Goal: Task Accomplishment & Management: Manage account settings

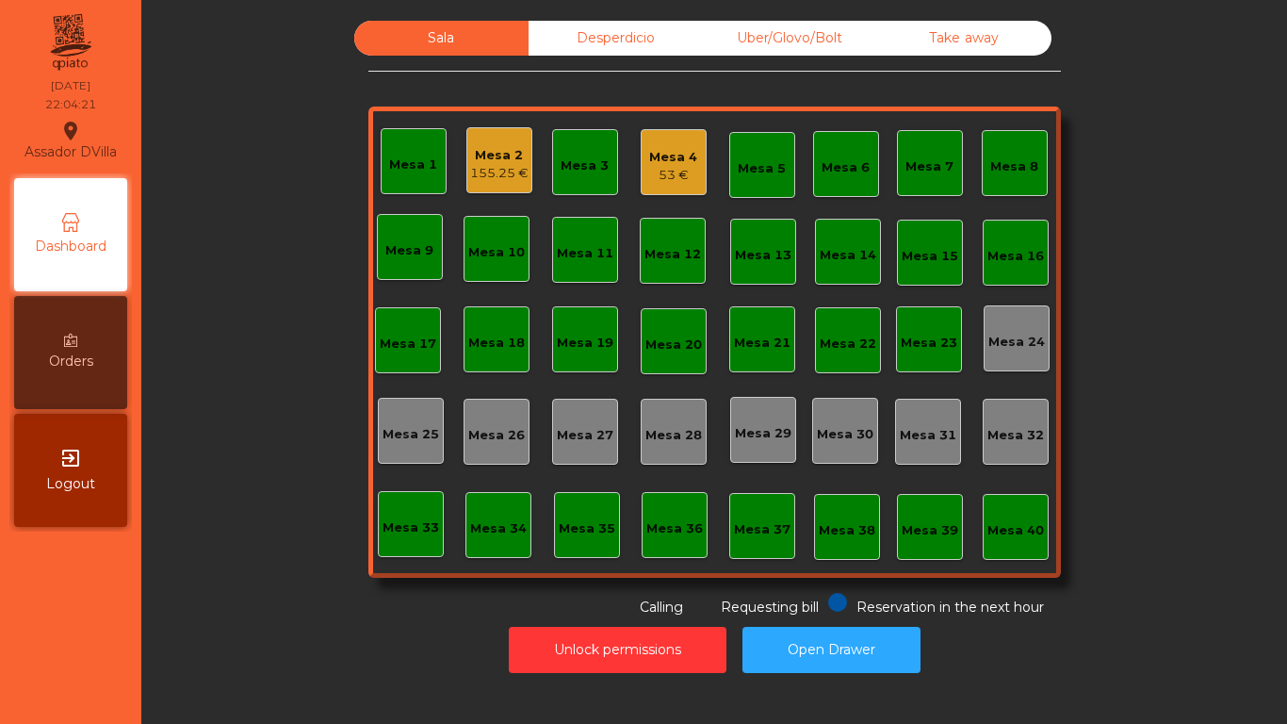
click at [599, 283] on div "Mesa 1 Mesa 2 155.25 € Mesa 3 Mesa 4 53 € Mesa 5 Mesa 6 Mesa 7 Mesa 8 [GEOGRAPH…" at bounding box center [714, 341] width 693 height 471
click at [697, 577] on div "Mesa 1 Mesa 2 155.25 € Mesa 3 Mesa 4 53 € Mesa 5 Mesa 6 Mesa 7 Mesa 8 [GEOGRAPH…" at bounding box center [714, 341] width 693 height 471
click at [499, 168] on div "155.25 €" at bounding box center [499, 173] width 58 height 19
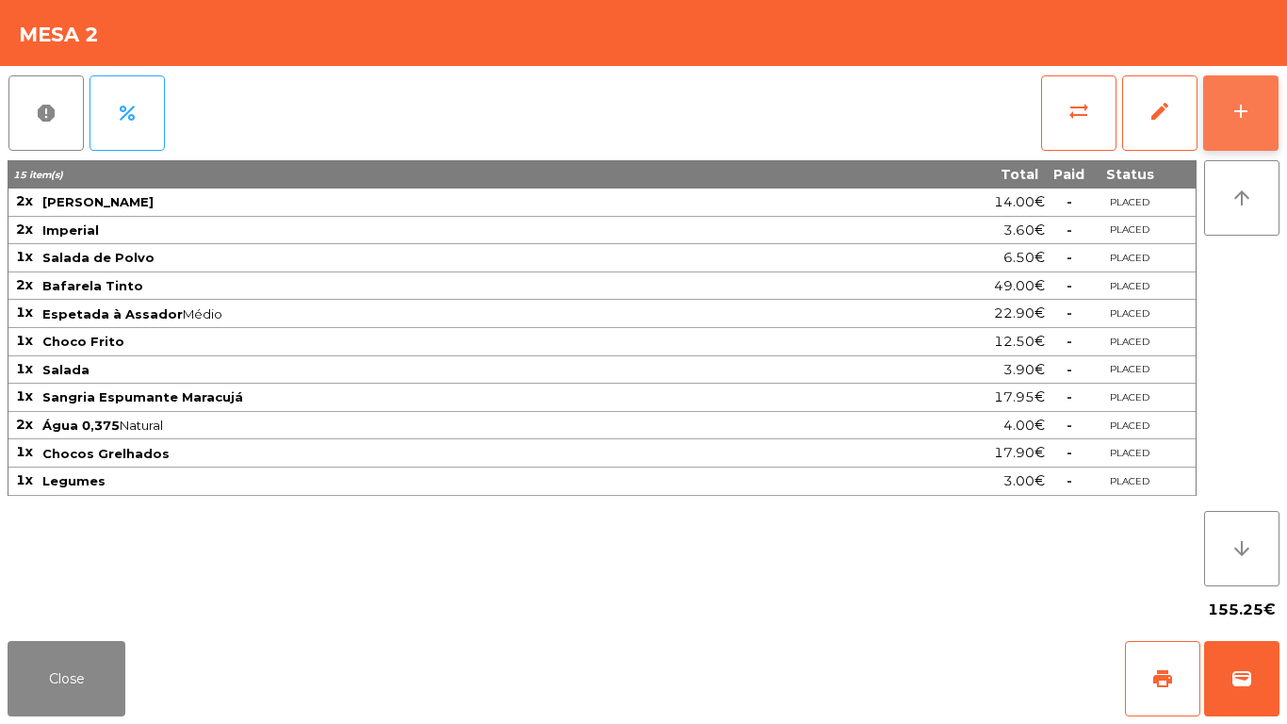
click at [1261, 85] on button "add" at bounding box center [1240, 112] width 75 height 75
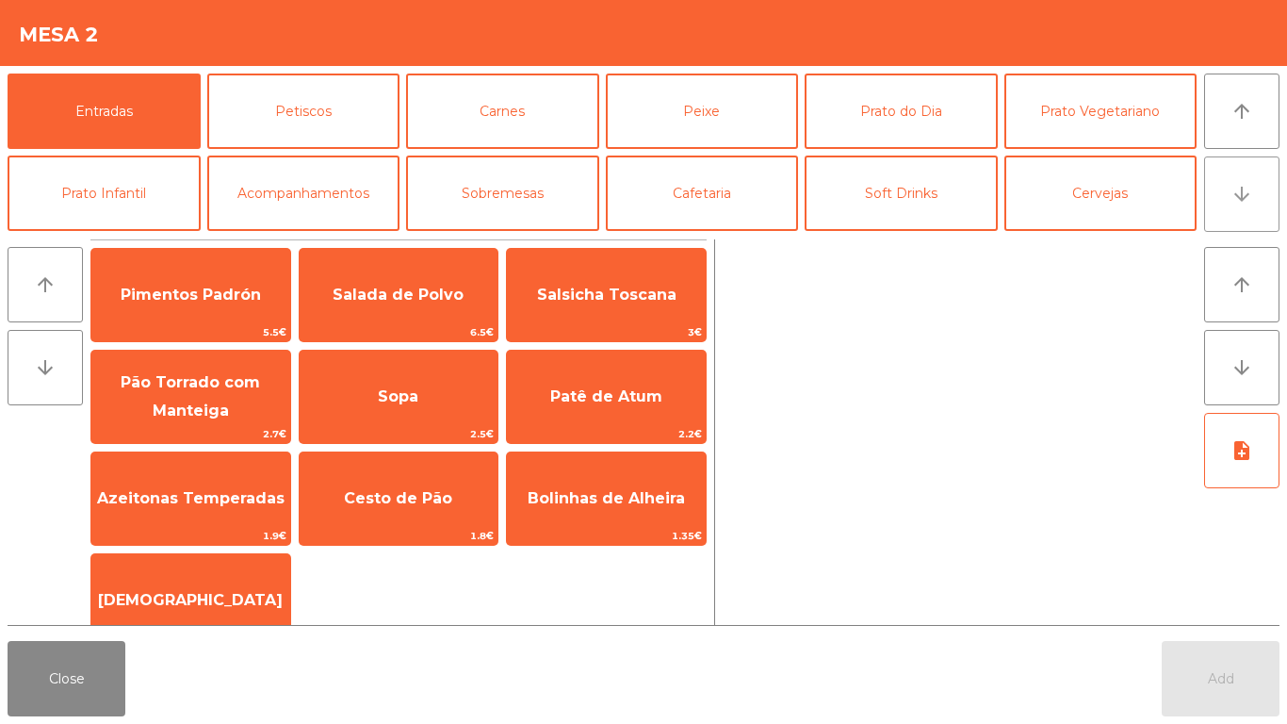
click at [1242, 211] on button "arrow_downward" at bounding box center [1241, 193] width 75 height 75
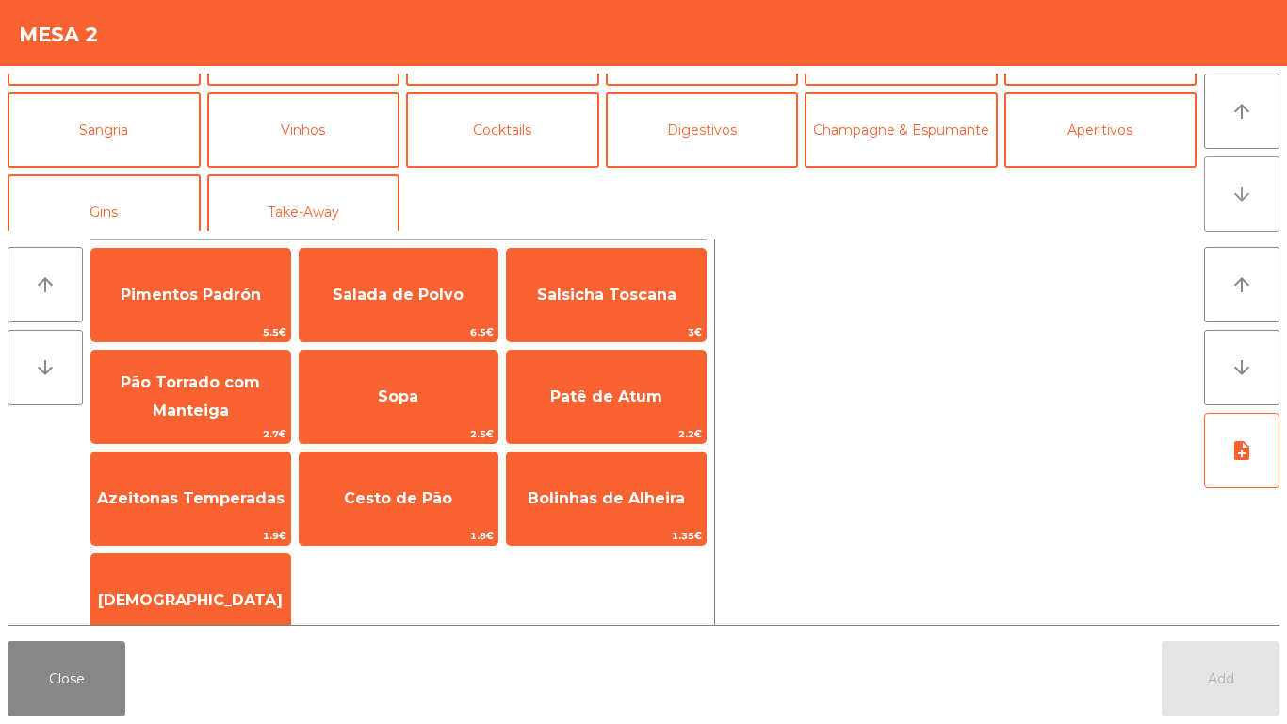
scroll to position [164, 0]
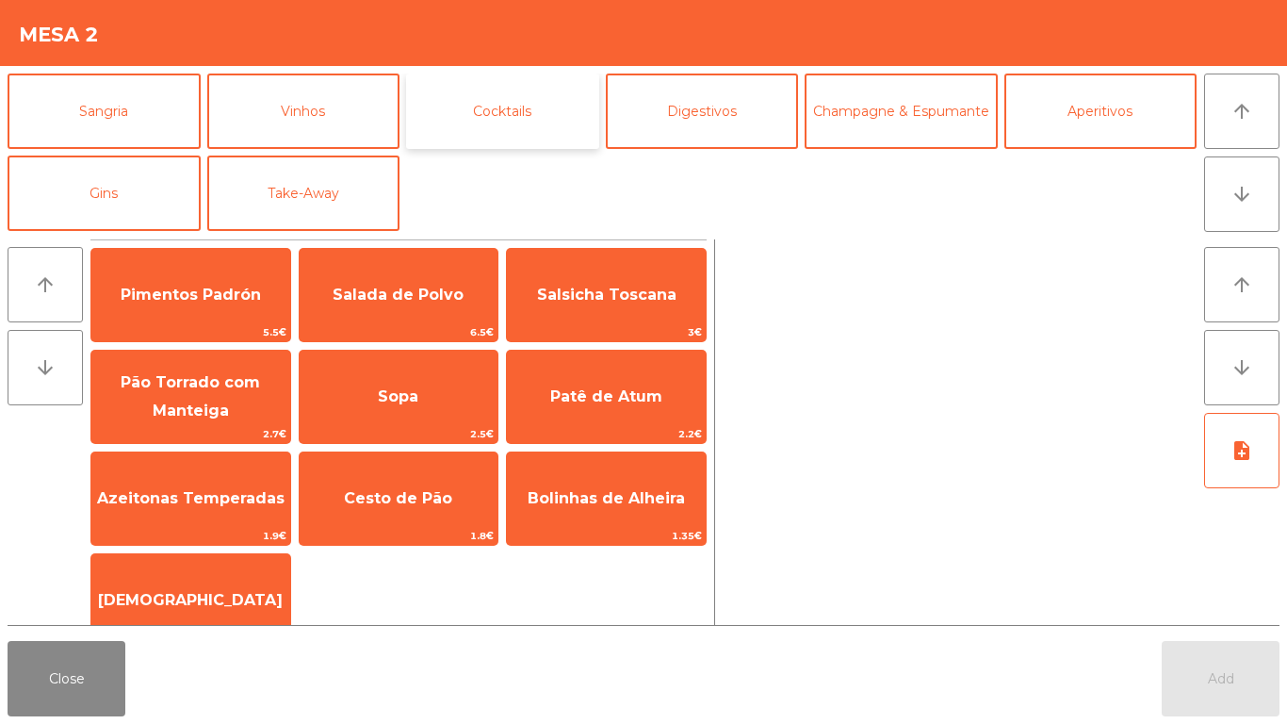
click at [559, 111] on button "Cocktails" at bounding box center [502, 111] width 193 height 75
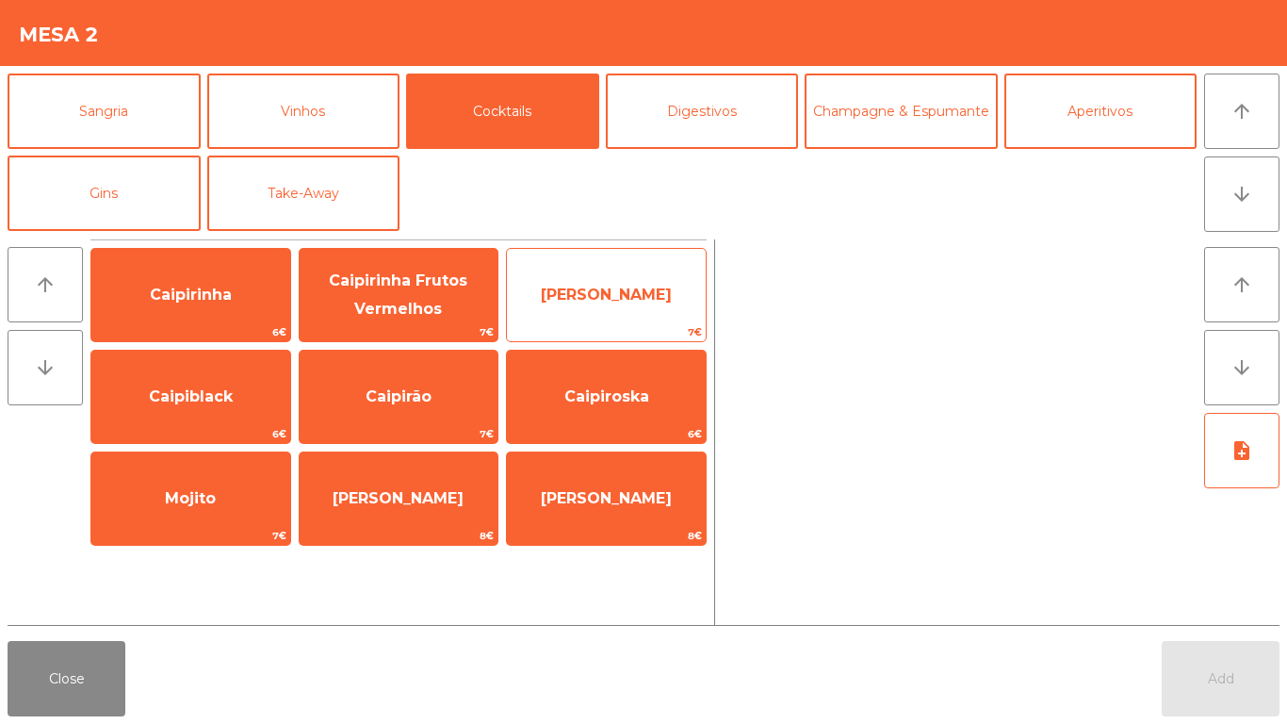
click at [632, 311] on span "[PERSON_NAME]" at bounding box center [606, 295] width 199 height 51
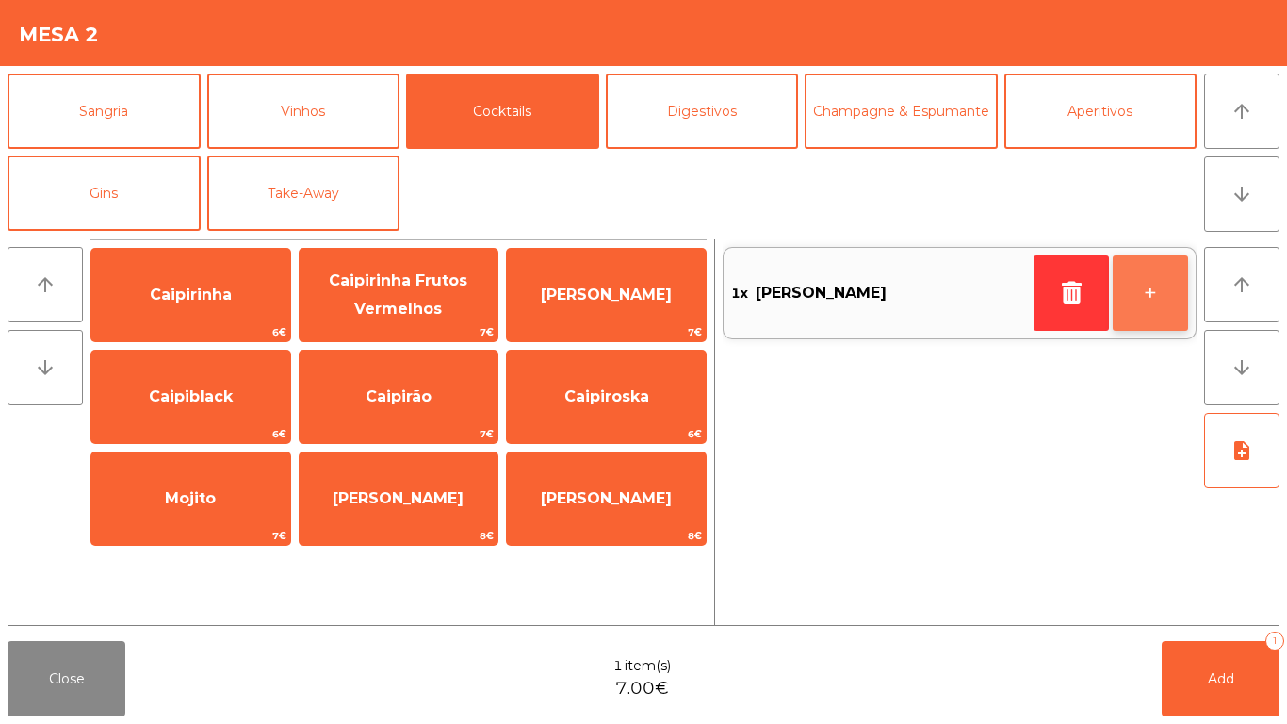
click at [1119, 313] on button "+" at bounding box center [1150, 292] width 75 height 75
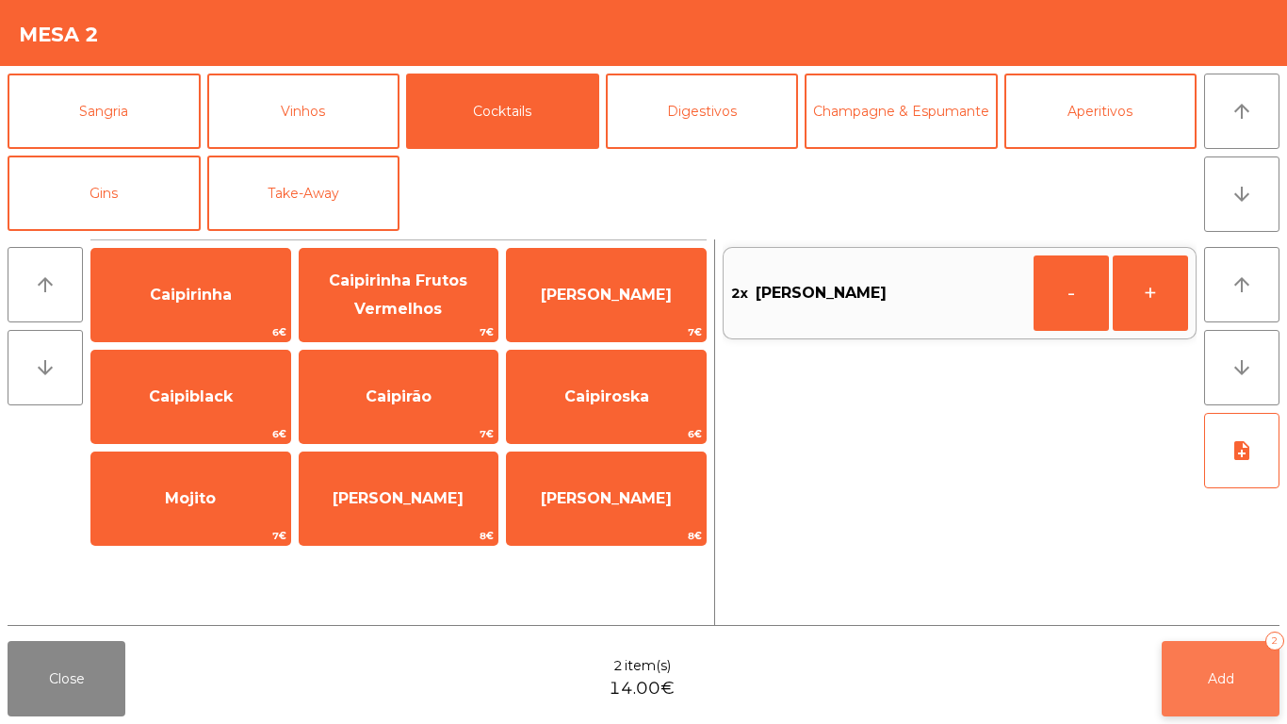
click at [1234, 681] on span "Add" at bounding box center [1221, 678] width 26 height 17
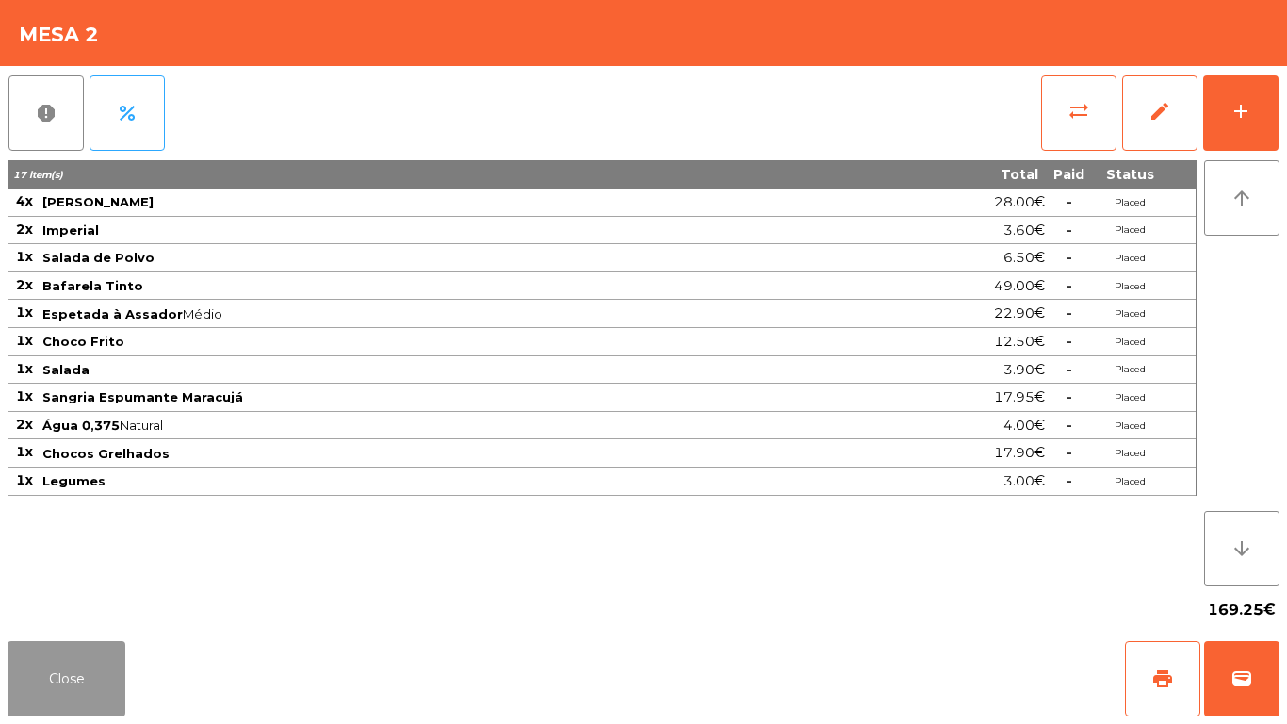
drag, startPoint x: 96, startPoint y: 687, endPoint x: 335, endPoint y: 578, distance: 263.1
click at [96, 684] on button "Close" at bounding box center [67, 678] width 118 height 75
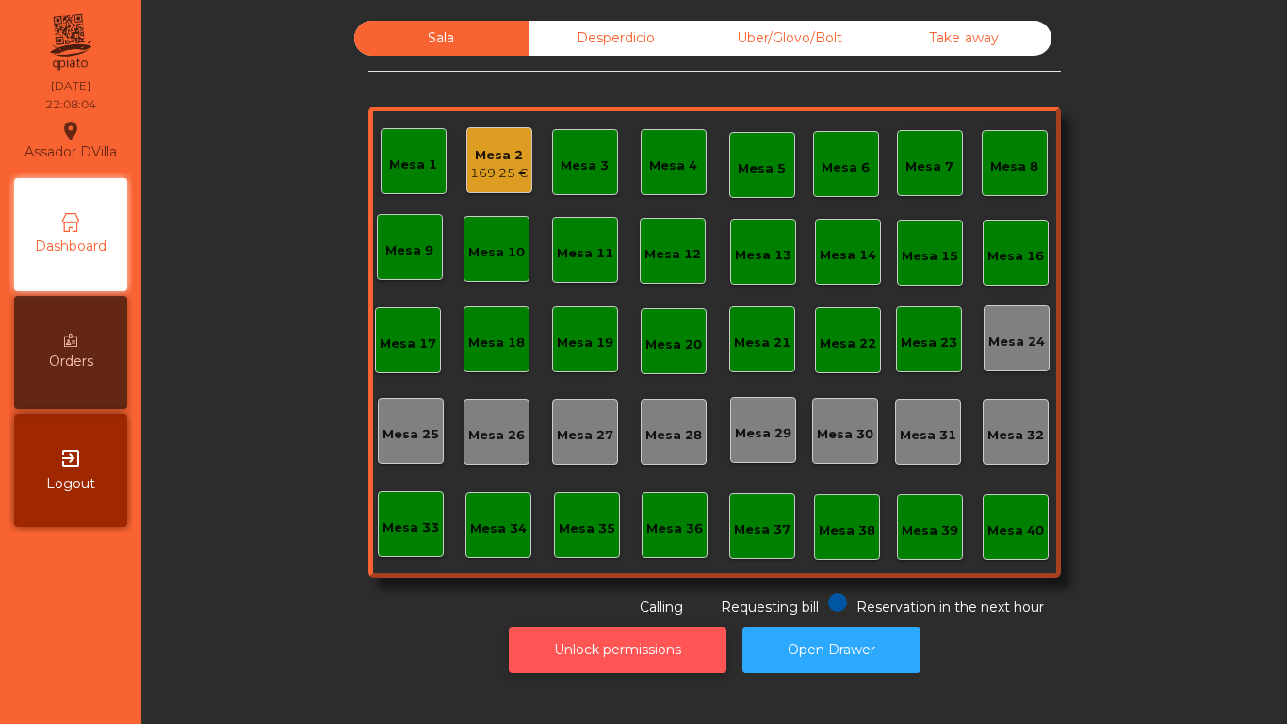
click at [534, 660] on button "Unlock permissions" at bounding box center [618, 650] width 218 height 46
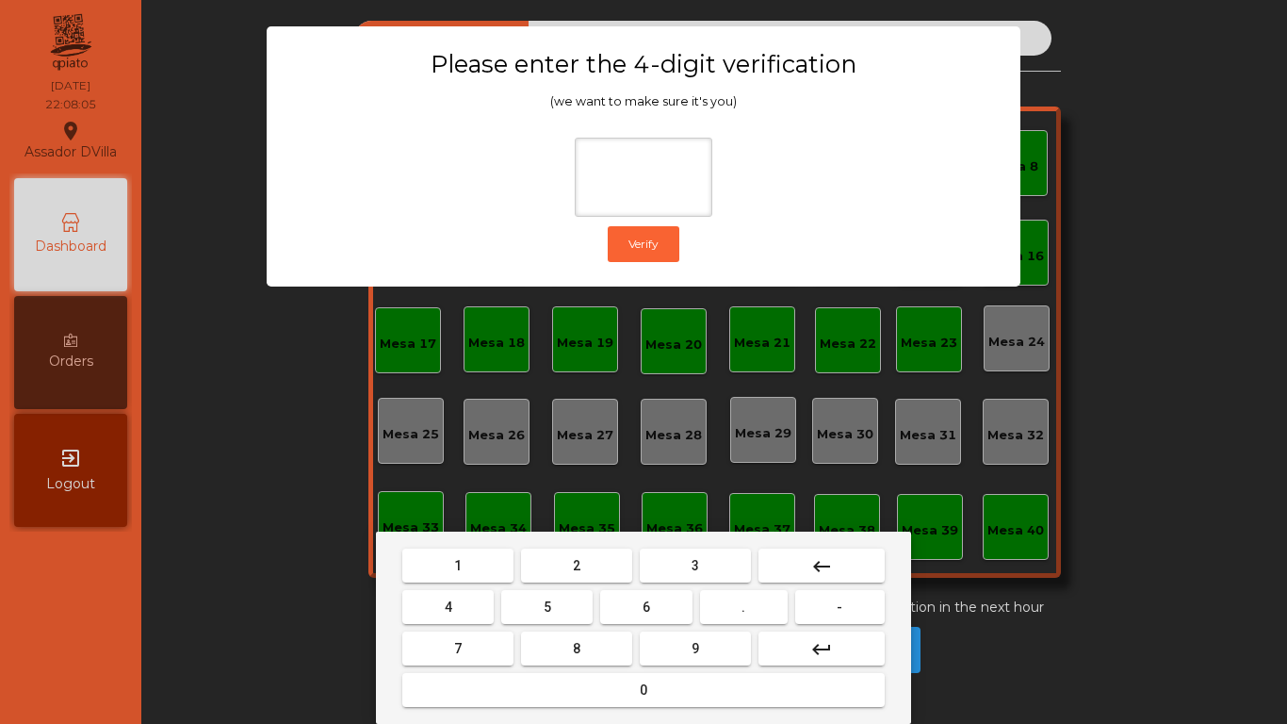
click at [599, 559] on button "2" at bounding box center [576, 565] width 111 height 34
click at [480, 609] on button "4" at bounding box center [447, 607] width 91 height 34
drag, startPoint x: 673, startPoint y: 605, endPoint x: 675, endPoint y: 618, distance: 13.3
click at [673, 610] on button "6" at bounding box center [645, 607] width 91 height 34
click at [688, 640] on button "9" at bounding box center [695, 648] width 111 height 34
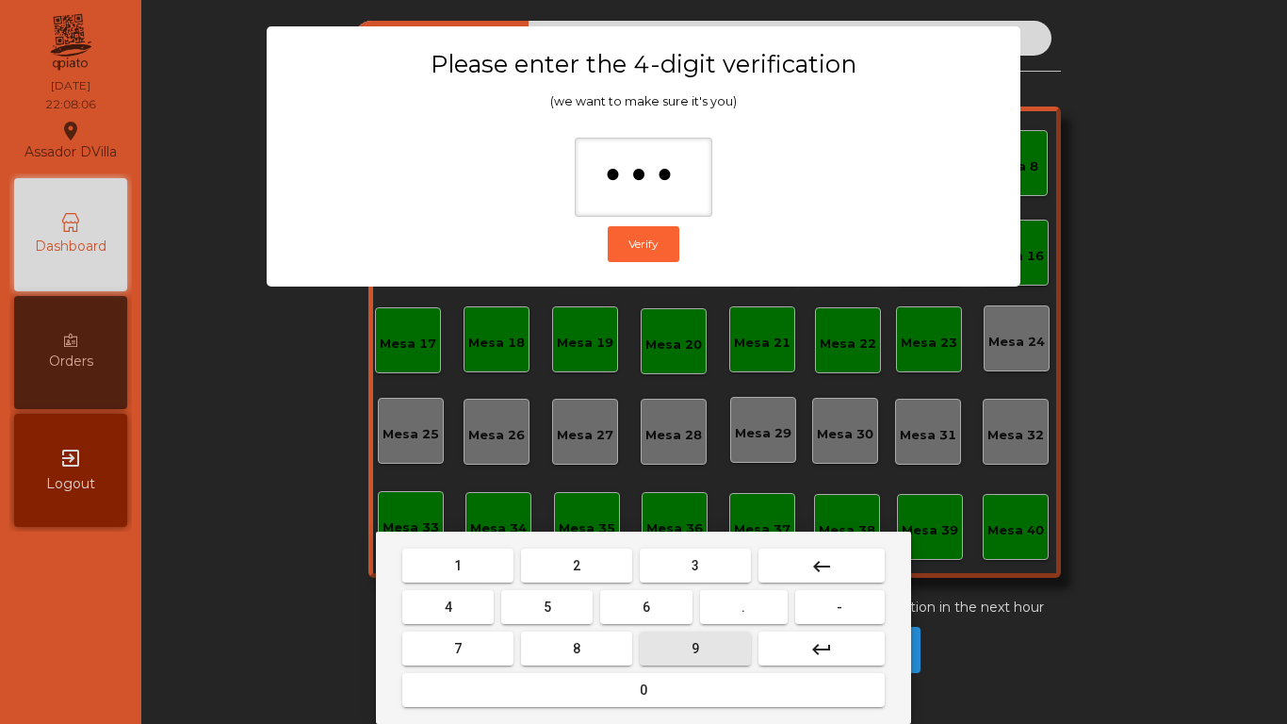
type input "****"
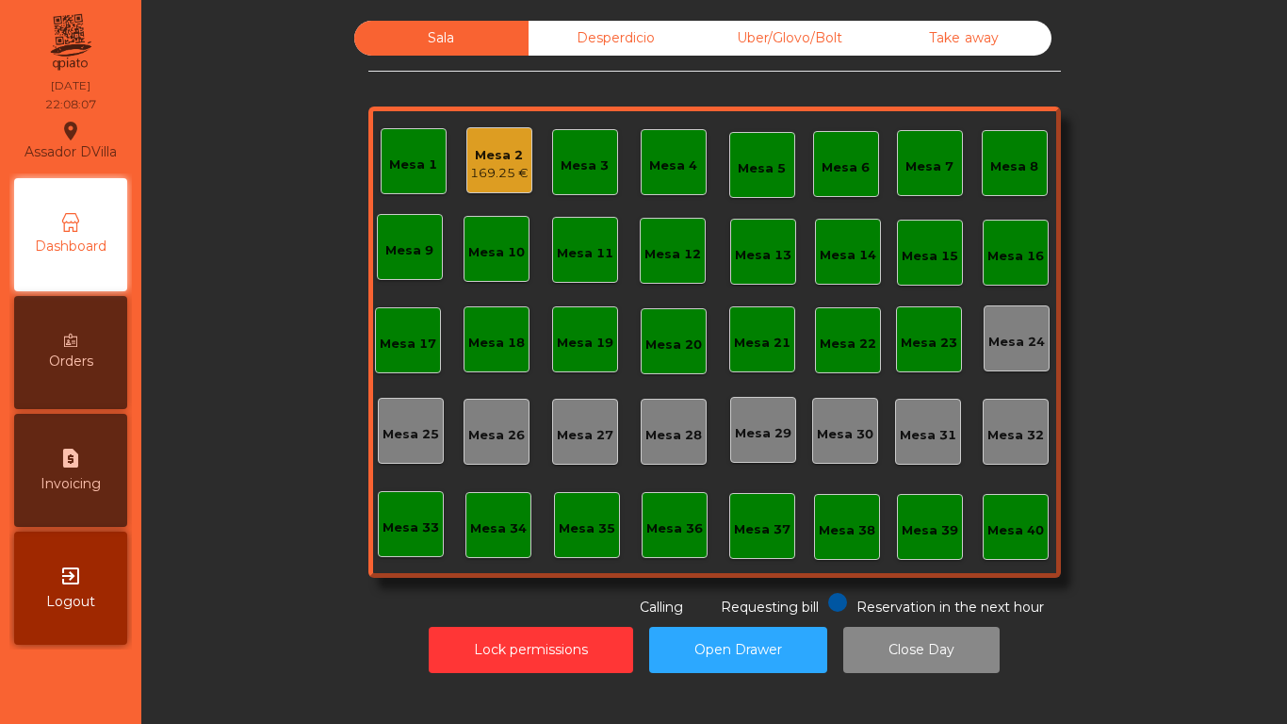
click at [89, 477] on span "Invoicing" at bounding box center [71, 484] width 60 height 20
select select "*"
select select "****"
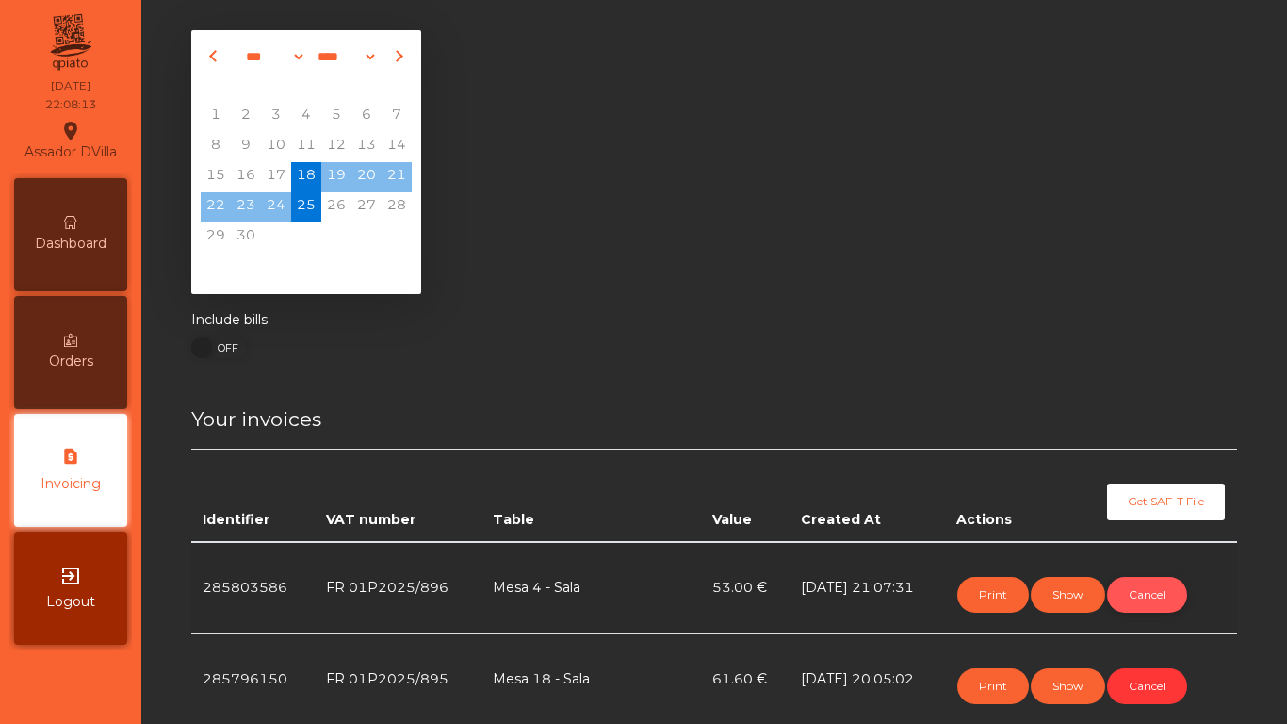
click at [1129, 593] on button "Cancel" at bounding box center [1147, 595] width 80 height 36
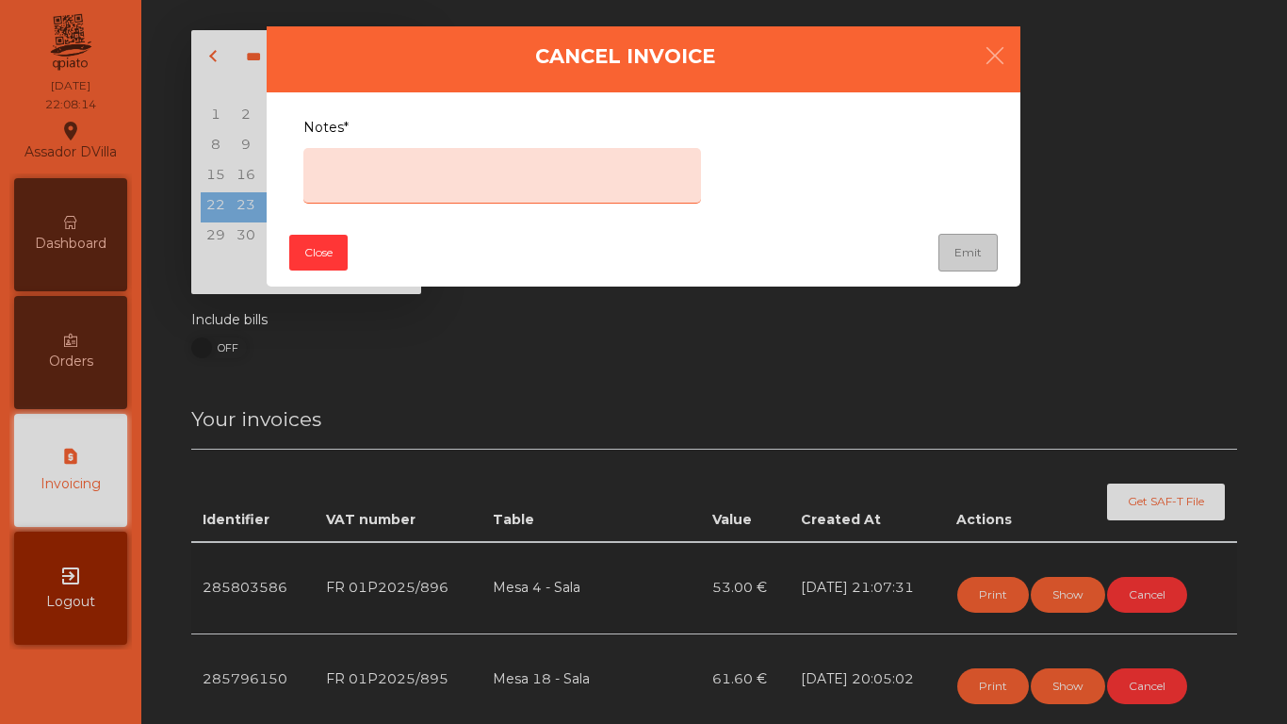
click at [500, 180] on textarea "Notes*" at bounding box center [502, 176] width 398 height 56
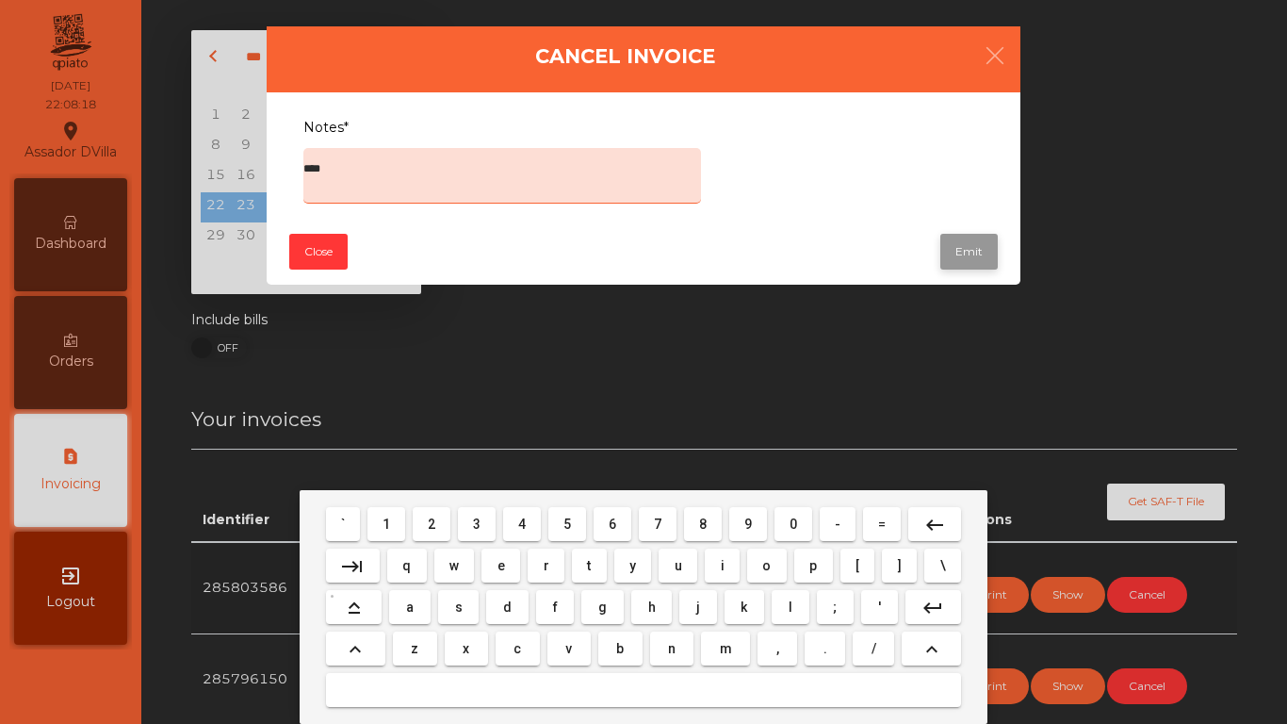
type textarea "****"
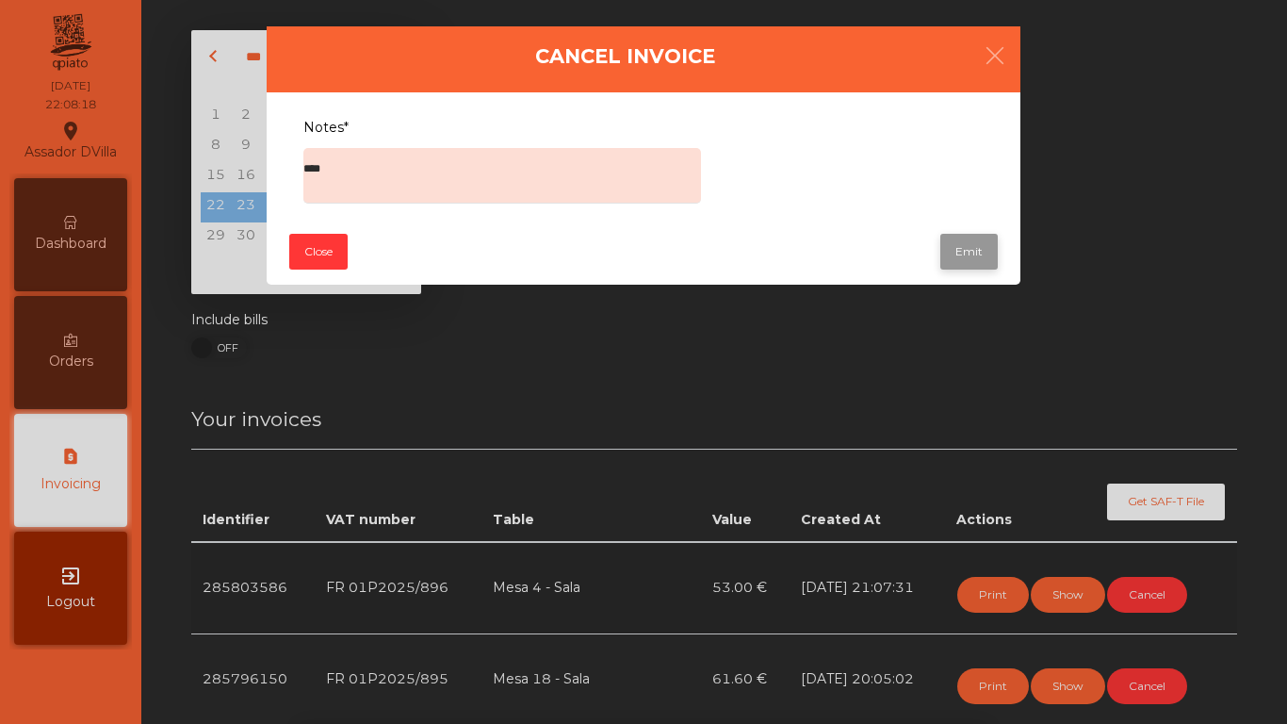
click at [946, 250] on button "Emit" at bounding box center [968, 252] width 57 height 36
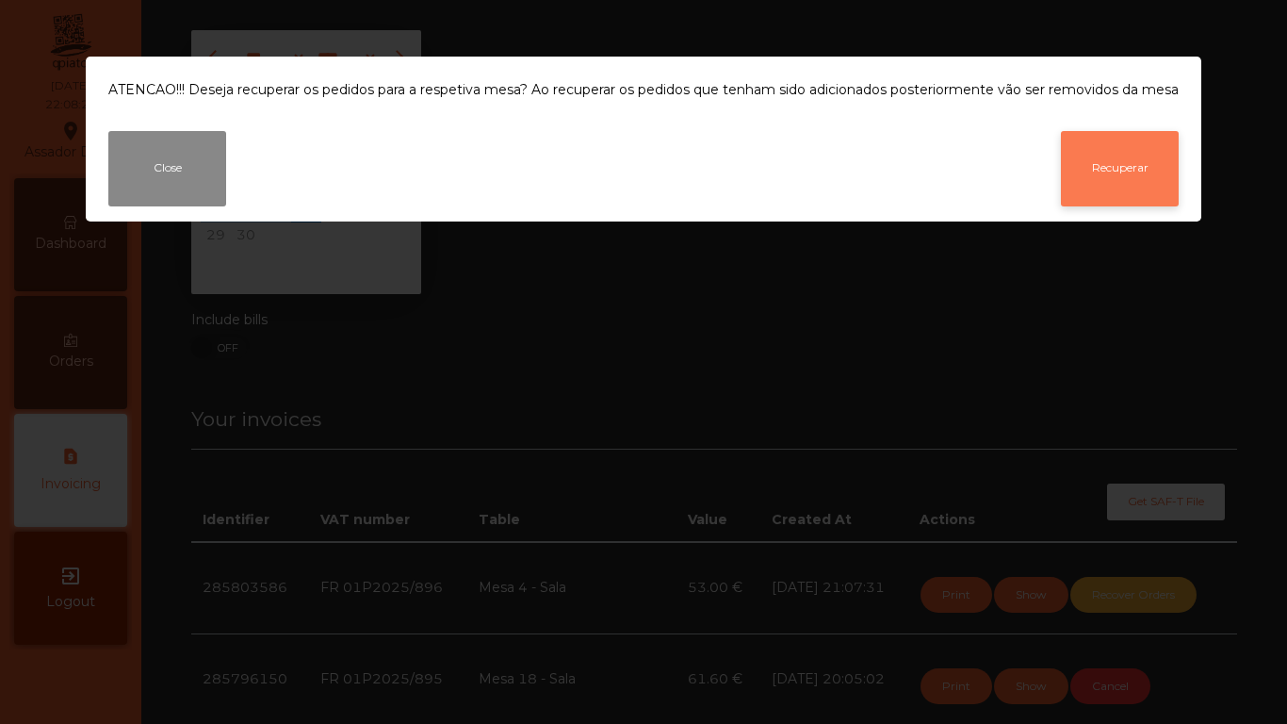
drag, startPoint x: 1181, startPoint y: 167, endPoint x: 1168, endPoint y: 171, distance: 13.7
click at [1178, 167] on div "Close Recuperar" at bounding box center [644, 176] width 1116 height 90
click at [1167, 171] on button "Recuperar" at bounding box center [1120, 168] width 118 height 75
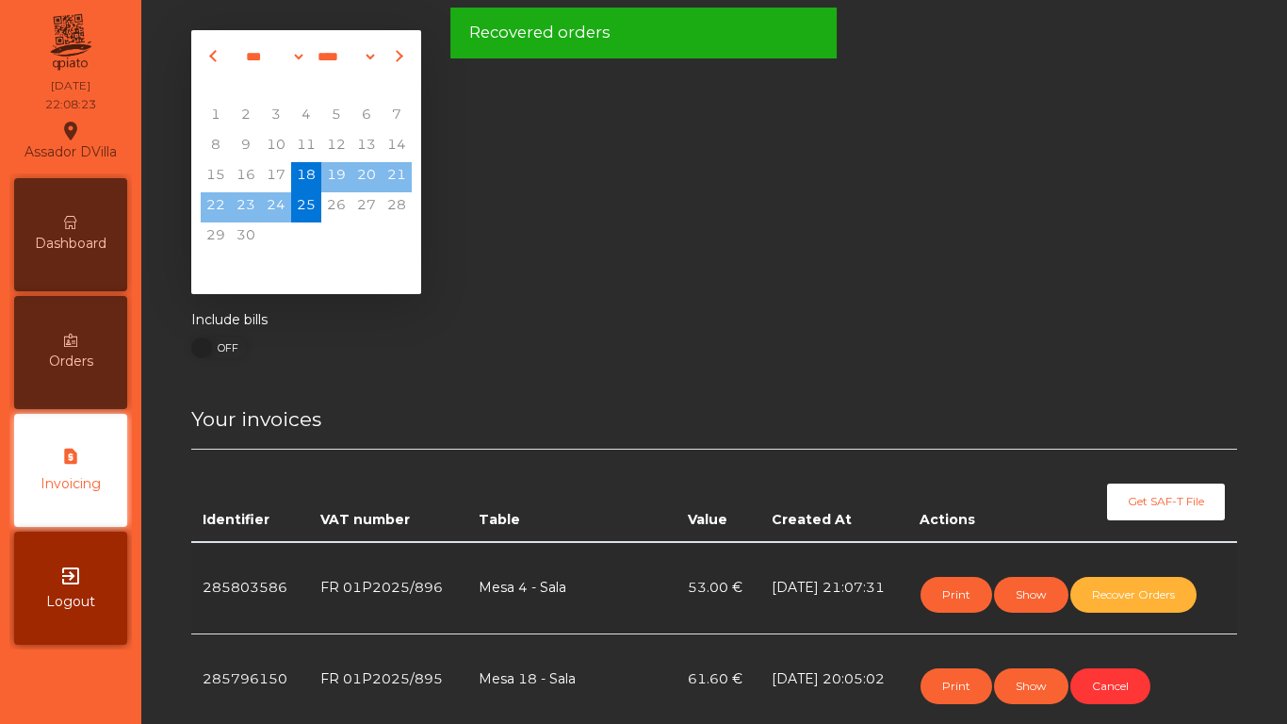
click at [56, 206] on div "Dashboard" at bounding box center [70, 234] width 113 height 113
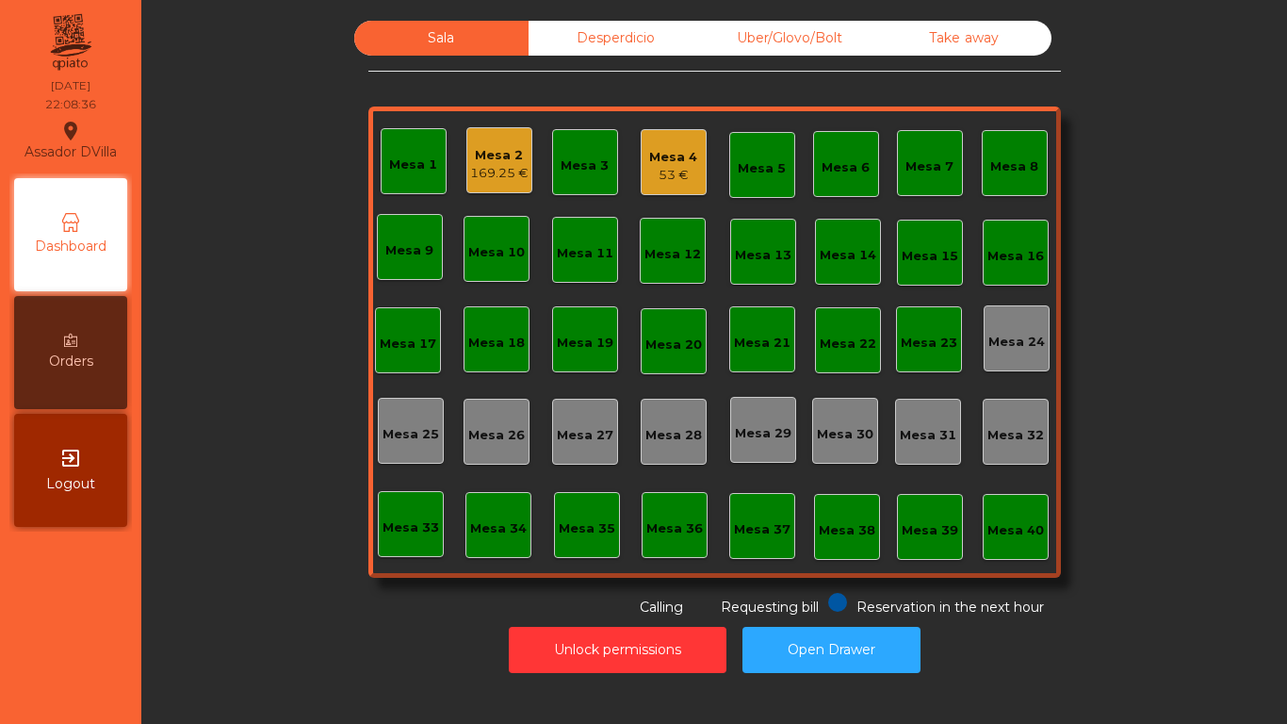
click at [677, 179] on div "53 €" at bounding box center [673, 175] width 48 height 19
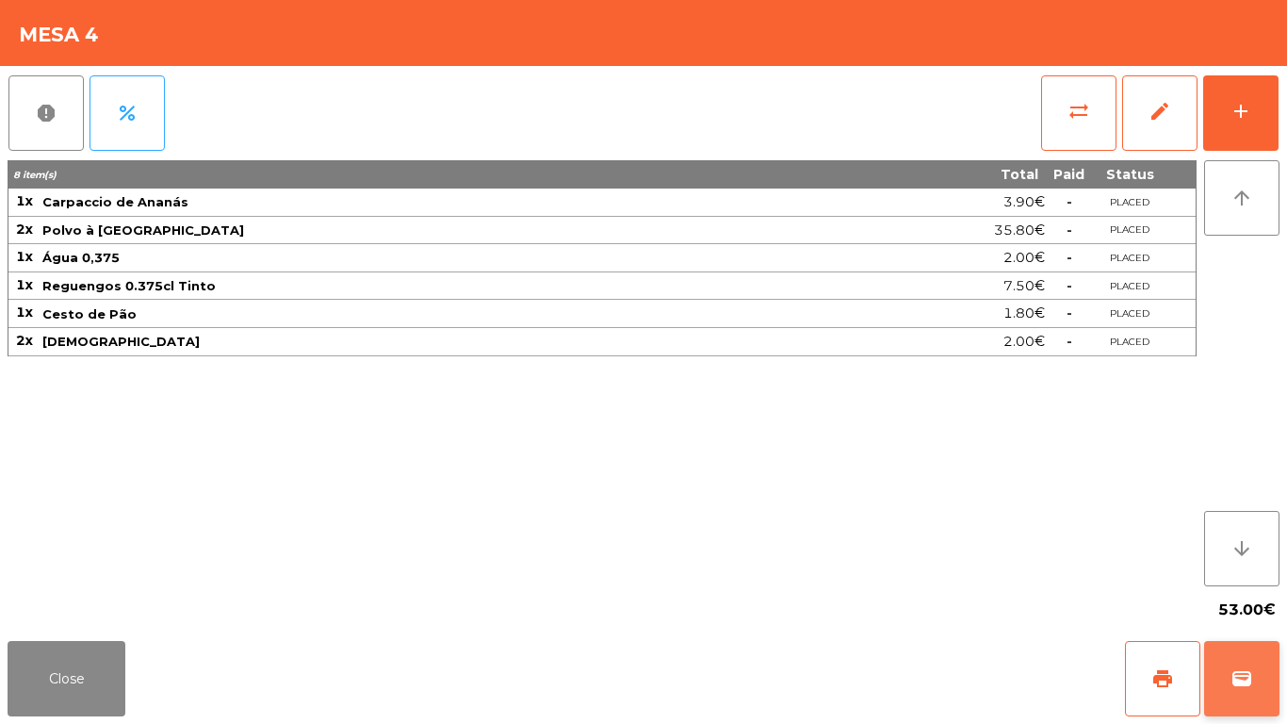
click at [1258, 672] on button "wallet" at bounding box center [1241, 678] width 75 height 75
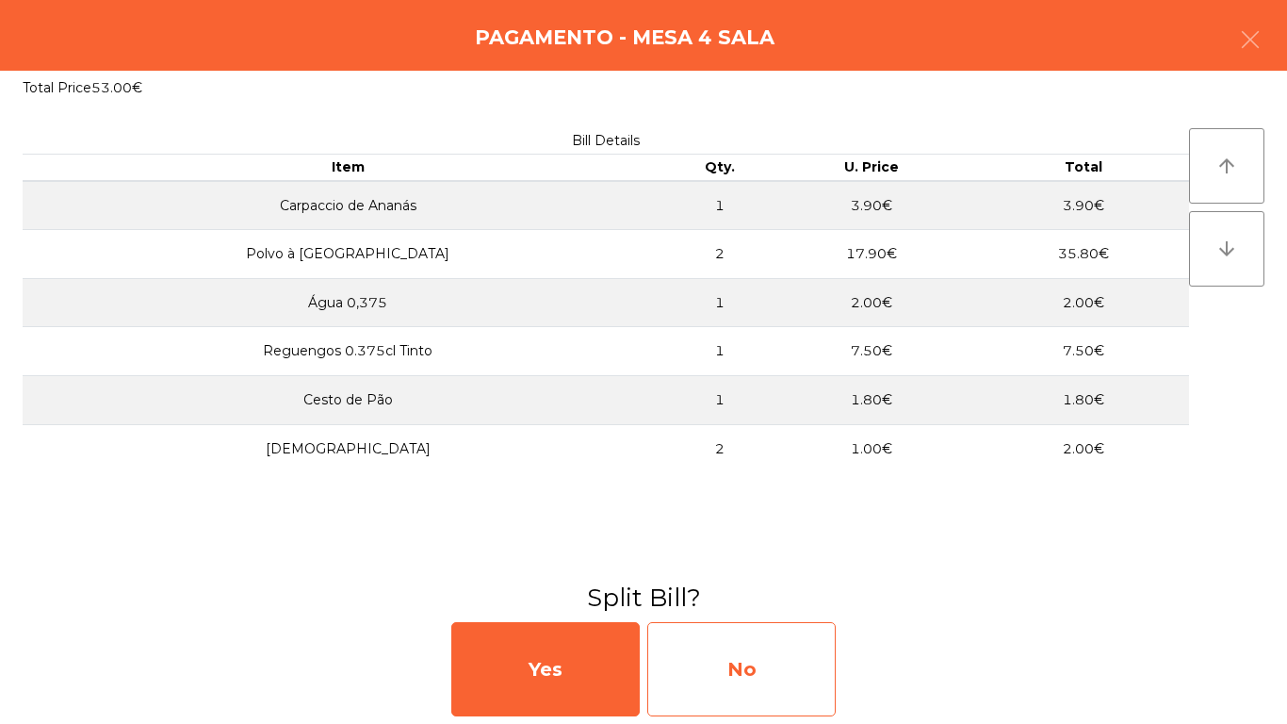
click at [757, 668] on div "No" at bounding box center [741, 669] width 188 height 94
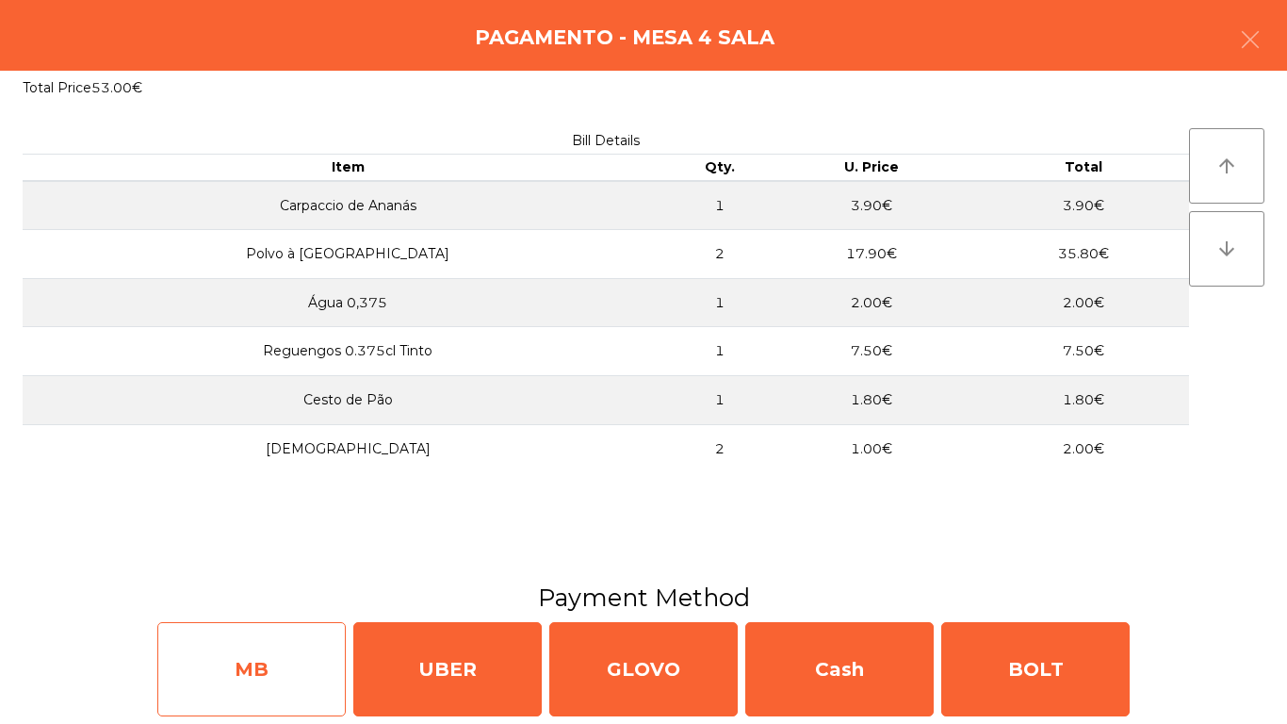
click at [309, 653] on div "MB" at bounding box center [251, 669] width 188 height 94
select select "**"
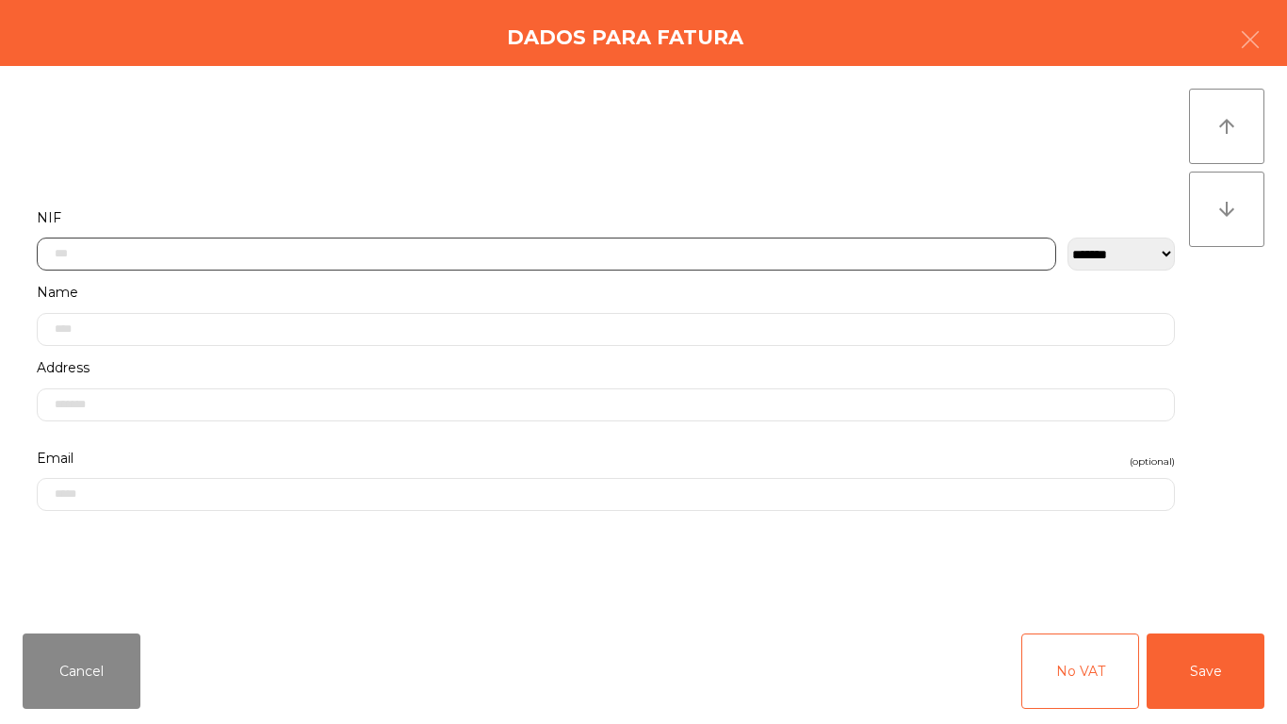
click at [498, 254] on input "text" at bounding box center [547, 253] width 1020 height 33
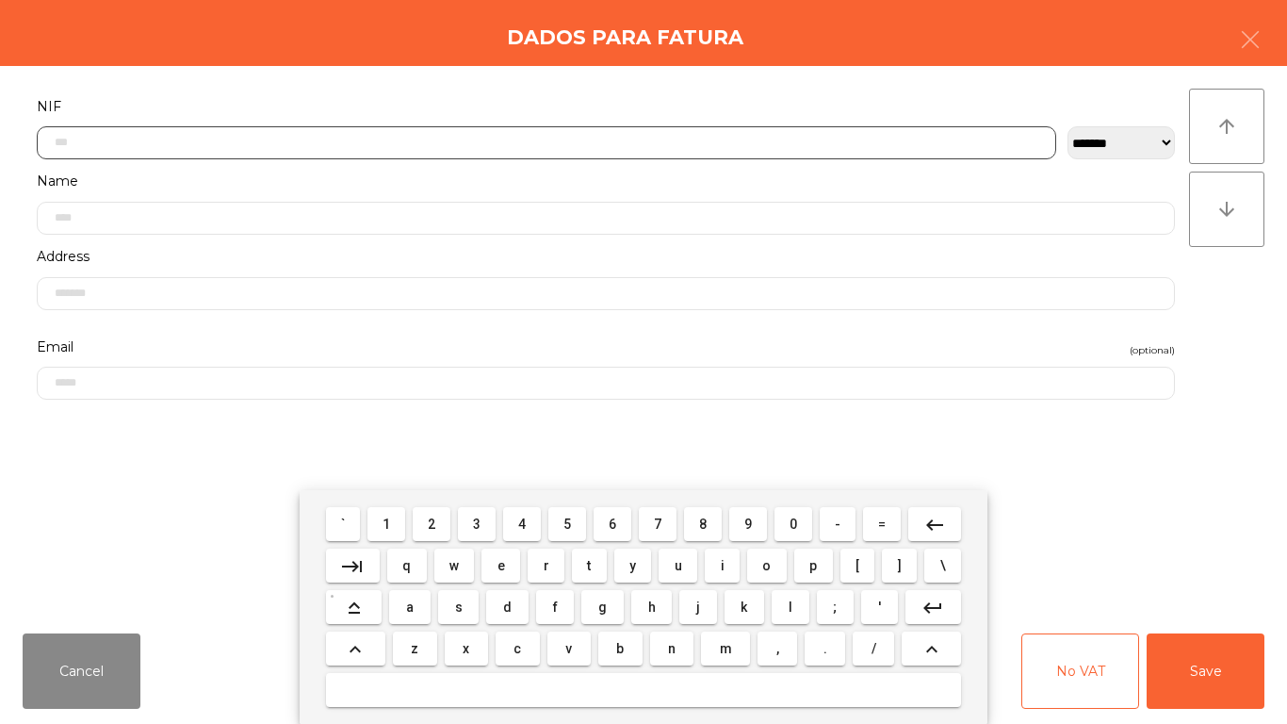
scroll to position [115, 0]
type input "*********"
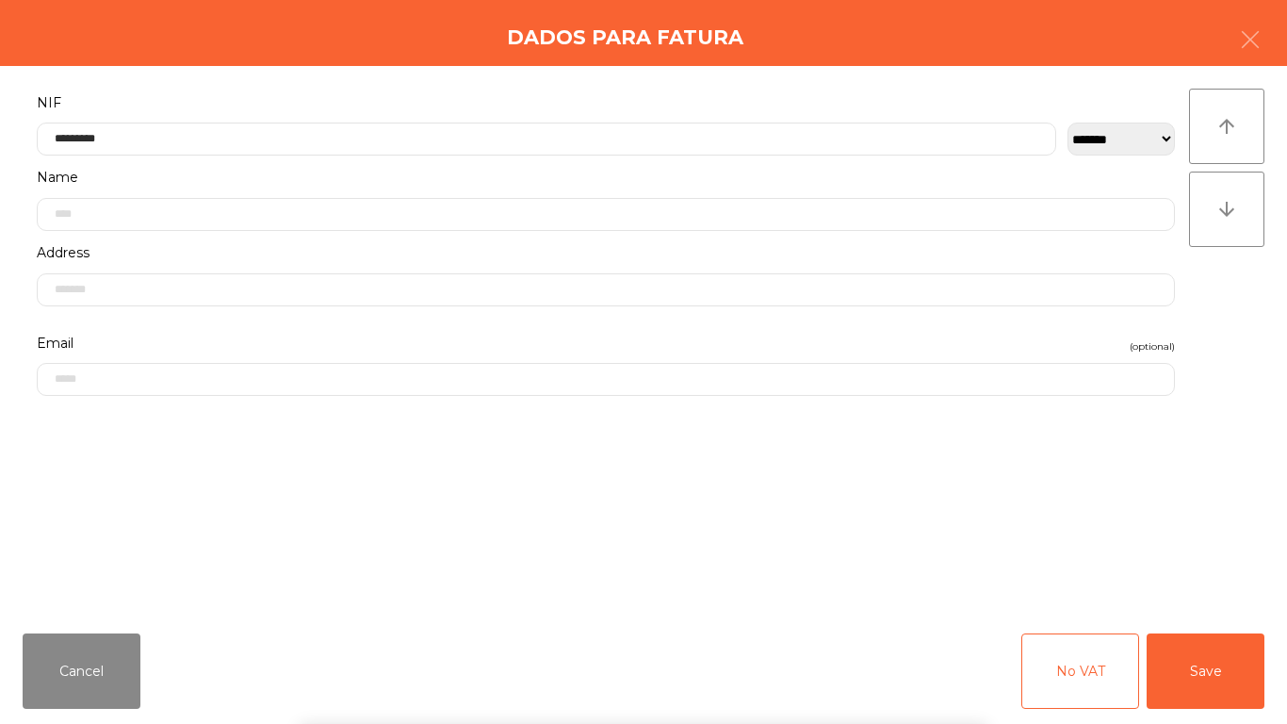
click at [1238, 668] on div "` 1 2 3 4 5 6 7 8 9 0 - = keyboard_backspace keyboard_tab q w e r t y u i o p […" at bounding box center [643, 607] width 1287 height 234
click at [1207, 663] on button "Save" at bounding box center [1206, 670] width 118 height 75
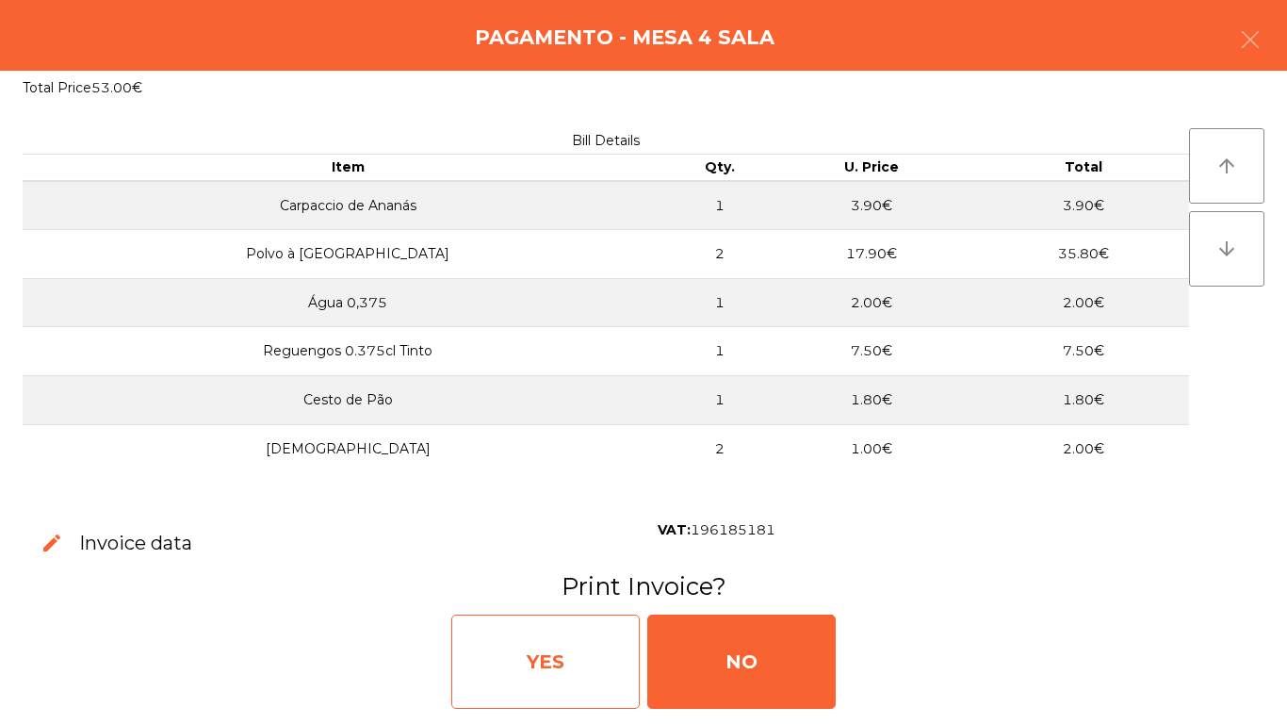
click at [543, 629] on div "YES" at bounding box center [545, 661] width 188 height 94
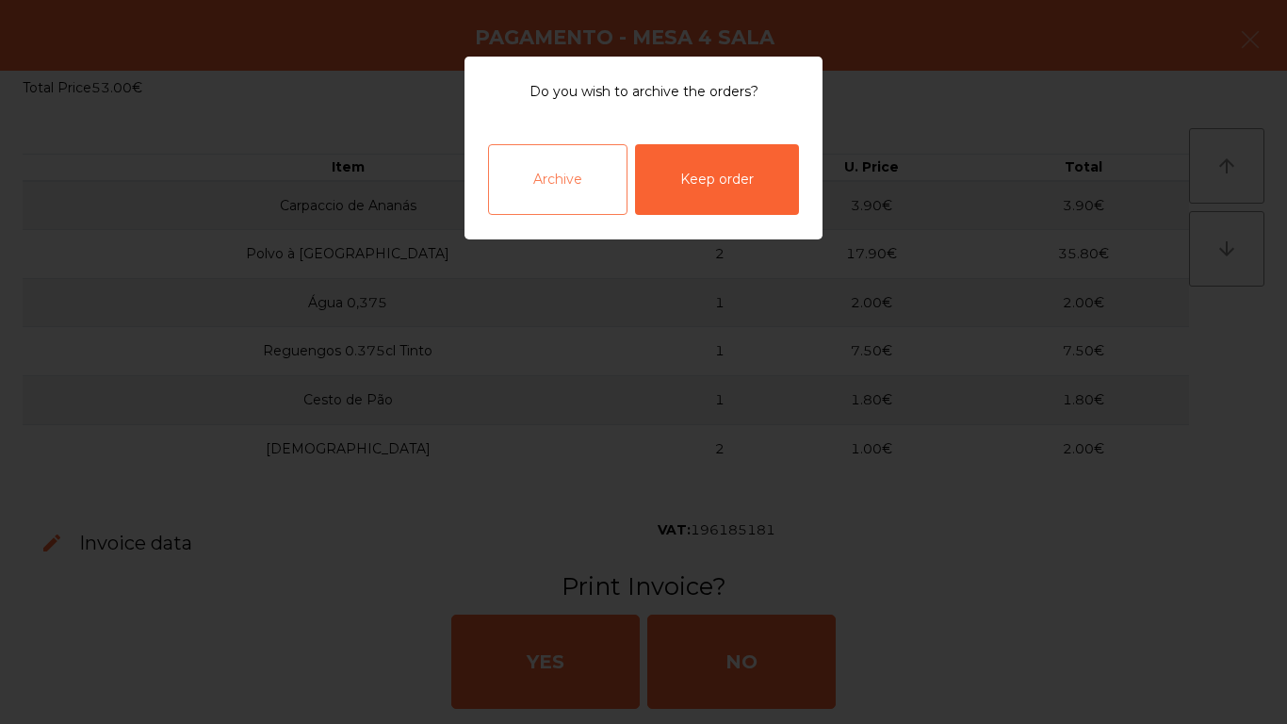
click at [511, 176] on div "Archive" at bounding box center [557, 179] width 139 height 71
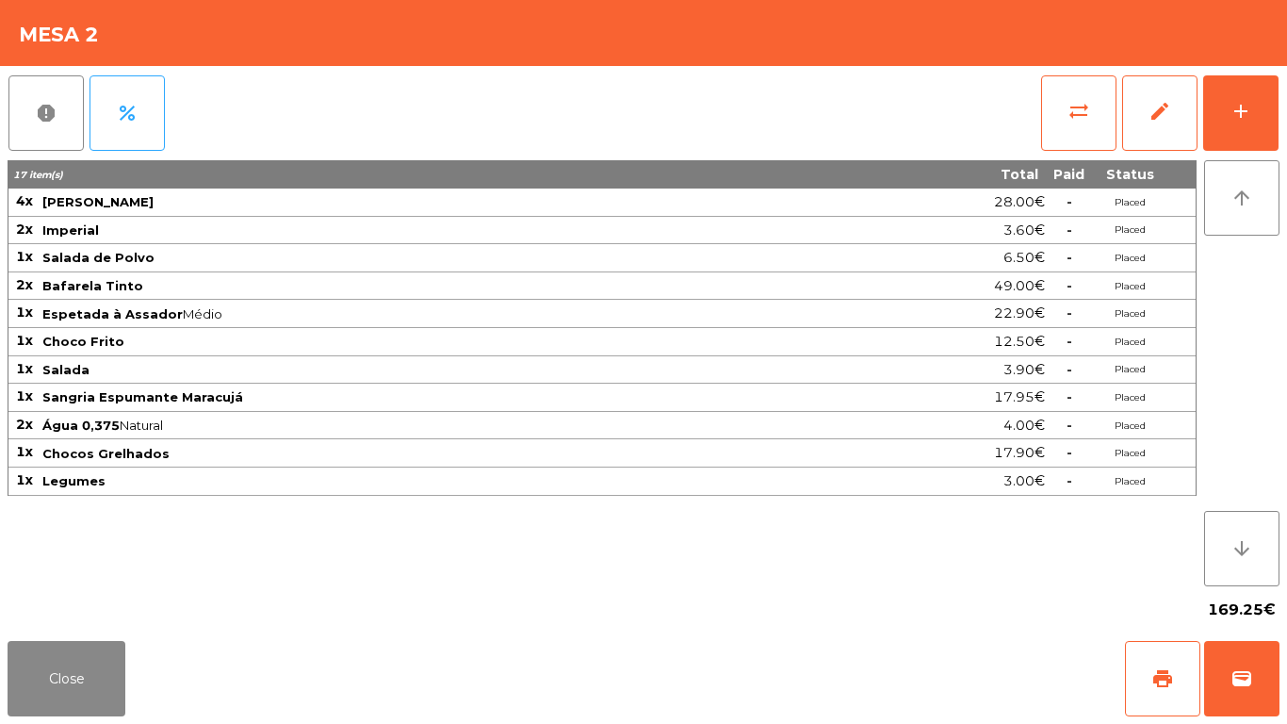
click at [463, 185] on th "17 item(s)" at bounding box center [423, 174] width 831 height 28
drag, startPoint x: 47, startPoint y: 675, endPoint x: 193, endPoint y: 471, distance: 250.5
click at [49, 675] on button "Close" at bounding box center [67, 678] width 118 height 75
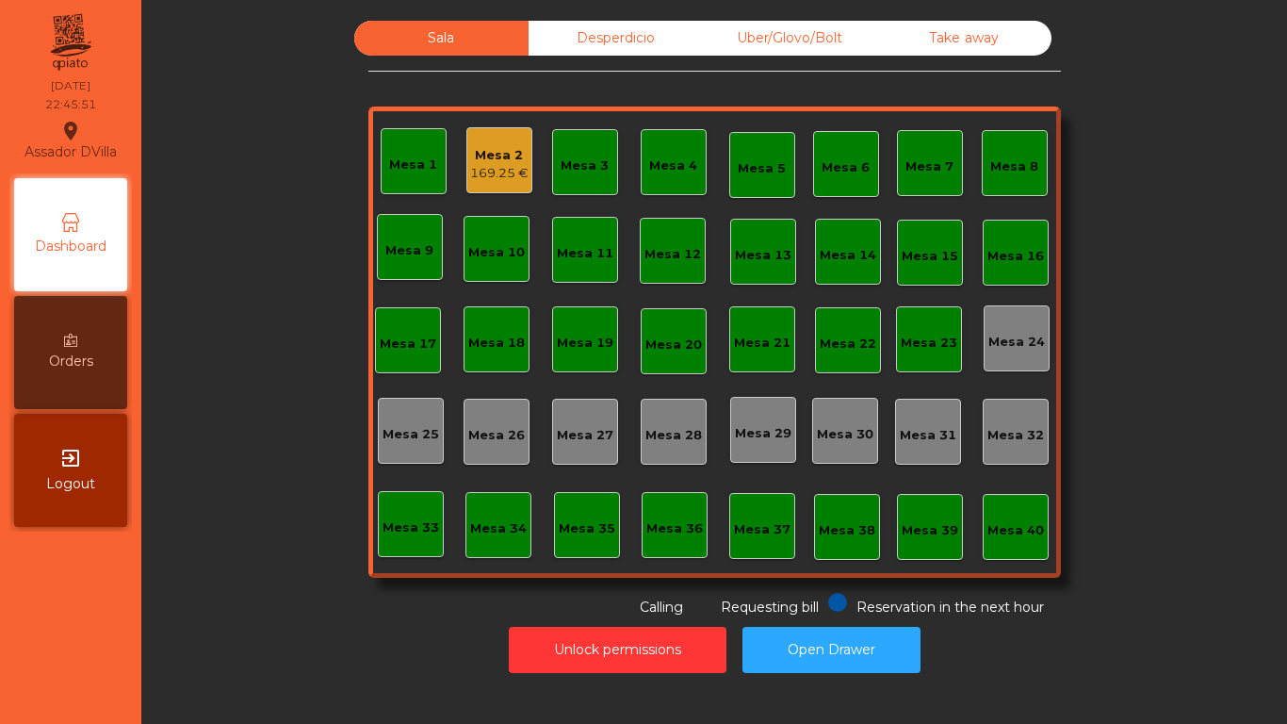
drag, startPoint x: 610, startPoint y: 31, endPoint x: 623, endPoint y: 32, distance: 13.2
click at [610, 32] on div "Desperdicio" at bounding box center [616, 38] width 174 height 35
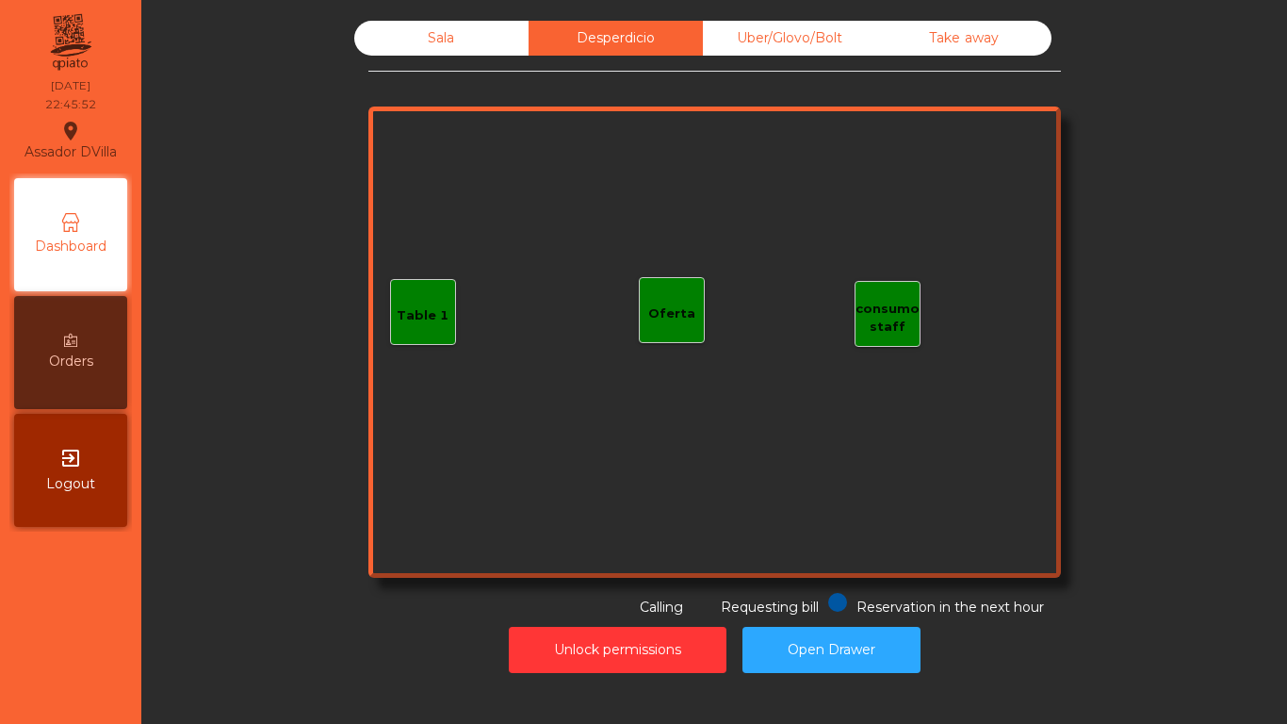
drag, startPoint x: 821, startPoint y: 38, endPoint x: 884, endPoint y: 22, distance: 65.1
click at [838, 30] on div "Uber/Glovo/Bolt" at bounding box center [790, 38] width 174 height 35
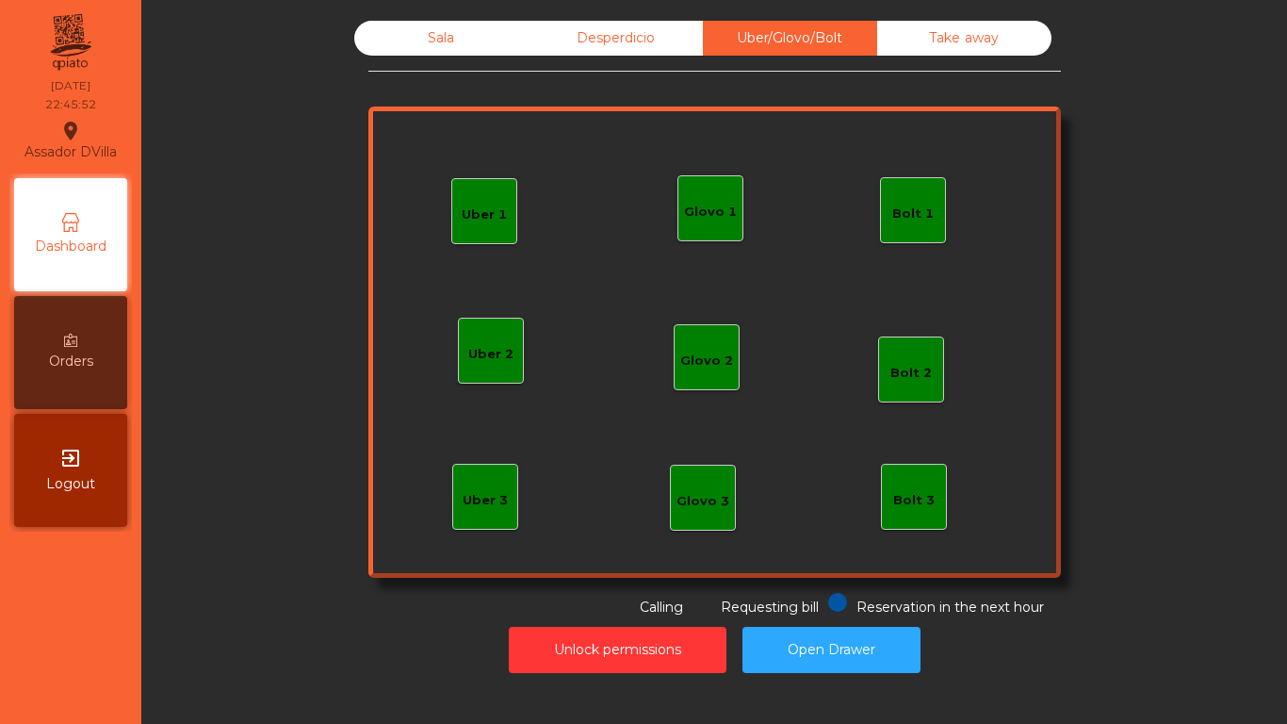
click at [966, 17] on div "Sala Desperdicio Uber/Glovo/Bolt Take away Uber 1 Uber 3 Bolt 2 Glovo 2 Uber 2 …" at bounding box center [714, 346] width 1123 height 671
click at [462, 33] on div "Sala" at bounding box center [441, 38] width 174 height 35
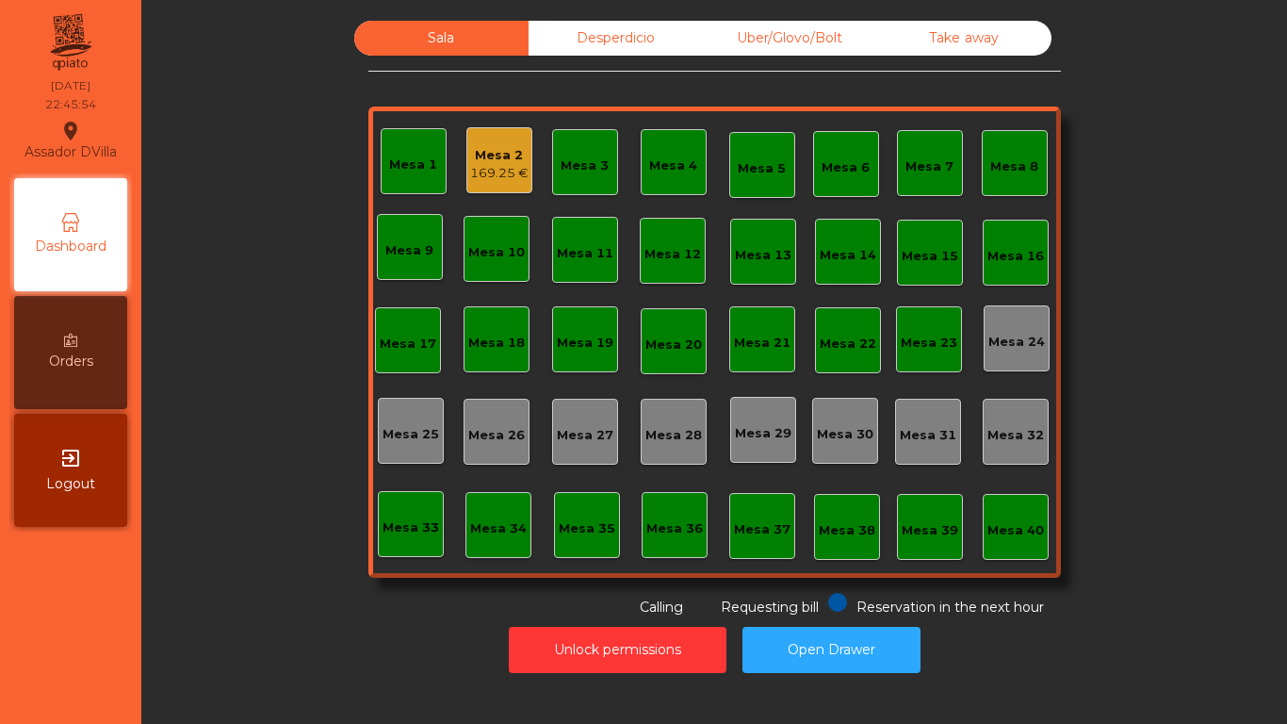
click at [231, 130] on div "Sala Desperdicio Uber/Glovo/Bolt Take away Mesa 1 Mesa 2 169.25 € Mesa 3 Mesa 4…" at bounding box center [714, 319] width 1095 height 596
click at [231, 131] on div "Sala Desperdicio Uber/Glovo/Bolt Take away Mesa 1 Mesa 2 169.25 € Mesa 3 Mesa 4…" at bounding box center [714, 319] width 1095 height 596
click at [231, 132] on div "Sala Desperdicio Uber/Glovo/Bolt Take away Mesa 1 Mesa 2 169.25 € Mesa 3 Mesa 4…" at bounding box center [714, 319] width 1095 height 596
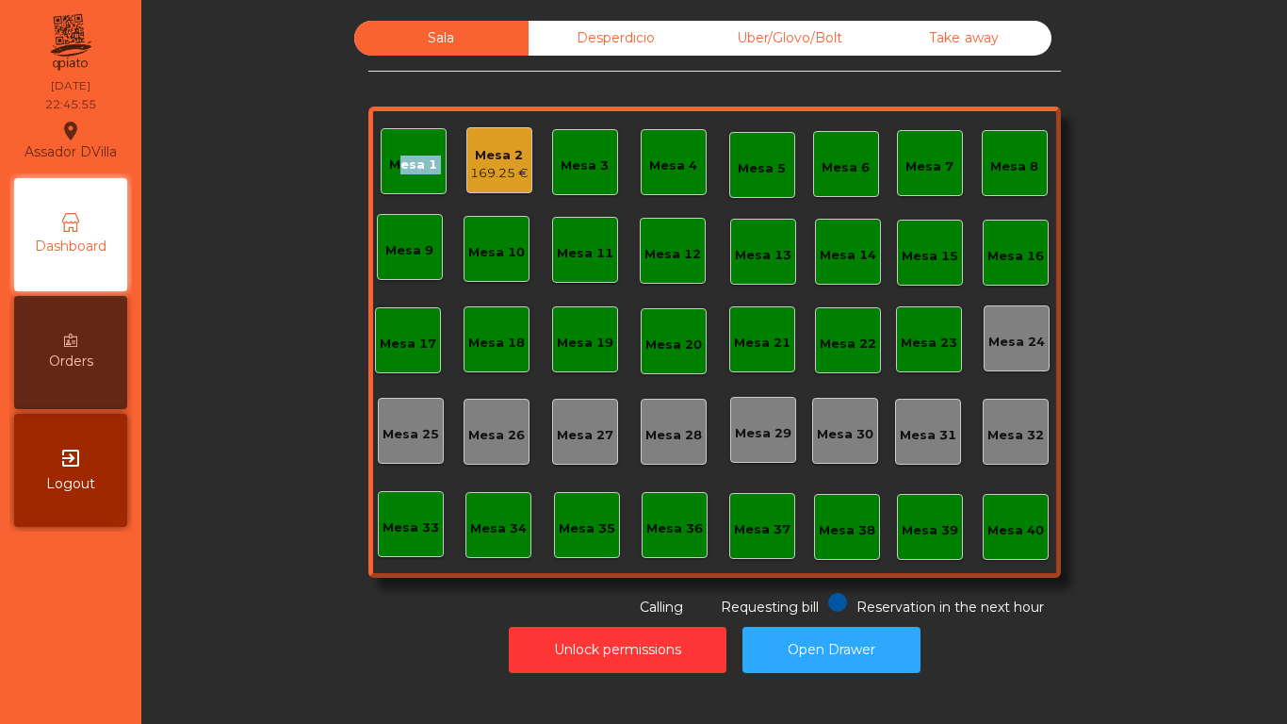
click at [231, 132] on div "Sala Desperdicio Uber/Glovo/Bolt Take away Mesa 1 Mesa 2 169.25 € Mesa 3 Mesa 4…" at bounding box center [714, 319] width 1095 height 596
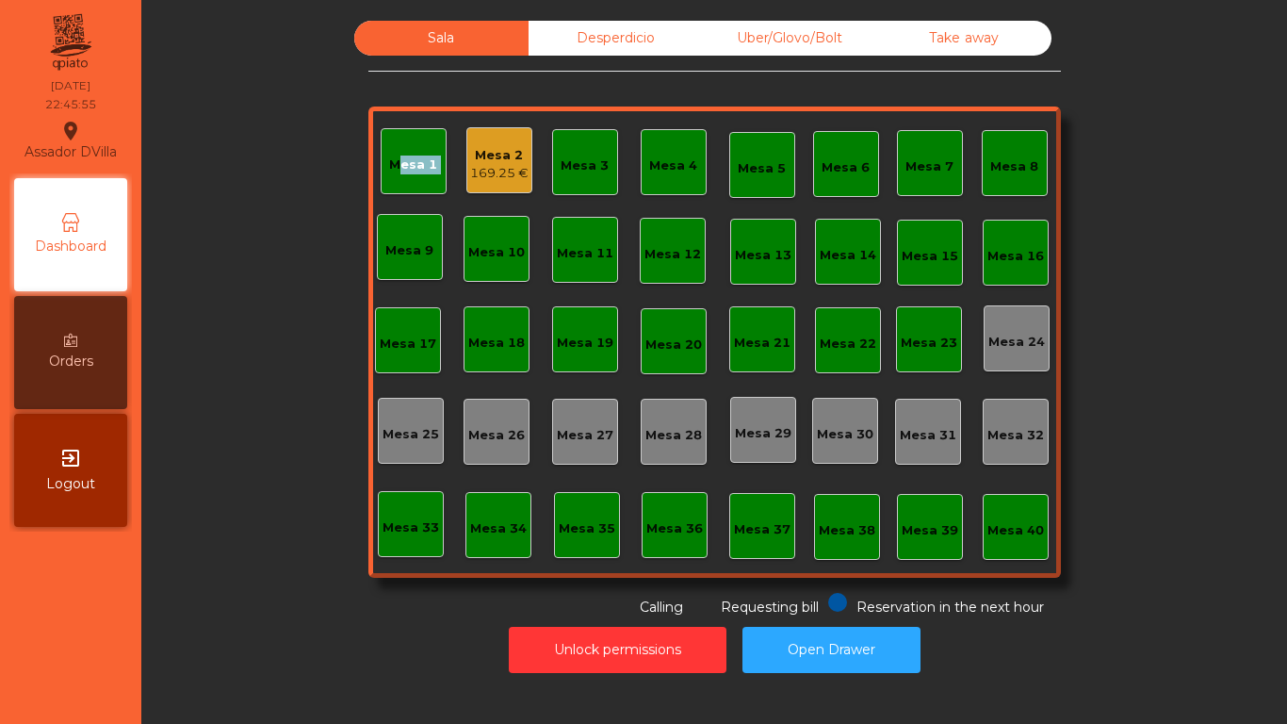
click at [232, 130] on div "Sala Desperdicio Uber/Glovo/Bolt Take away Mesa 1 Mesa 2 169.25 € Mesa 3 Mesa 4…" at bounding box center [714, 319] width 1095 height 596
click at [231, 126] on div "Sala Desperdicio Uber/Glovo/Bolt Take away Mesa 1 Mesa 2 169.25 € Mesa 3 Mesa 4…" at bounding box center [714, 319] width 1095 height 596
drag, startPoint x: 231, startPoint y: 126, endPoint x: 241, endPoint y: 126, distance: 10.4
click at [234, 127] on div "Sala Desperdicio Uber/Glovo/Bolt Take away Mesa 1 Mesa 2 169.25 € Mesa 3 Mesa 4…" at bounding box center [714, 319] width 1095 height 596
click at [242, 124] on div "Sala Desperdicio Uber/Glovo/Bolt Take away Mesa 1 Mesa 2 169.25 € Mesa 3 Mesa 4…" at bounding box center [714, 319] width 1095 height 596
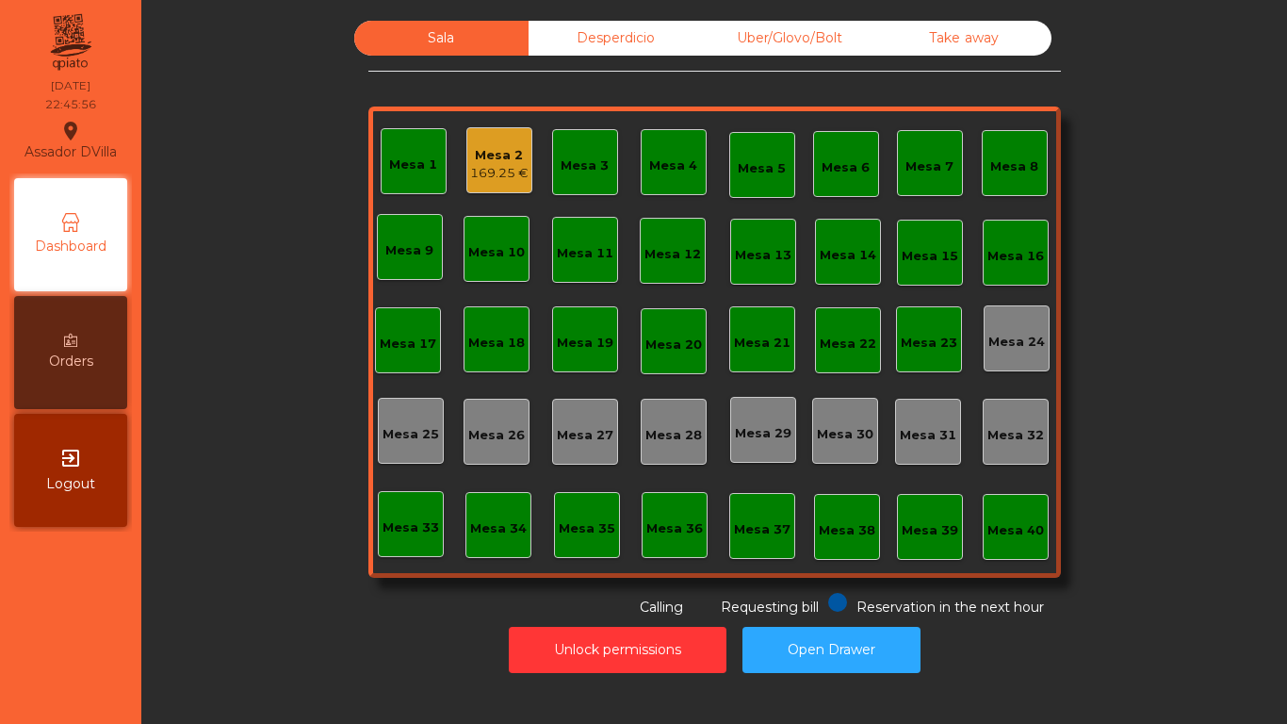
click at [248, 128] on div "Sala Desperdicio Uber/Glovo/Bolt Take away Mesa 1 Mesa 2 169.25 € Mesa 3 Mesa 4…" at bounding box center [714, 319] width 1095 height 596
click at [920, 598] on span "Reservation in the next hour" at bounding box center [951, 606] width 188 height 17
click at [826, 655] on button "Open Drawer" at bounding box center [832, 650] width 178 height 46
click at [506, 162] on div "Mesa 2" at bounding box center [499, 155] width 58 height 19
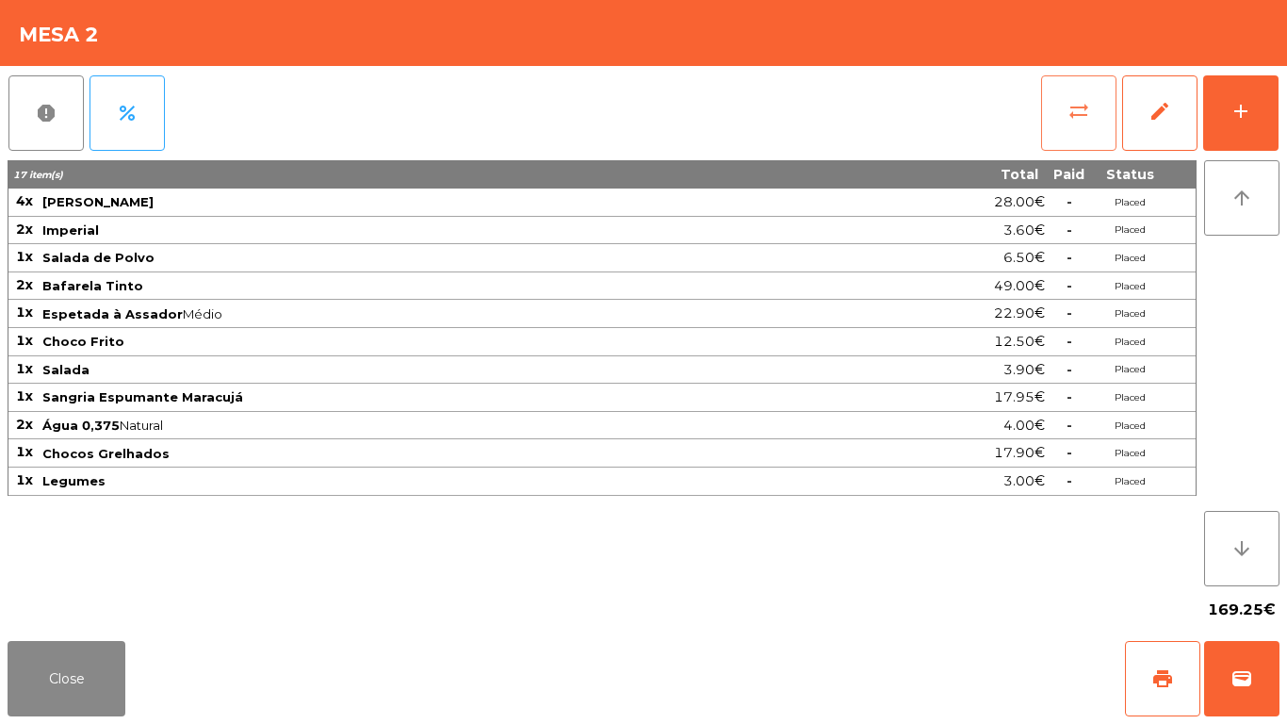
click at [1065, 104] on button "sync_alt" at bounding box center [1078, 112] width 75 height 75
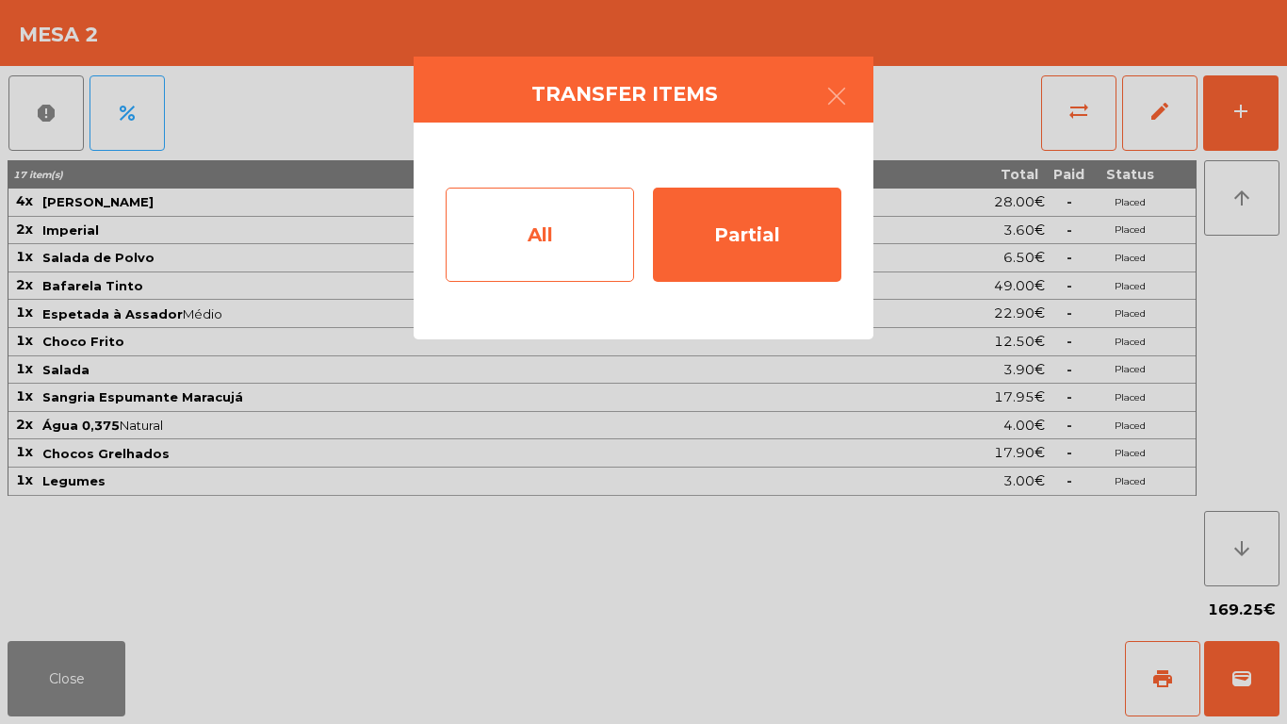
click at [566, 228] on div "All" at bounding box center [540, 235] width 188 height 94
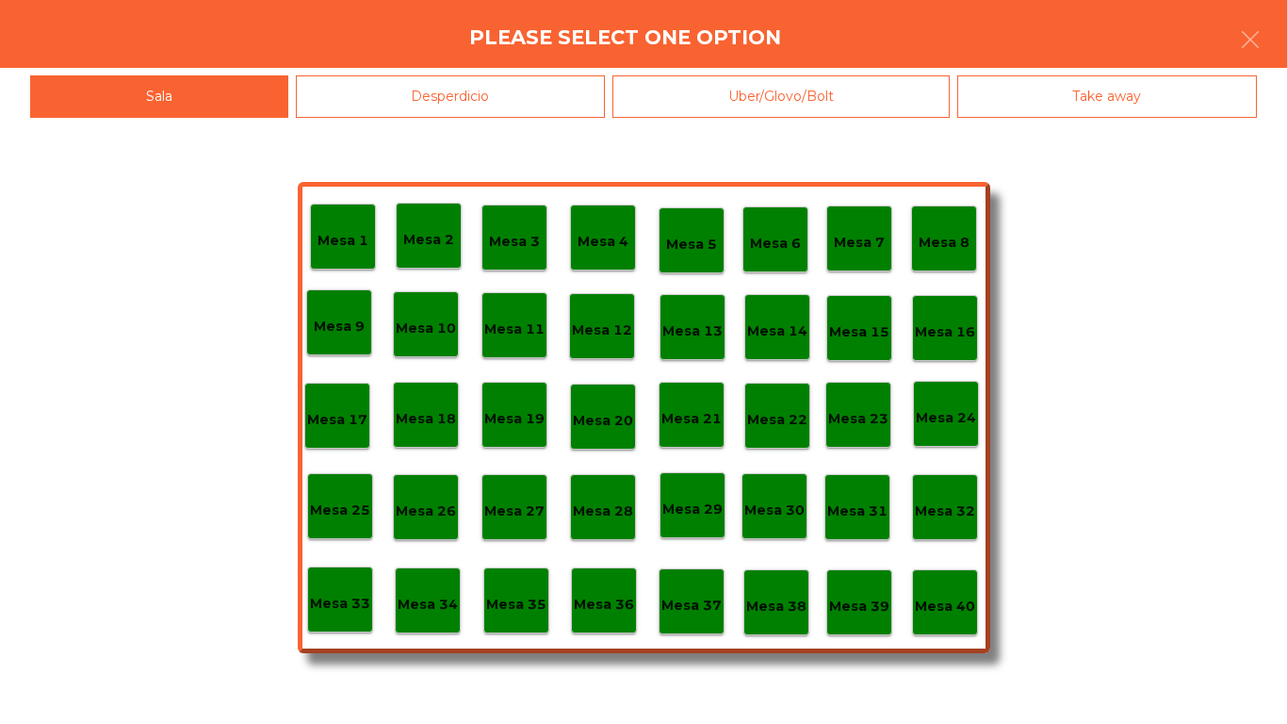
click at [930, 592] on div "Mesa 40" at bounding box center [945, 602] width 60 height 29
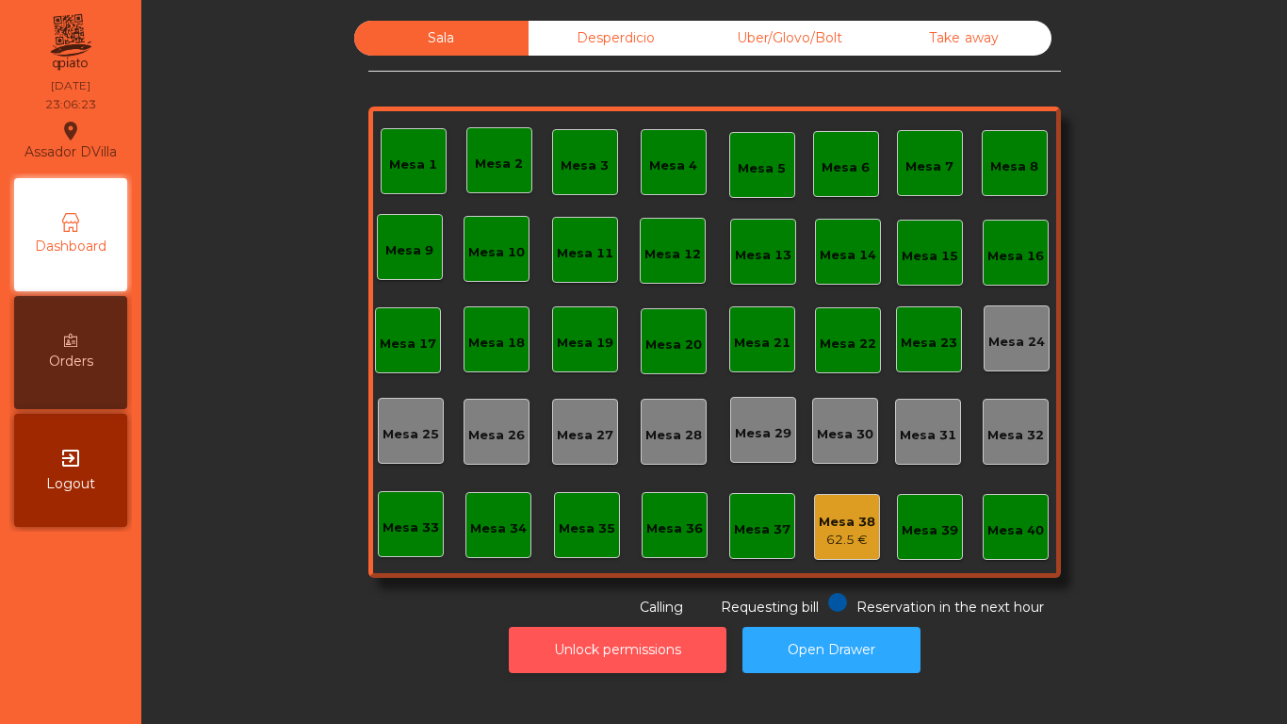
click at [622, 626] on div "Unlock permissions Open Drawer" at bounding box center [714, 649] width 1095 height 65
click at [622, 640] on button "Unlock permissions" at bounding box center [618, 650] width 218 height 46
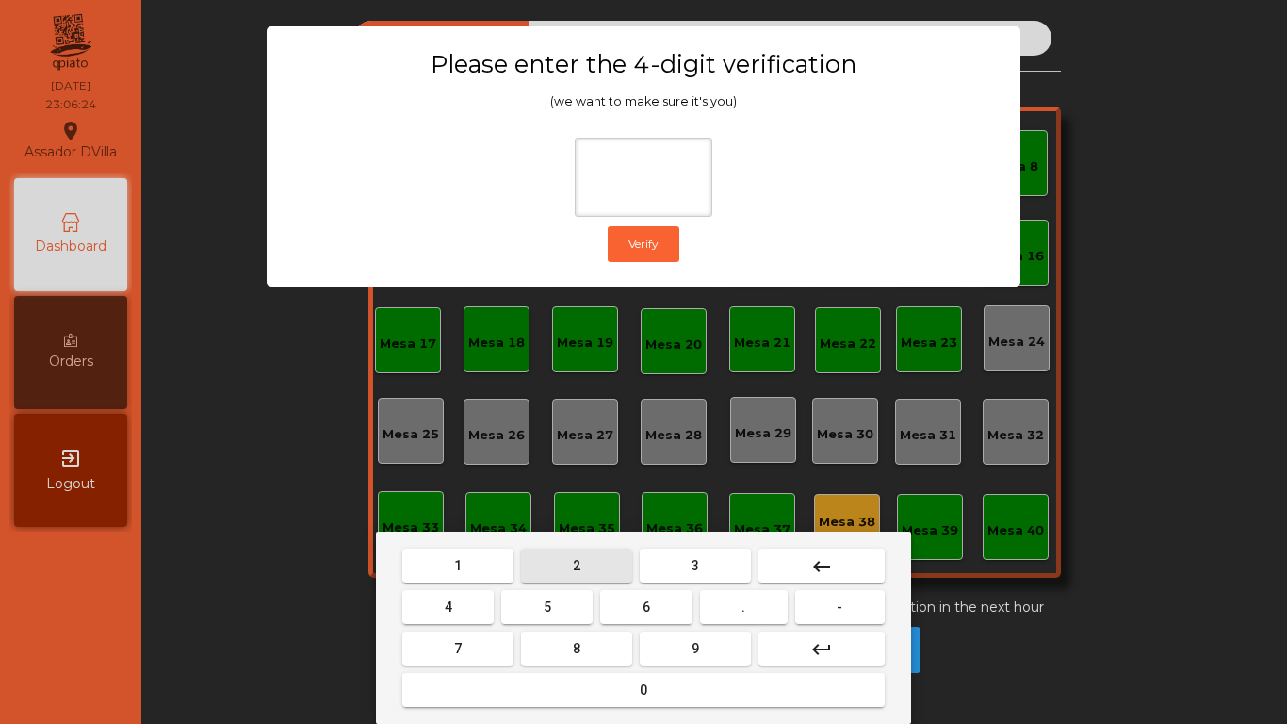
click at [576, 562] on span "2" at bounding box center [577, 565] width 8 height 15
drag, startPoint x: 477, startPoint y: 601, endPoint x: 525, endPoint y: 603, distance: 48.1
click at [490, 602] on button "4" at bounding box center [447, 607] width 91 height 34
drag, startPoint x: 636, startPoint y: 612, endPoint x: 655, endPoint y: 631, distance: 27.3
click at [646, 622] on button "6" at bounding box center [645, 607] width 91 height 34
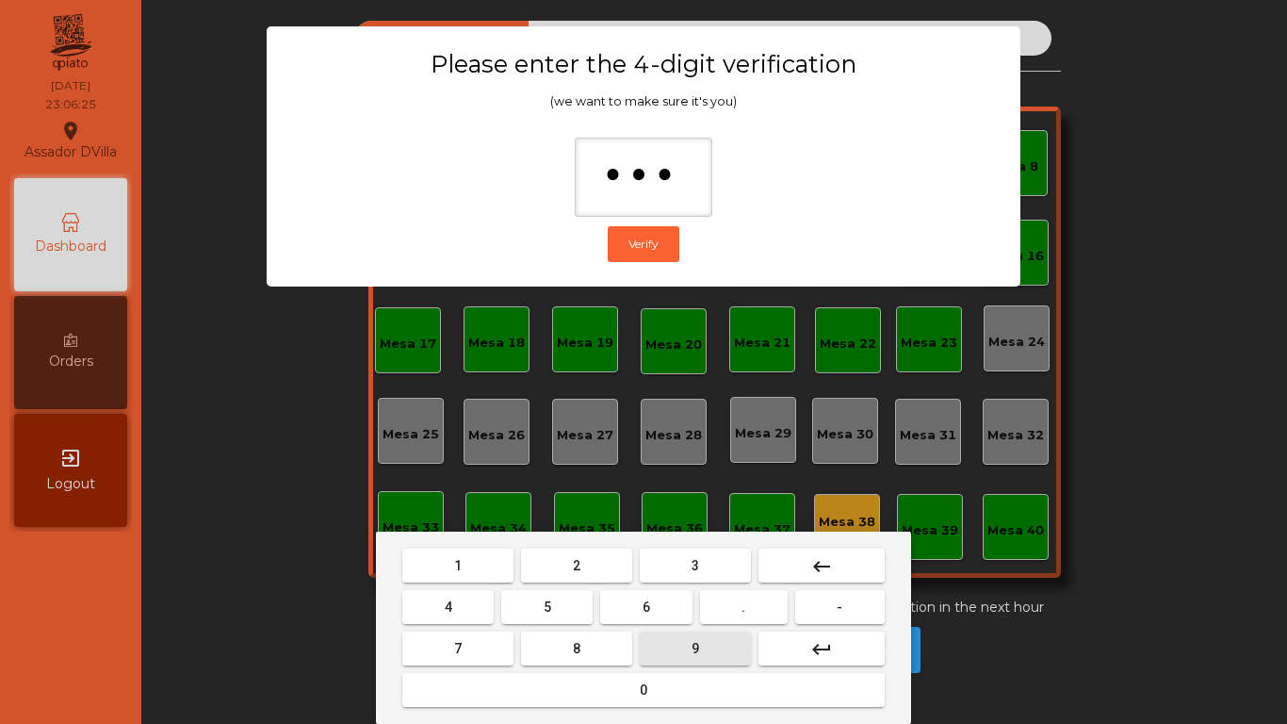
click at [664, 645] on button "9" at bounding box center [695, 648] width 111 height 34
type input "****"
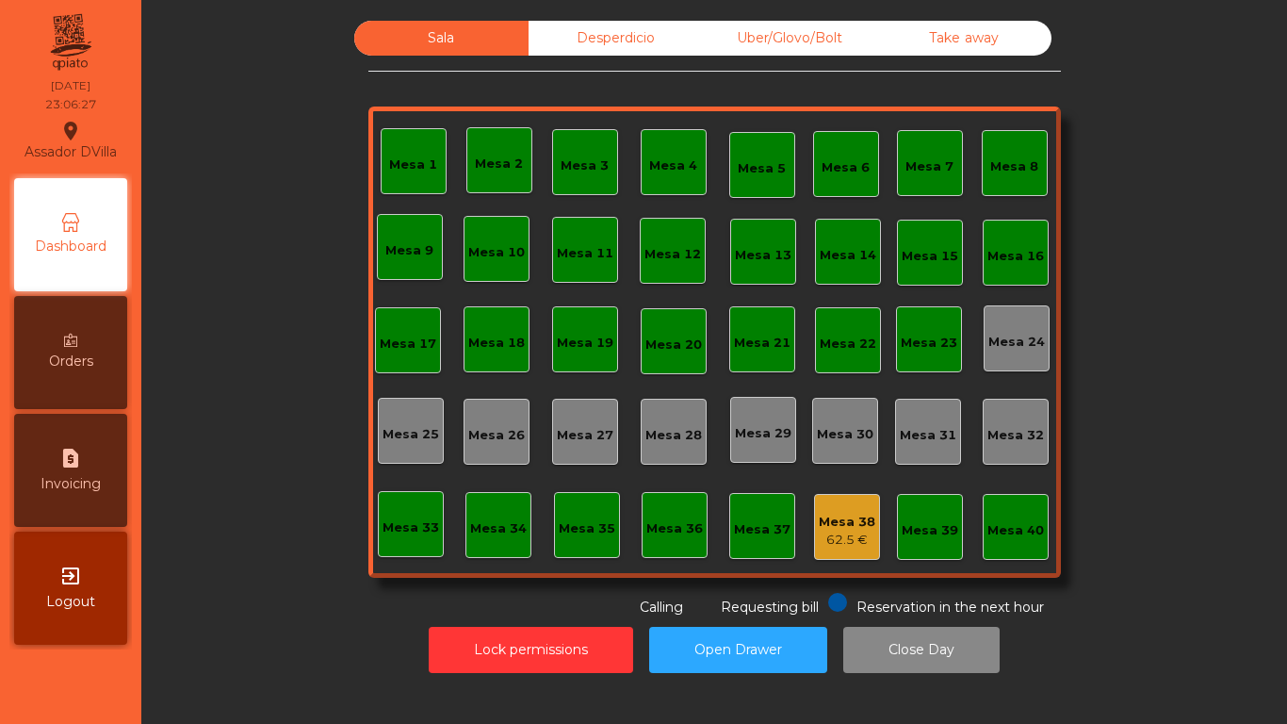
click at [86, 463] on div "request_page Invoicing" at bounding box center [70, 470] width 113 height 113
select select "*"
select select "****"
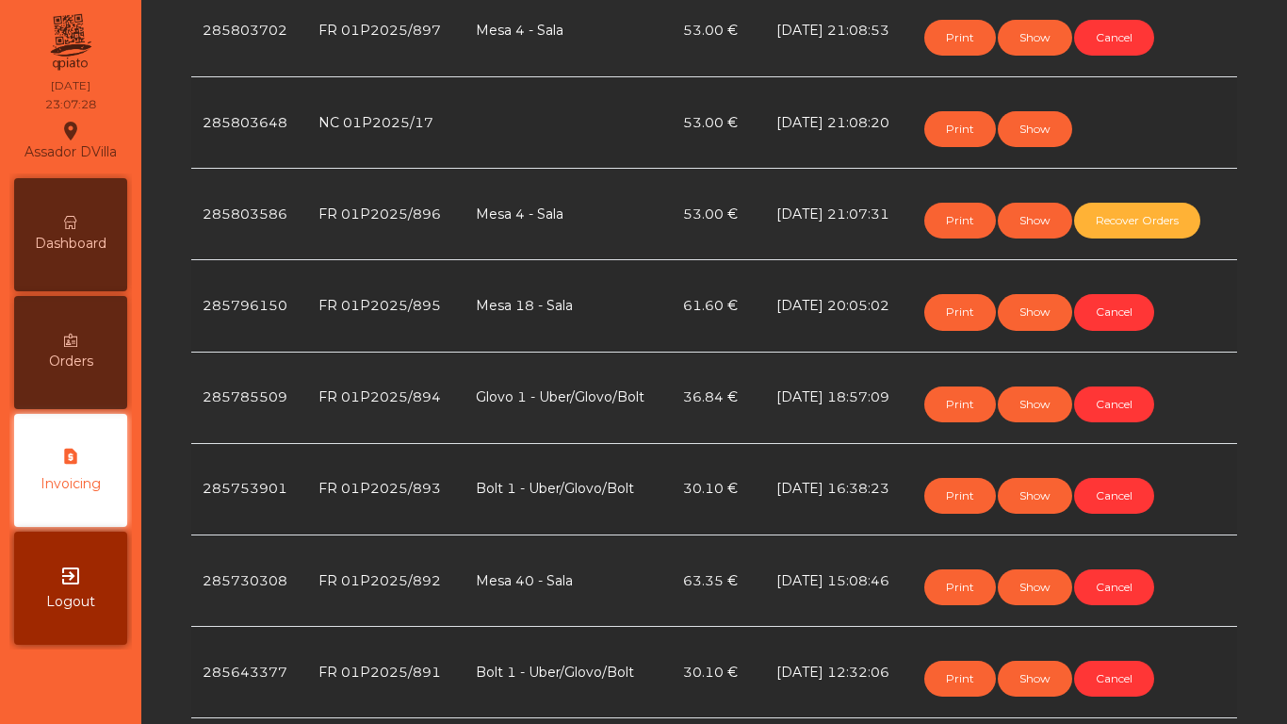
scroll to position [660, 0]
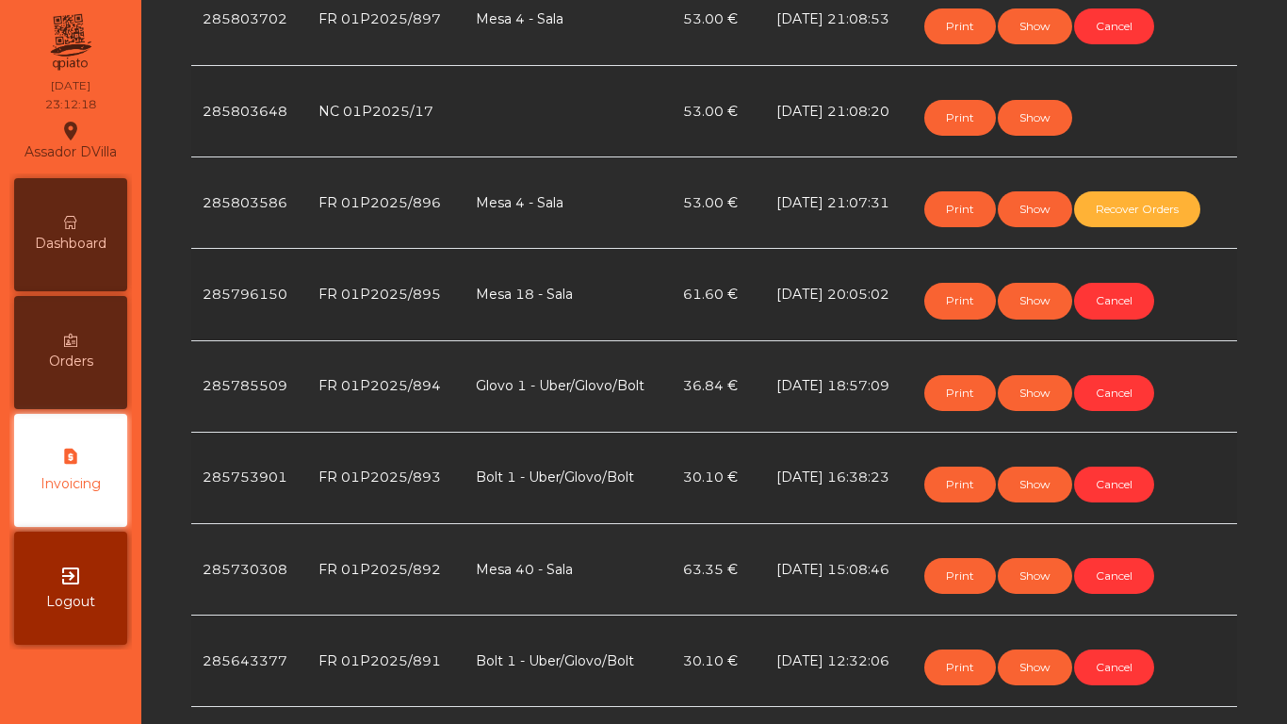
click at [108, 211] on div "Dashboard" at bounding box center [70, 234] width 113 height 113
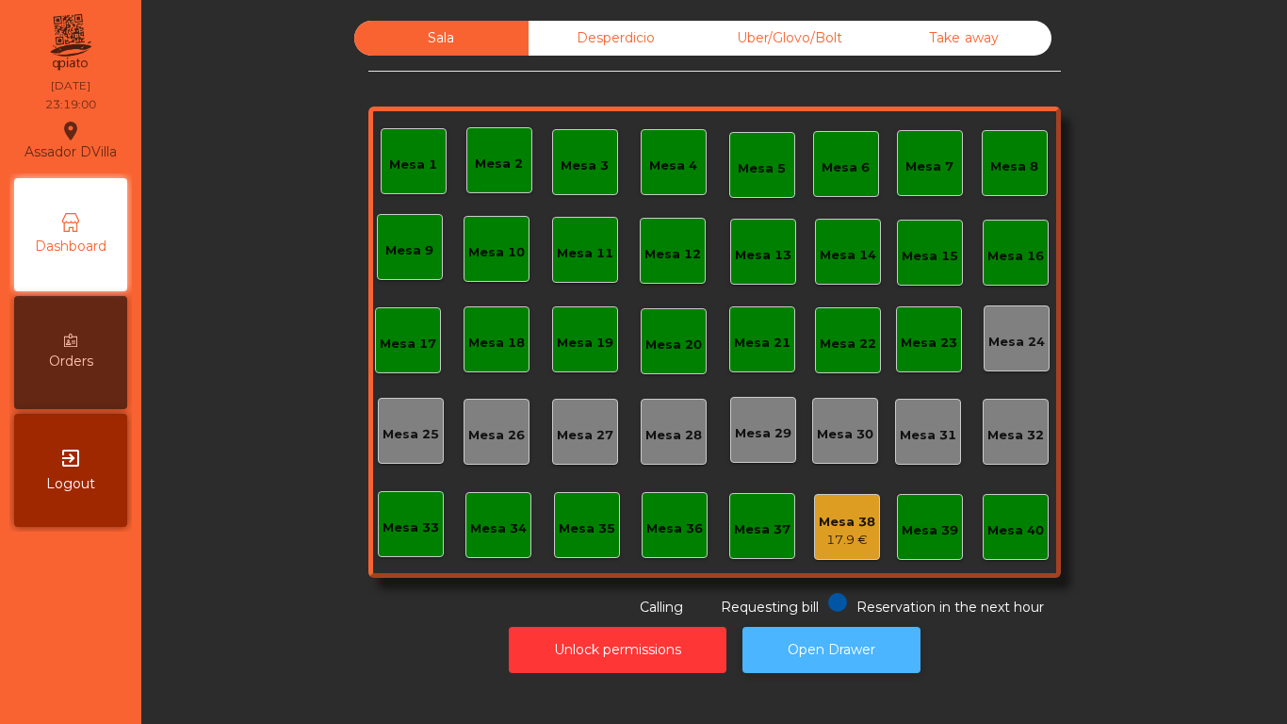
click at [793, 636] on button "Open Drawer" at bounding box center [832, 650] width 178 height 46
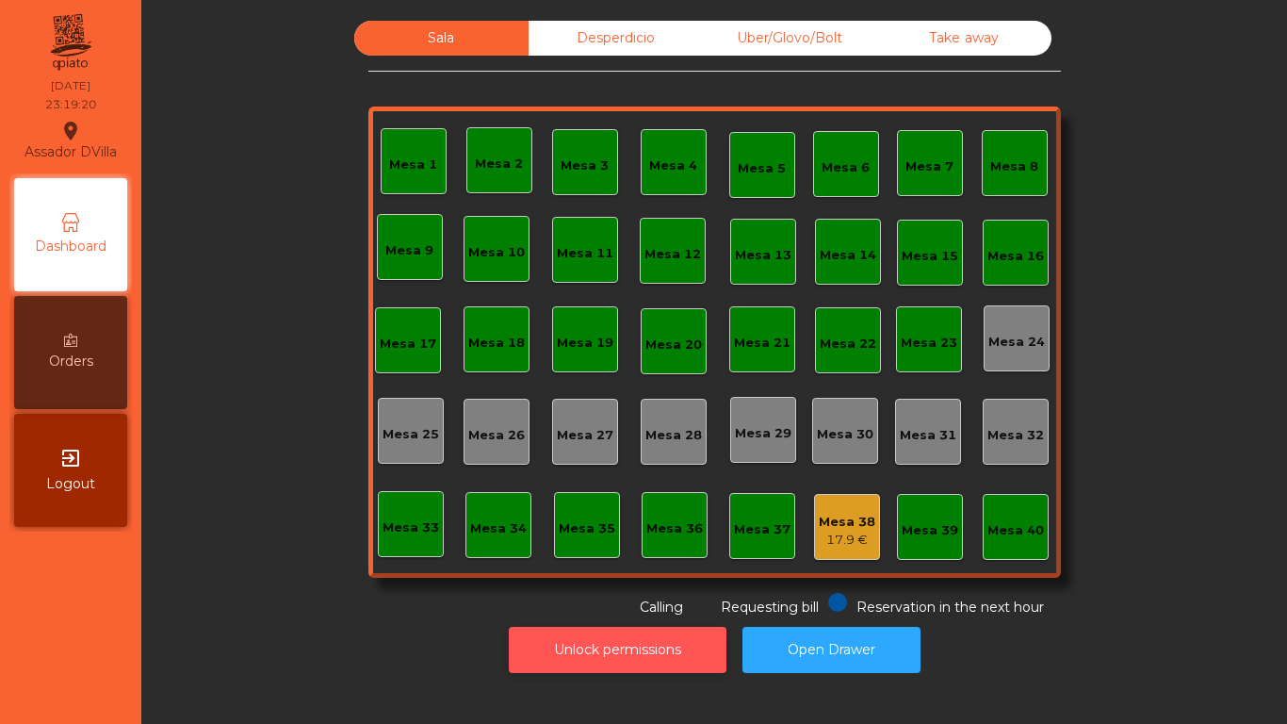
click at [554, 661] on button "Unlock permissions" at bounding box center [618, 650] width 218 height 46
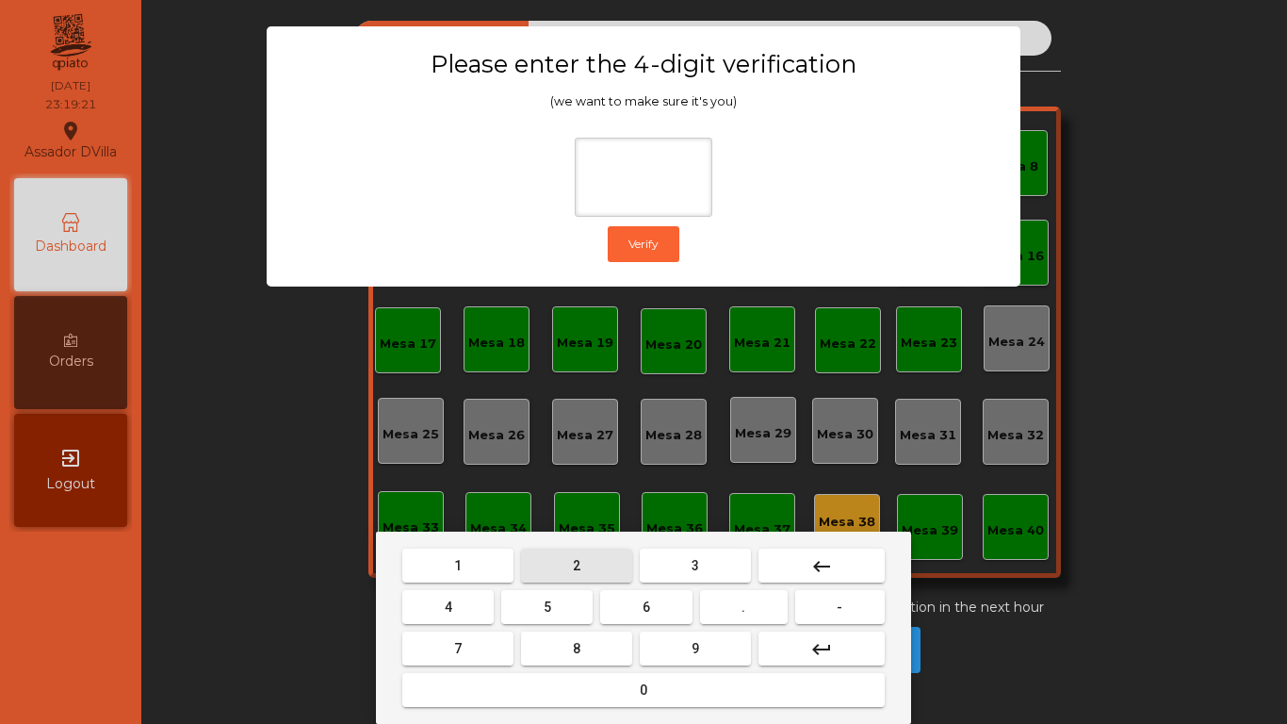
click at [592, 561] on button "2" at bounding box center [576, 565] width 111 height 34
click at [494, 598] on button "4" at bounding box center [447, 607] width 91 height 34
drag, startPoint x: 613, startPoint y: 612, endPoint x: 632, endPoint y: 634, distance: 30.1
click at [619, 621] on button "6" at bounding box center [645, 607] width 91 height 34
click at [643, 644] on div "7 8 9 keyboard_return" at bounding box center [644, 648] width 490 height 41
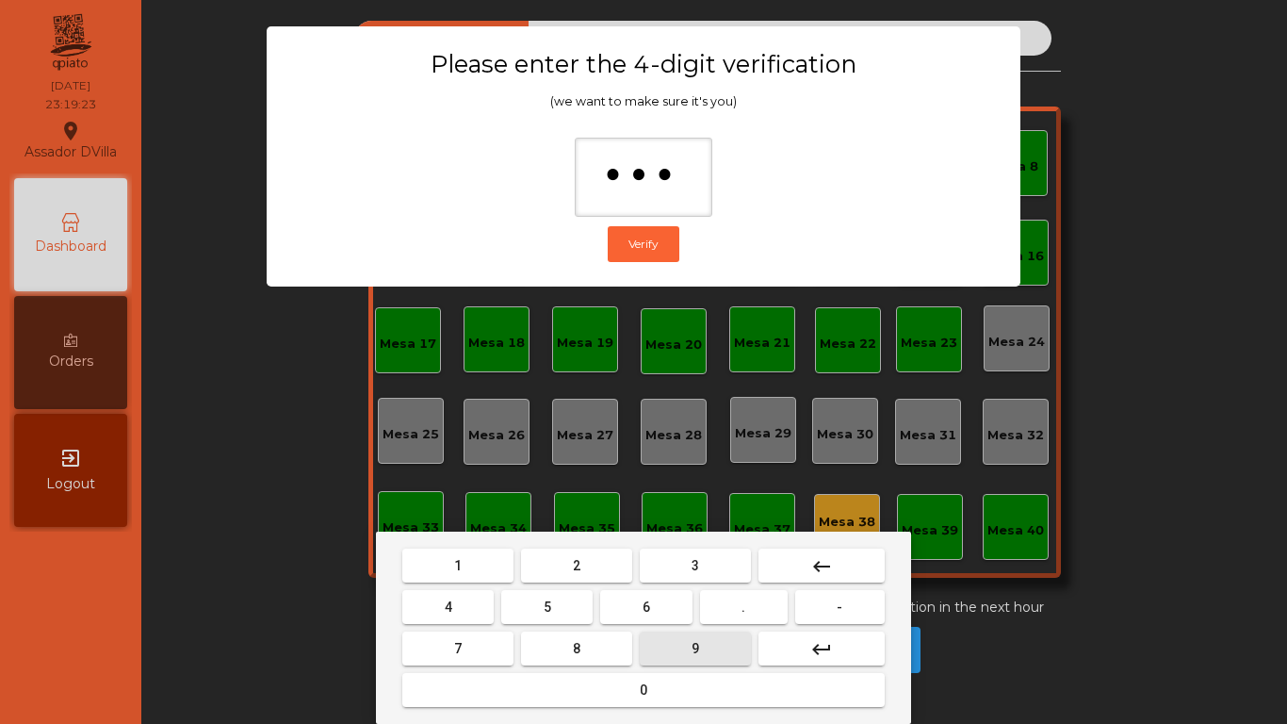
click at [653, 645] on button "9" at bounding box center [695, 648] width 111 height 34
type input "****"
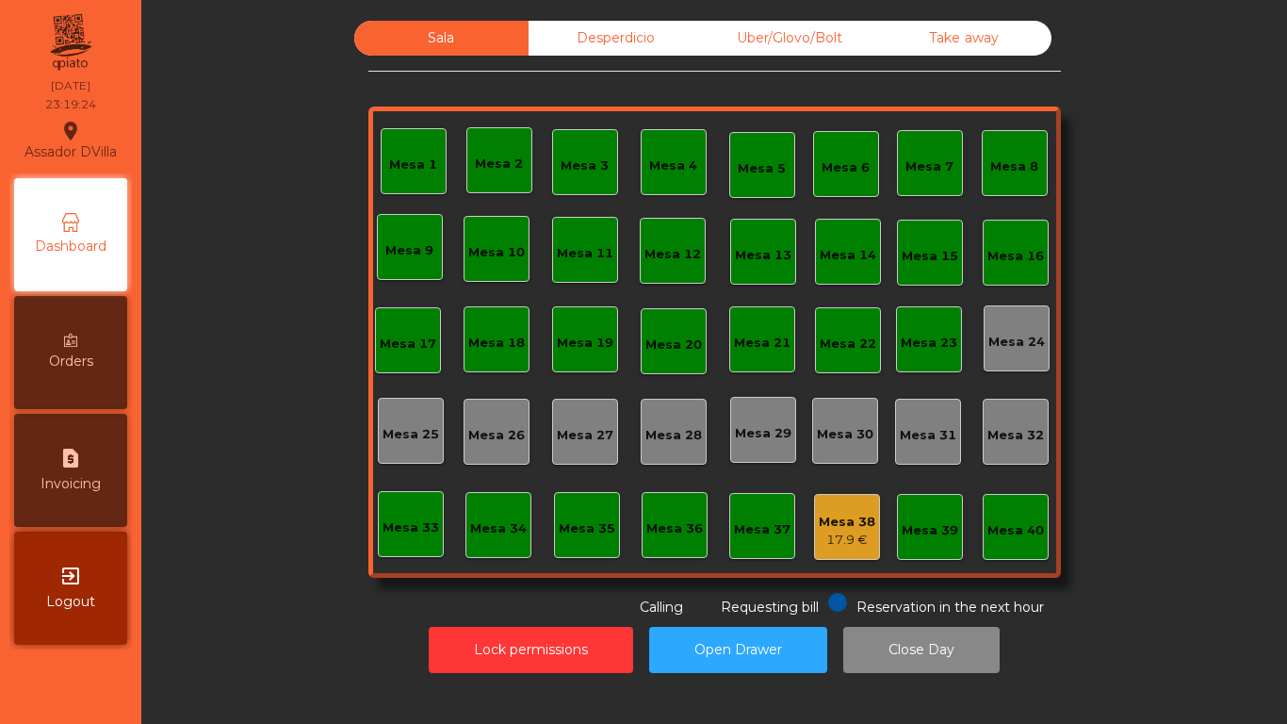
click at [91, 494] on div "request_page Invoicing" at bounding box center [70, 470] width 113 height 113
select select "*"
select select "****"
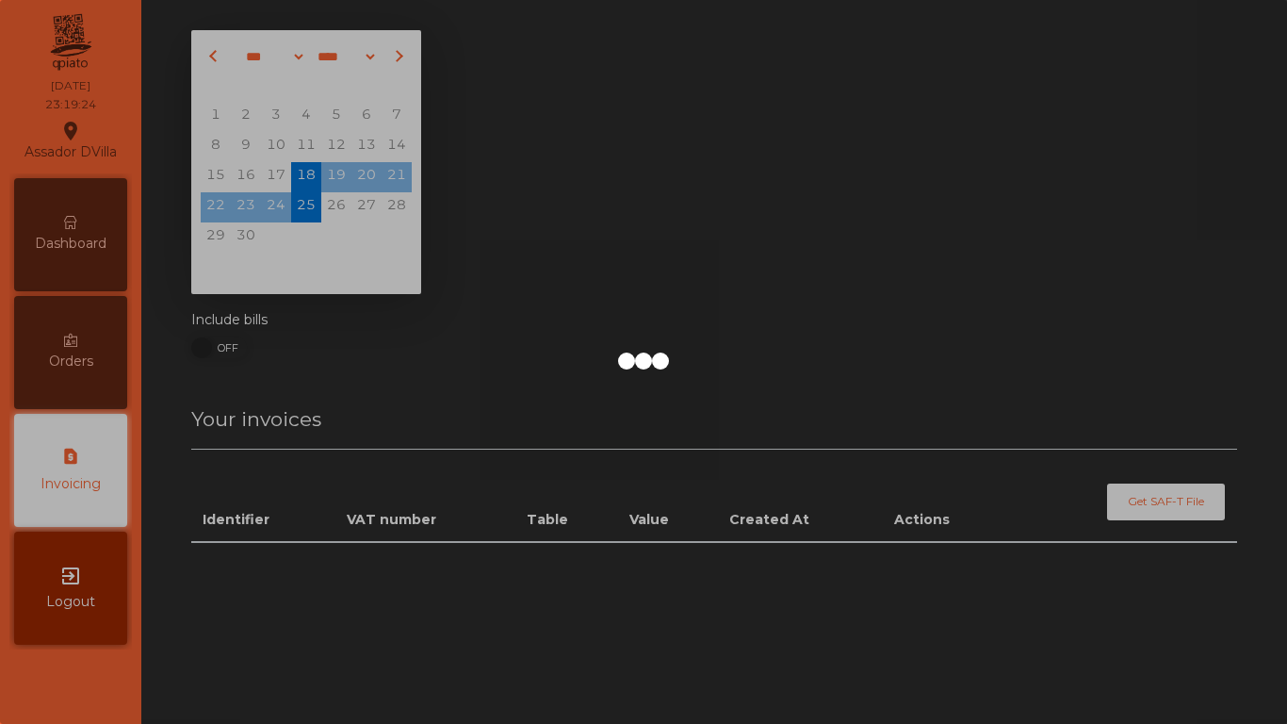
click at [37, 256] on div "Dashboard" at bounding box center [70, 234] width 113 height 113
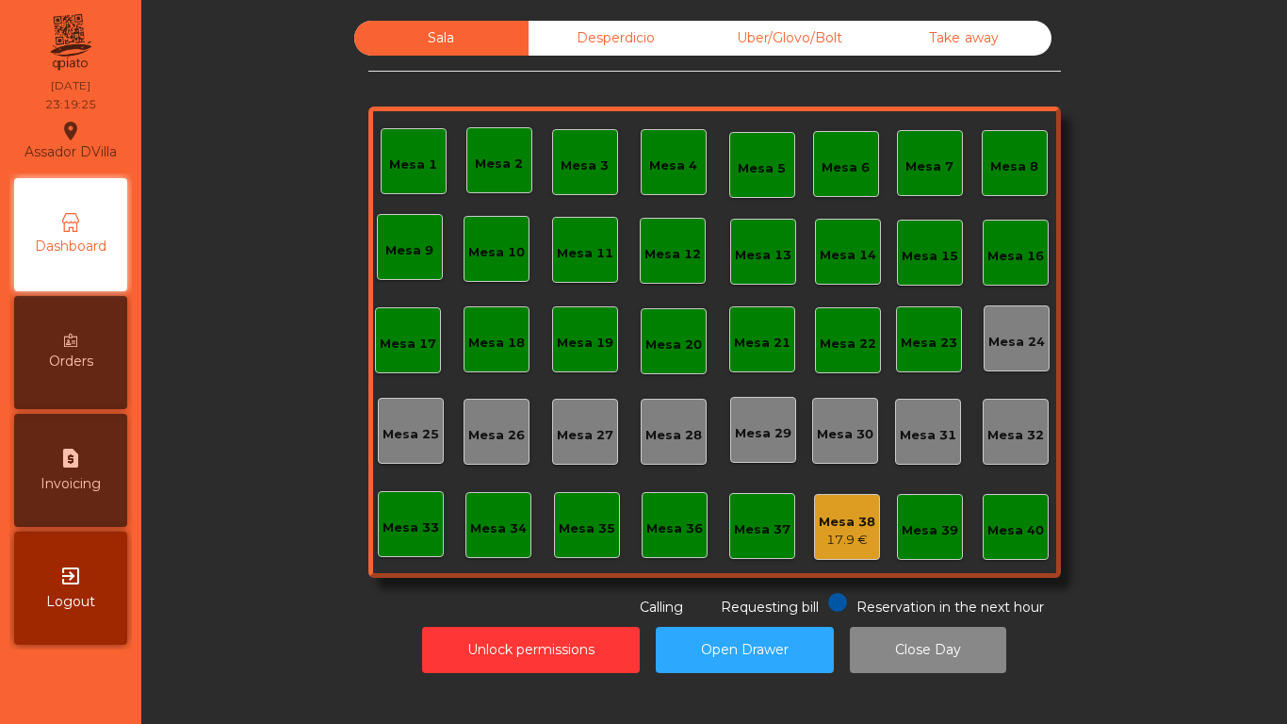
click at [37, 256] on div "Dashboard" at bounding box center [70, 234] width 113 height 113
click at [961, 633] on button "Close Day" at bounding box center [928, 650] width 156 height 46
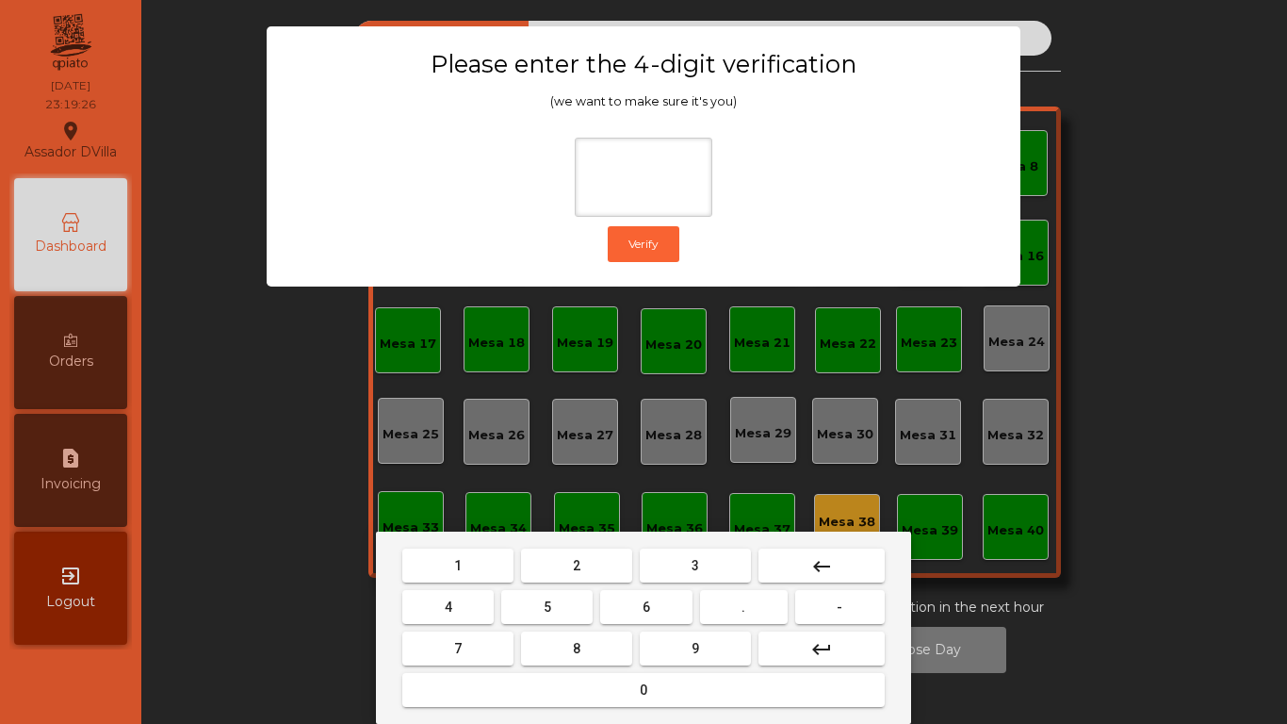
click at [580, 563] on span "2" at bounding box center [577, 565] width 8 height 15
drag, startPoint x: 448, startPoint y: 602, endPoint x: 585, endPoint y: 610, distance: 137.8
click at [448, 603] on span "4" at bounding box center [449, 606] width 8 height 15
drag, startPoint x: 620, startPoint y: 615, endPoint x: 660, endPoint y: 637, distance: 45.1
click at [625, 615] on button "6" at bounding box center [645, 607] width 91 height 34
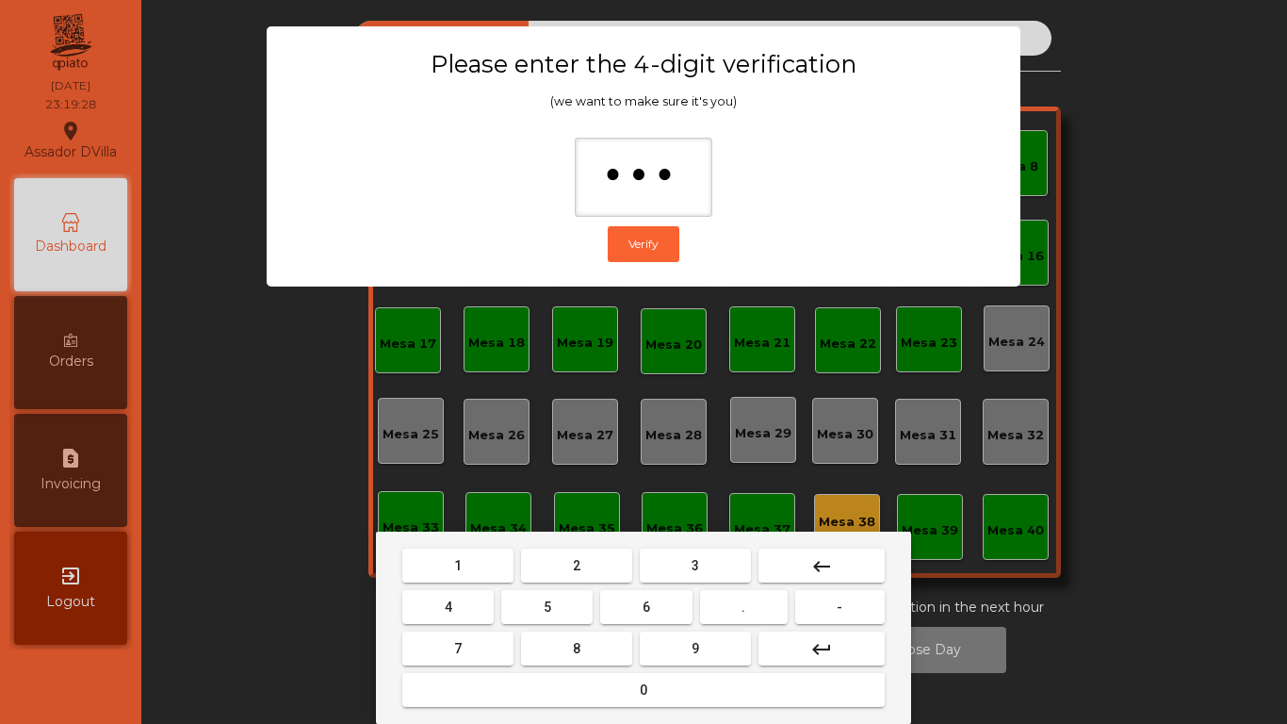
click at [662, 642] on button "9" at bounding box center [695, 648] width 111 height 34
type input "****"
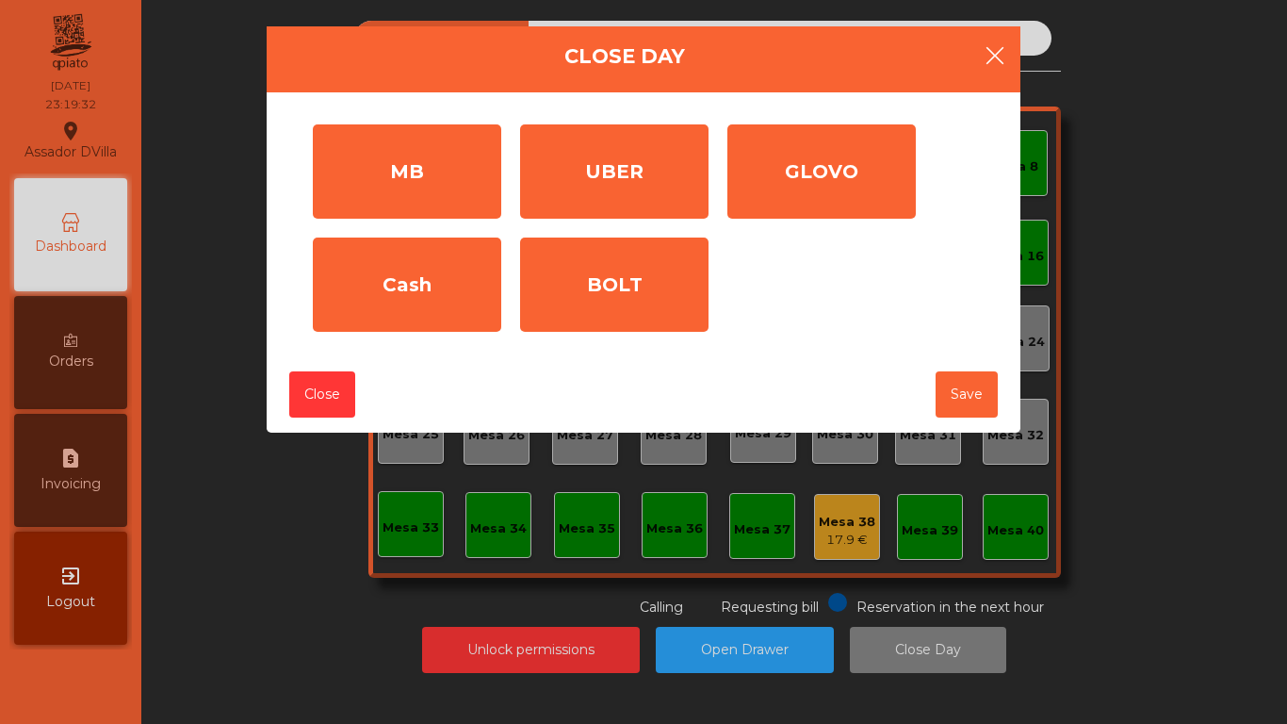
click at [1001, 61] on icon "button" at bounding box center [995, 55] width 23 height 23
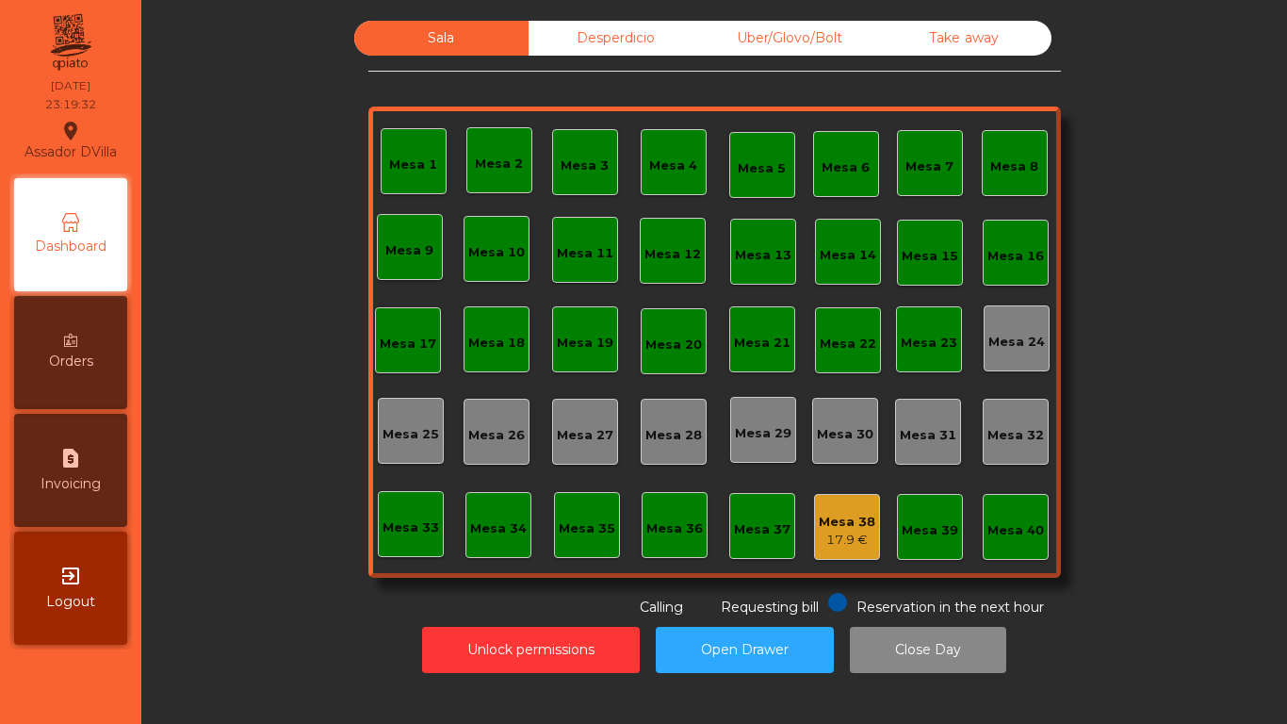
drag, startPoint x: 608, startPoint y: 35, endPoint x: 707, endPoint y: 43, distance: 99.3
click at [607, 36] on div "Desperdicio" at bounding box center [616, 38] width 174 height 35
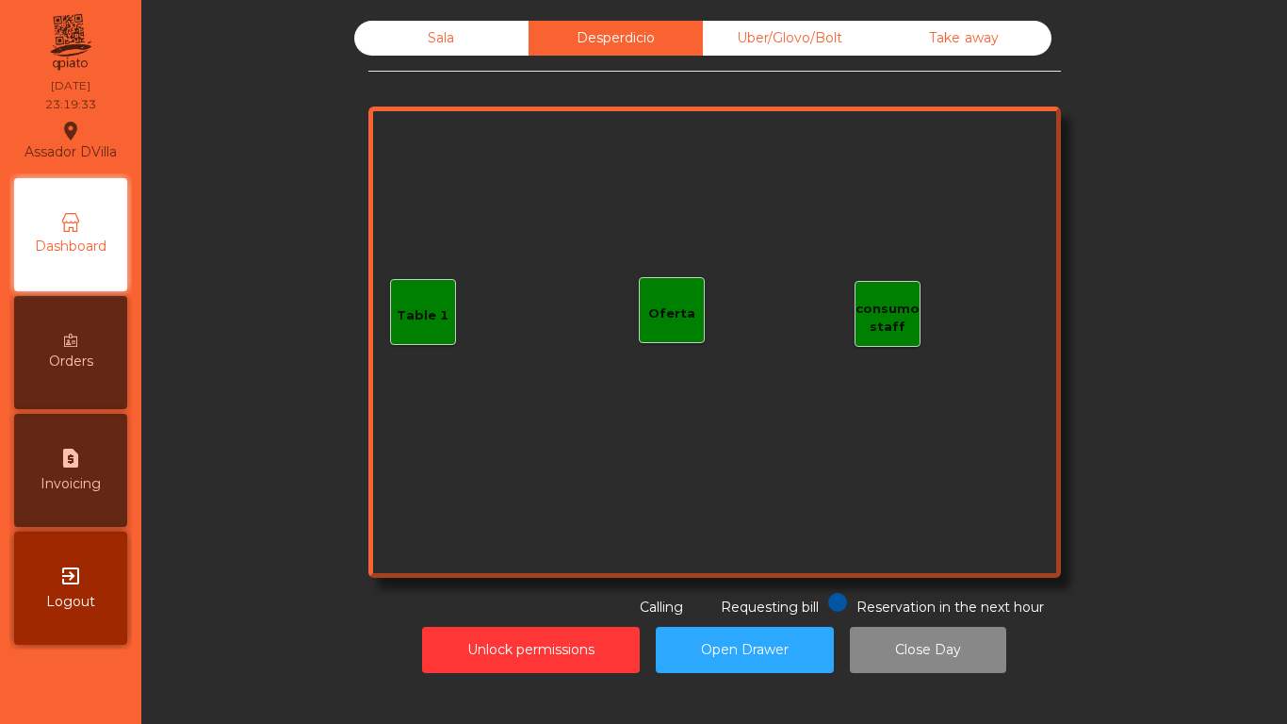
click at [780, 47] on div "Uber/Glovo/Bolt" at bounding box center [790, 38] width 174 height 35
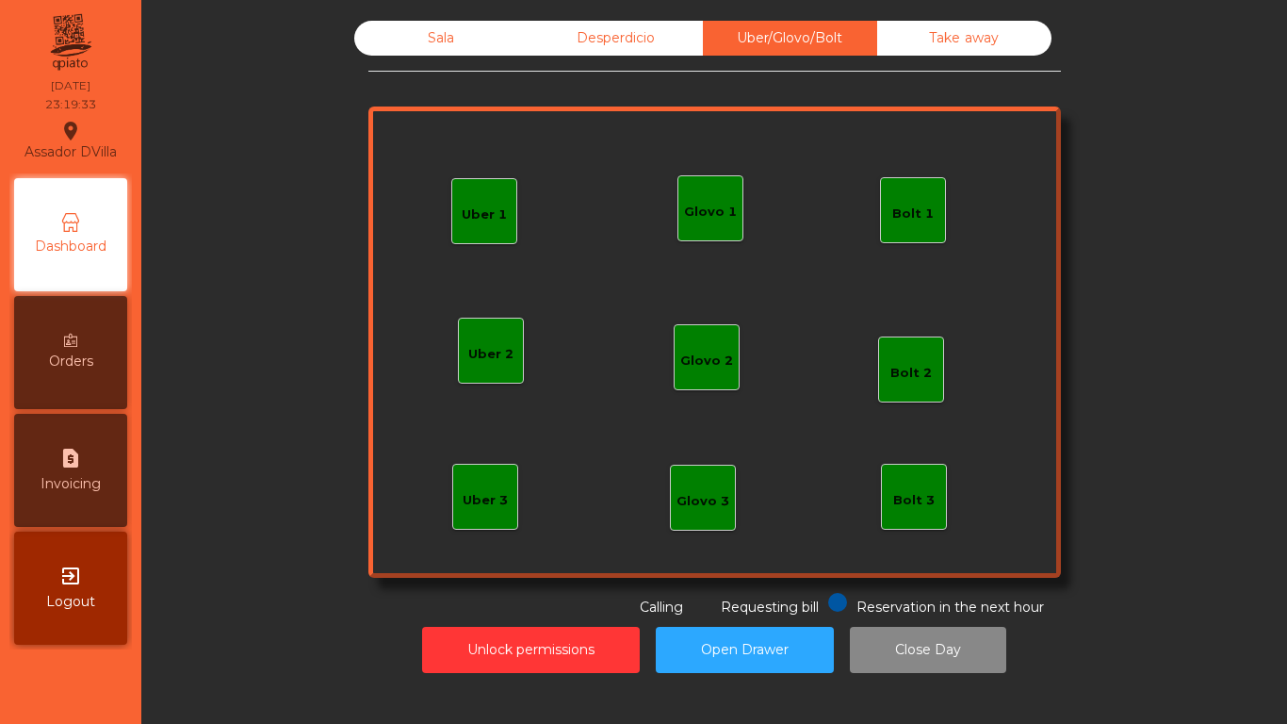
drag, startPoint x: 922, startPoint y: 32, endPoint x: 600, endPoint y: 33, distance: 321.3
click at [923, 32] on div "Take away" at bounding box center [964, 38] width 174 height 35
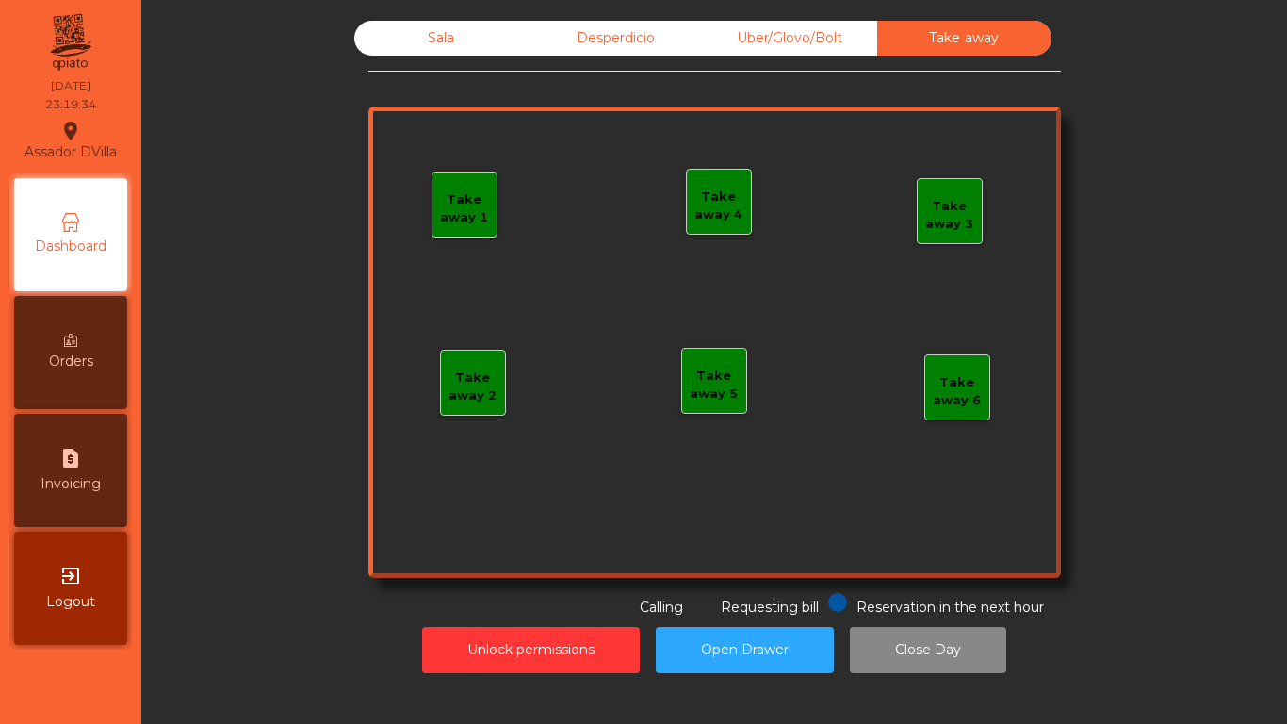
click at [459, 29] on div "Sala" at bounding box center [441, 38] width 174 height 35
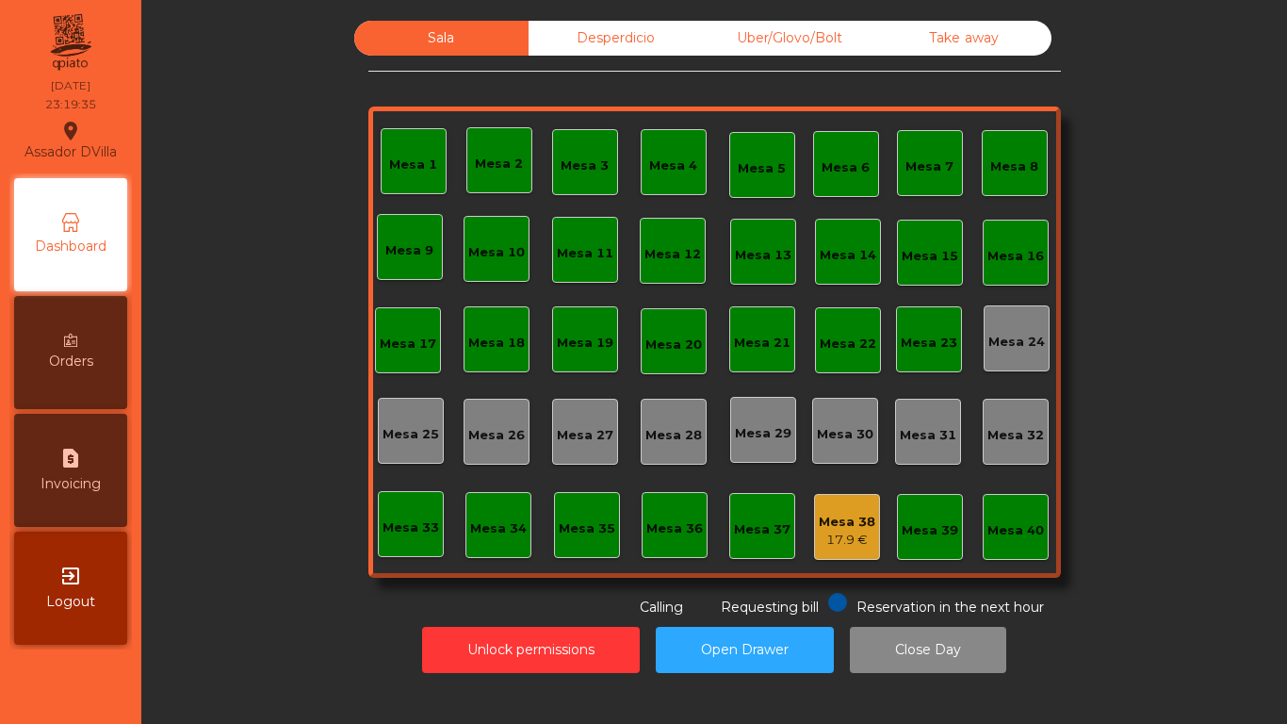
click at [844, 534] on div "17.9 €" at bounding box center [847, 540] width 57 height 19
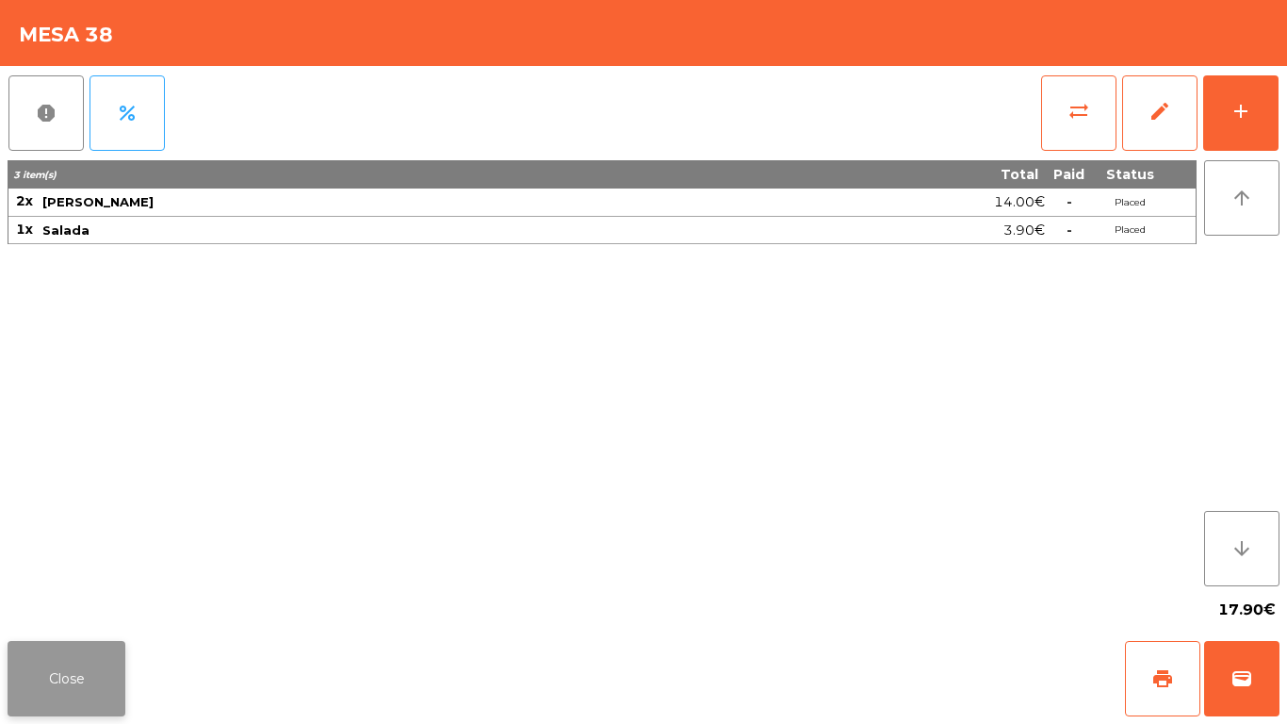
click at [61, 688] on button "Close" at bounding box center [67, 678] width 118 height 75
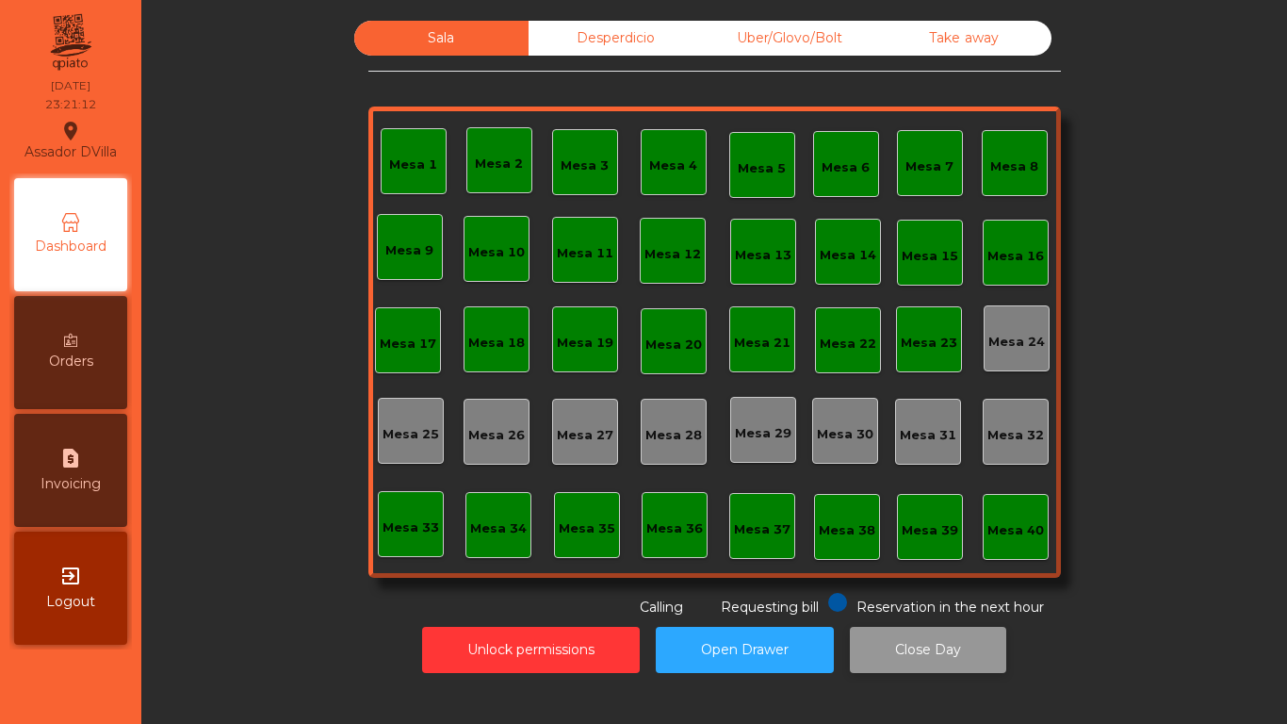
drag, startPoint x: 898, startPoint y: 676, endPoint x: 897, endPoint y: 645, distance: 31.1
click at [898, 665] on div "Unlock permissions Open Drawer Close Day" at bounding box center [714, 649] width 1095 height 65
click at [897, 644] on button "Close Day" at bounding box center [928, 650] width 156 height 46
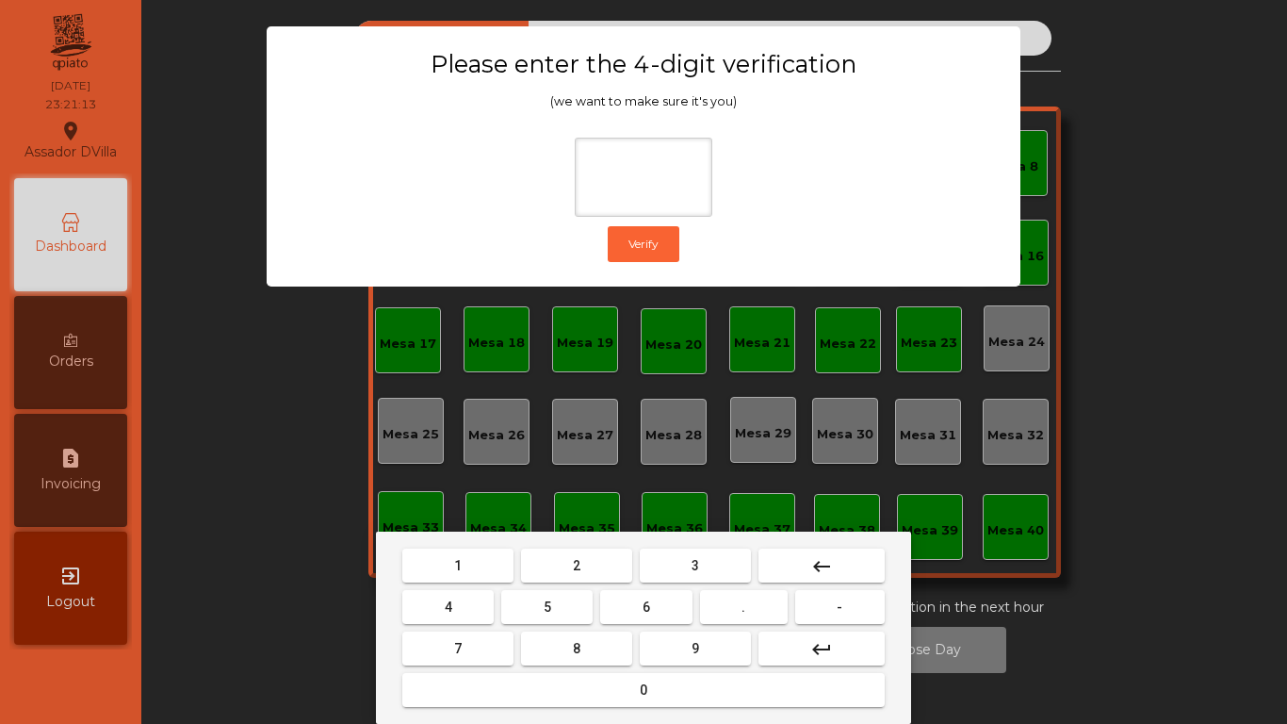
click at [575, 576] on button "2" at bounding box center [576, 565] width 111 height 34
drag, startPoint x: 484, startPoint y: 600, endPoint x: 497, endPoint y: 601, distance: 12.3
click at [488, 600] on button "4" at bounding box center [447, 607] width 91 height 34
click at [668, 606] on button "6" at bounding box center [645, 607] width 91 height 34
click at [707, 645] on button "9" at bounding box center [695, 648] width 111 height 34
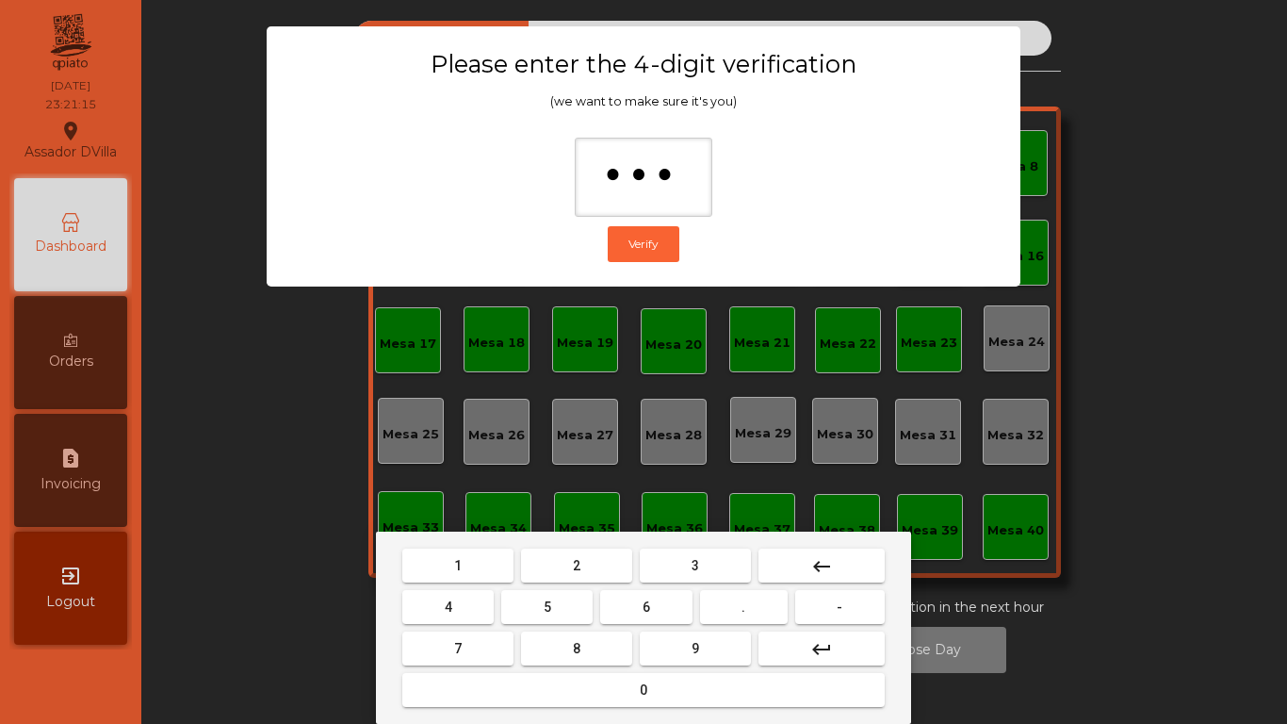
type input "****"
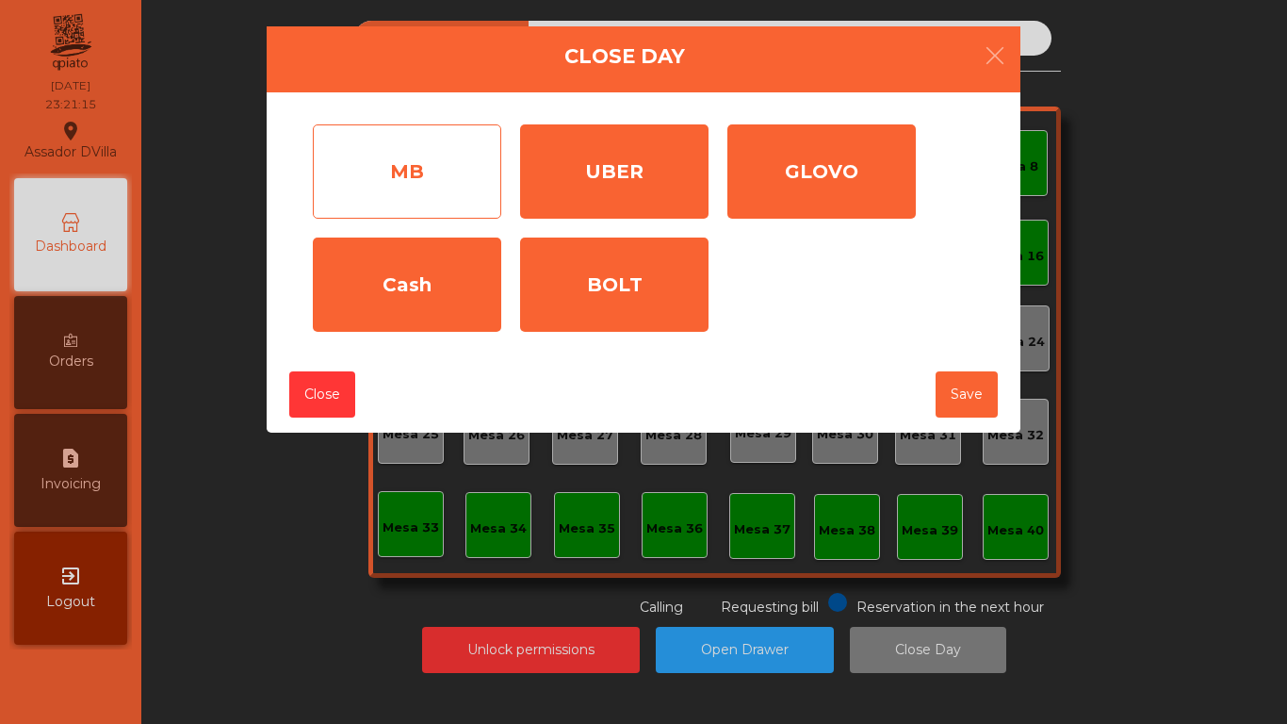
click at [492, 172] on div "MB" at bounding box center [407, 171] width 188 height 94
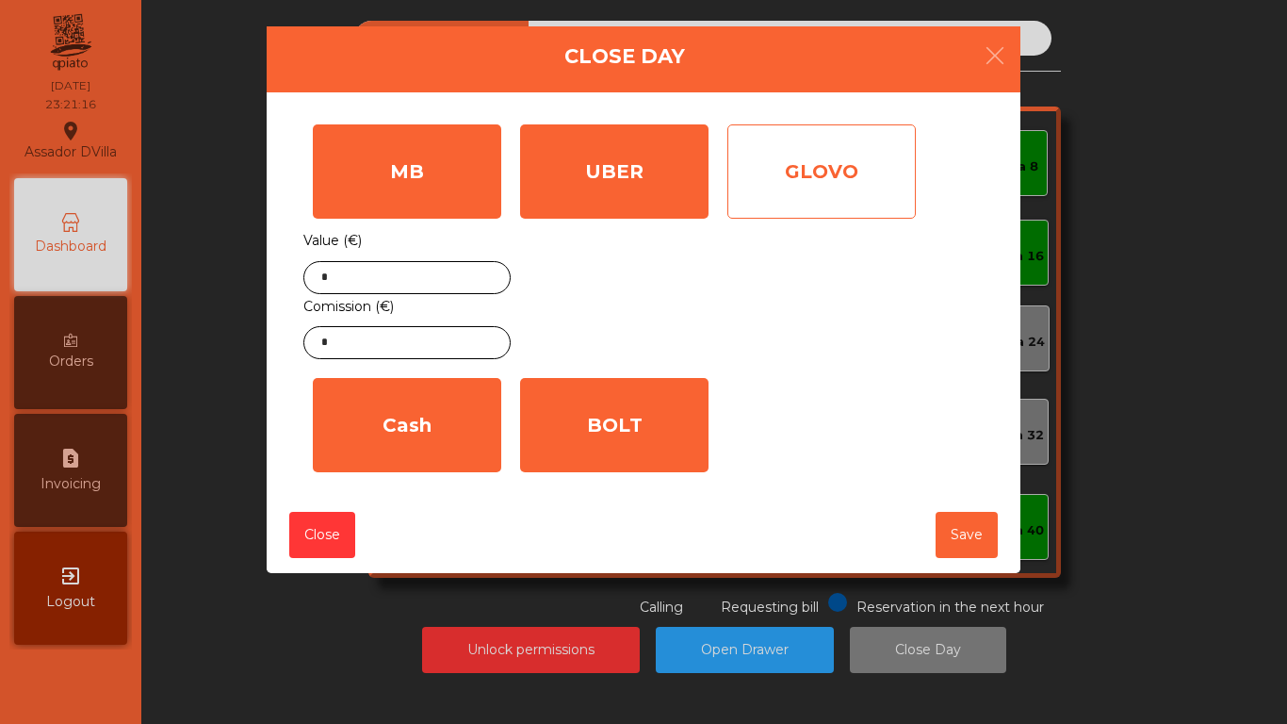
drag, startPoint x: 588, startPoint y: 178, endPoint x: 834, endPoint y: 204, distance: 247.3
click at [593, 180] on div "UBER" at bounding box center [614, 171] width 188 height 94
click at [863, 203] on div "GLOVO" at bounding box center [821, 171] width 188 height 94
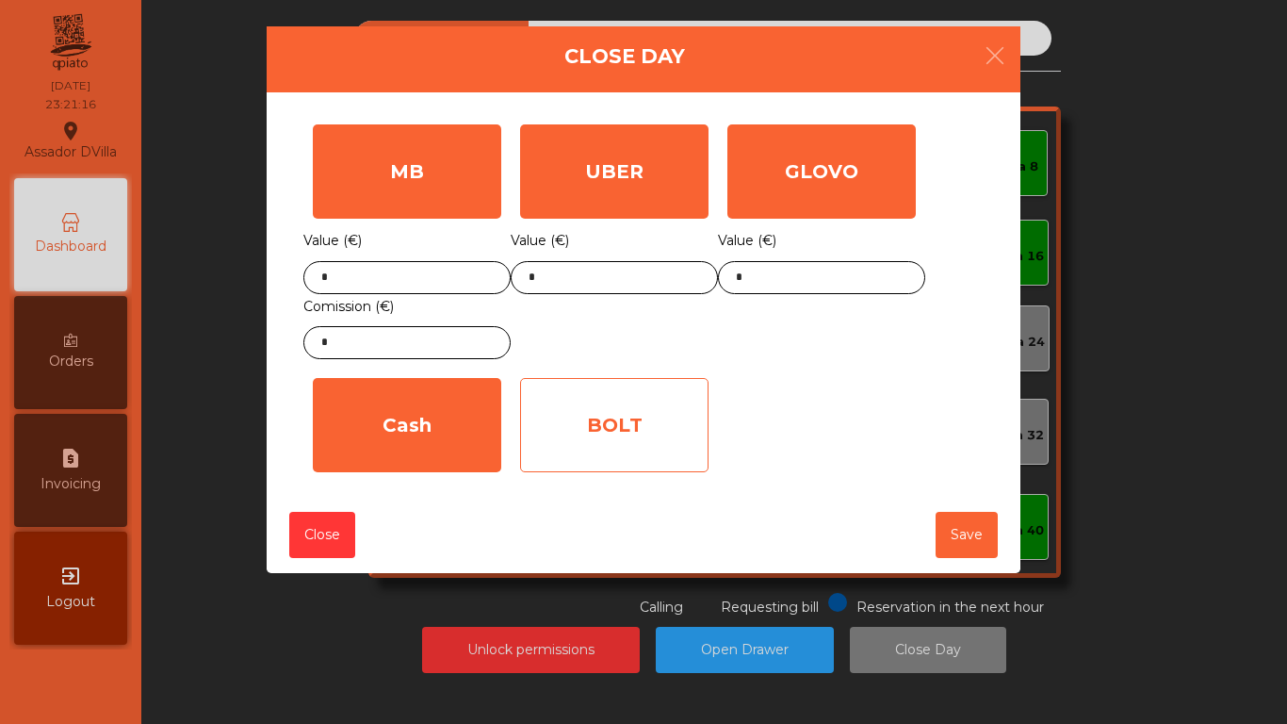
drag, startPoint x: 691, startPoint y: 414, endPoint x: 683, endPoint y: 420, distance: 10.0
click at [691, 415] on div "BOLT" at bounding box center [614, 425] width 188 height 94
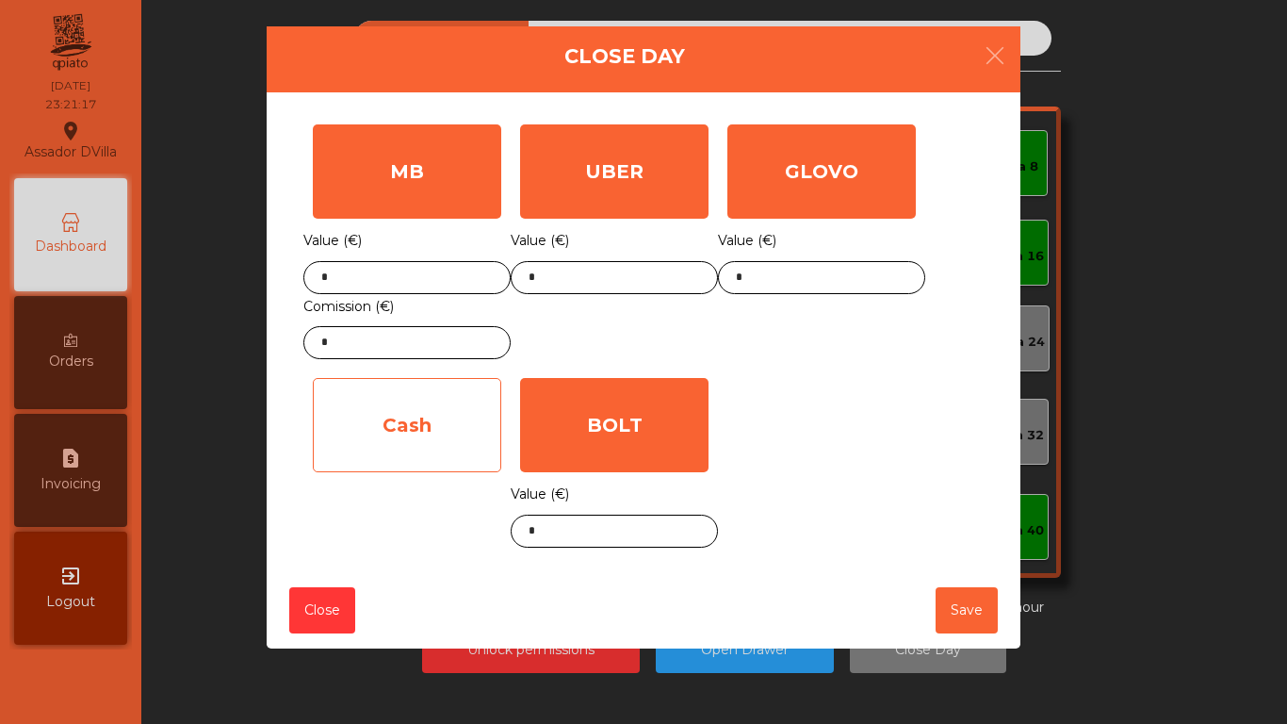
click at [452, 426] on div "Cash" at bounding box center [407, 425] width 188 height 94
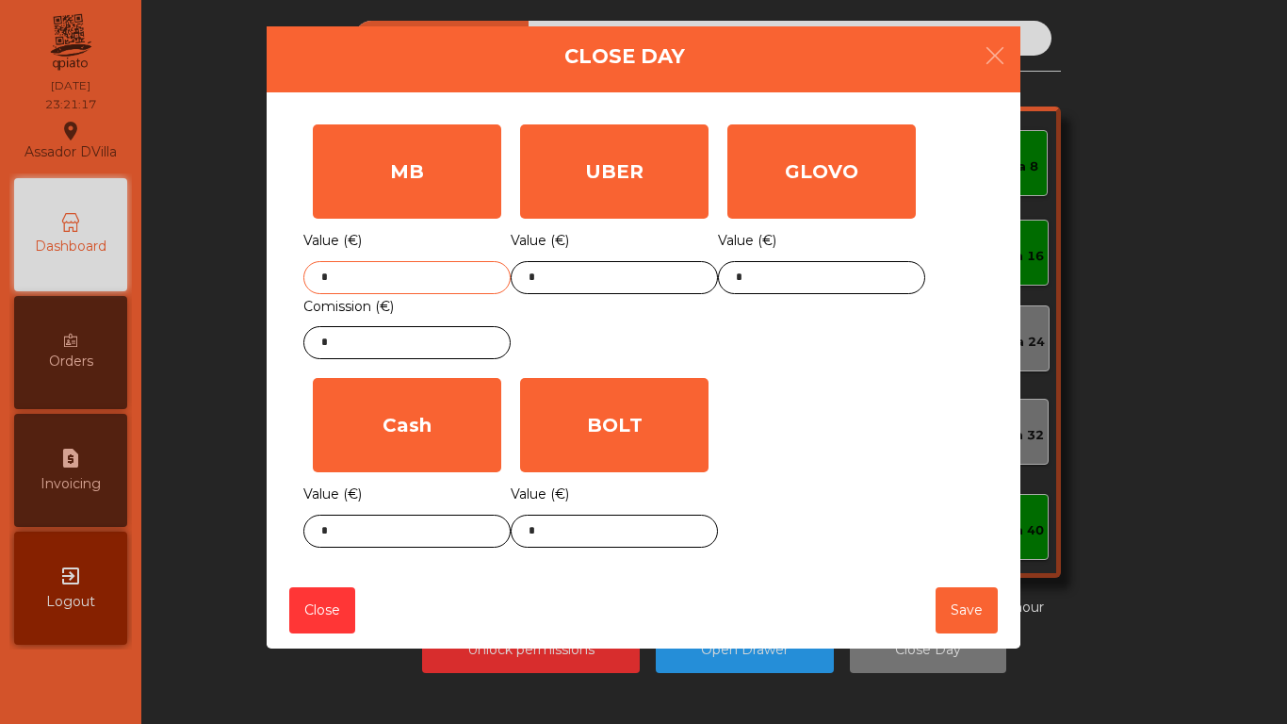
click at [431, 289] on input "*" at bounding box center [406, 277] width 207 height 33
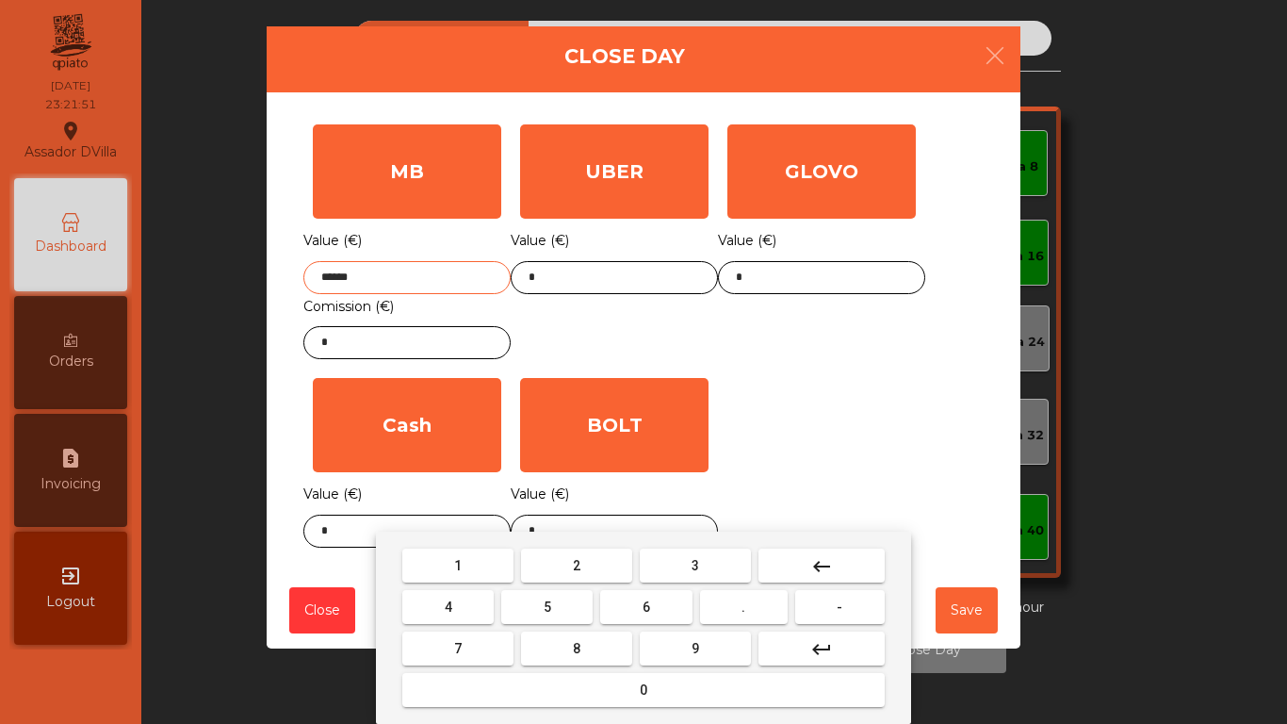
type input "******"
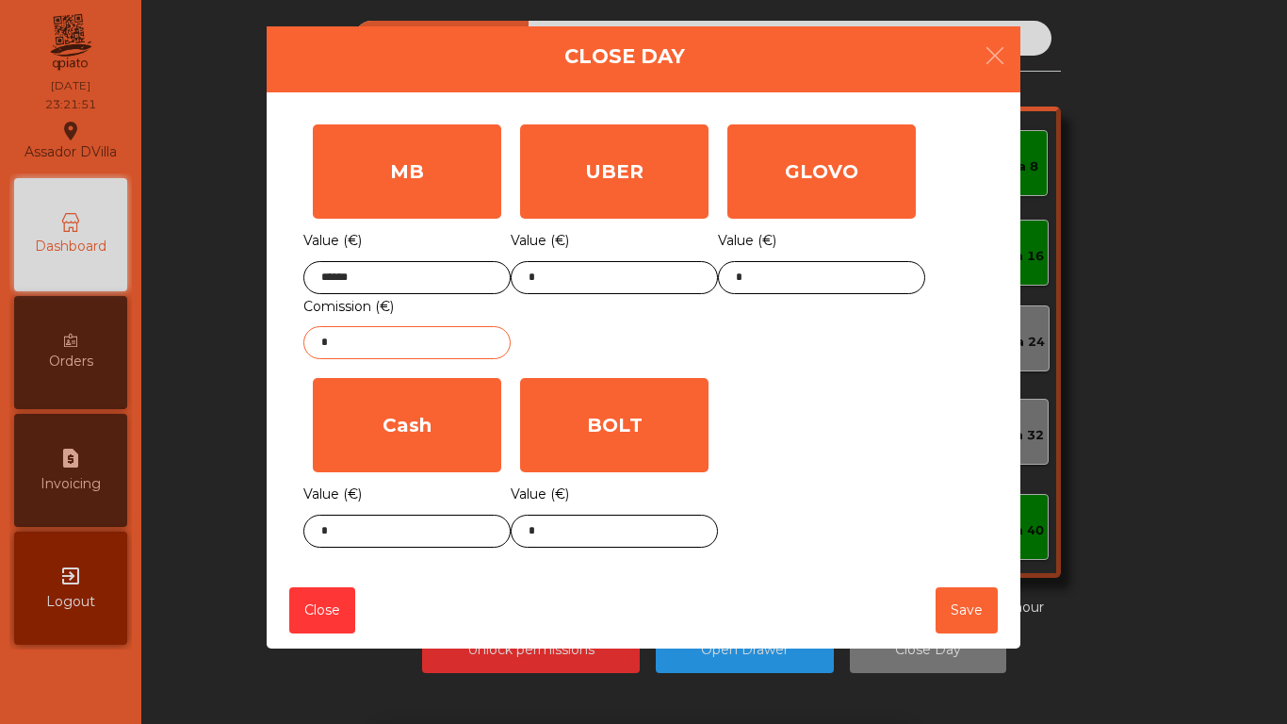
click at [414, 359] on input "*" at bounding box center [406, 342] width 207 height 33
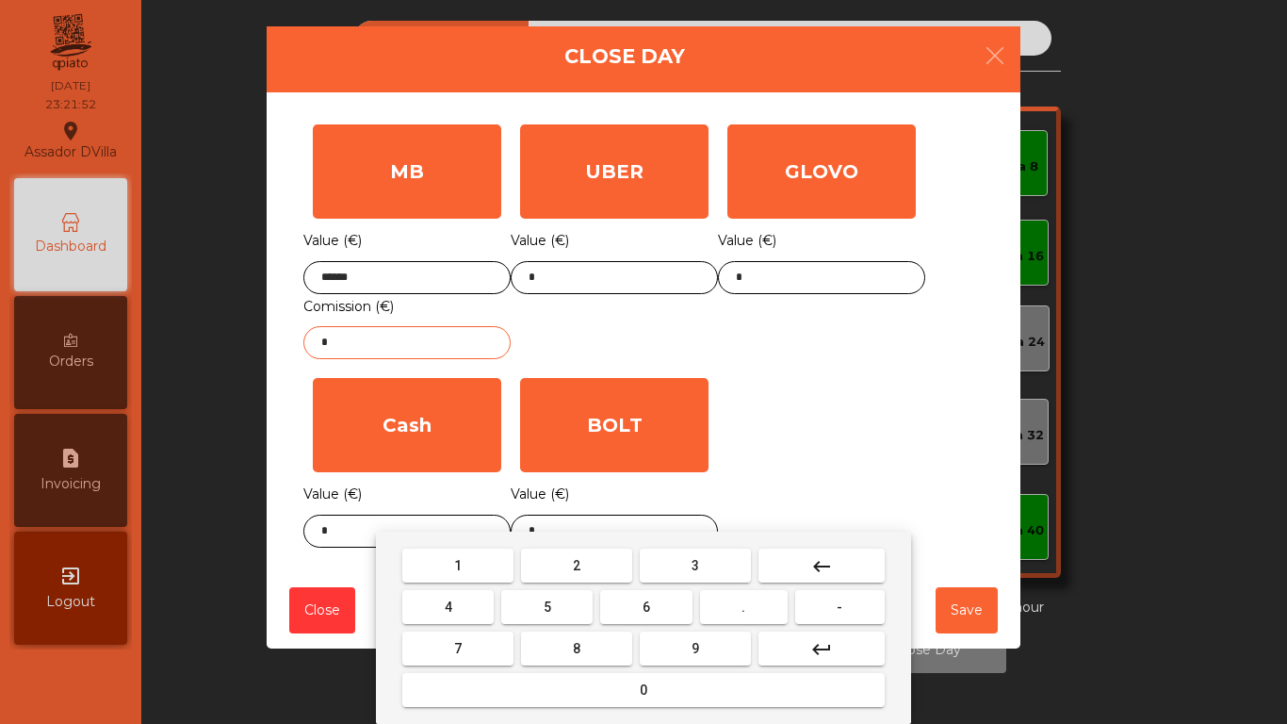
click at [414, 359] on input "*" at bounding box center [406, 342] width 207 height 33
type input "****"
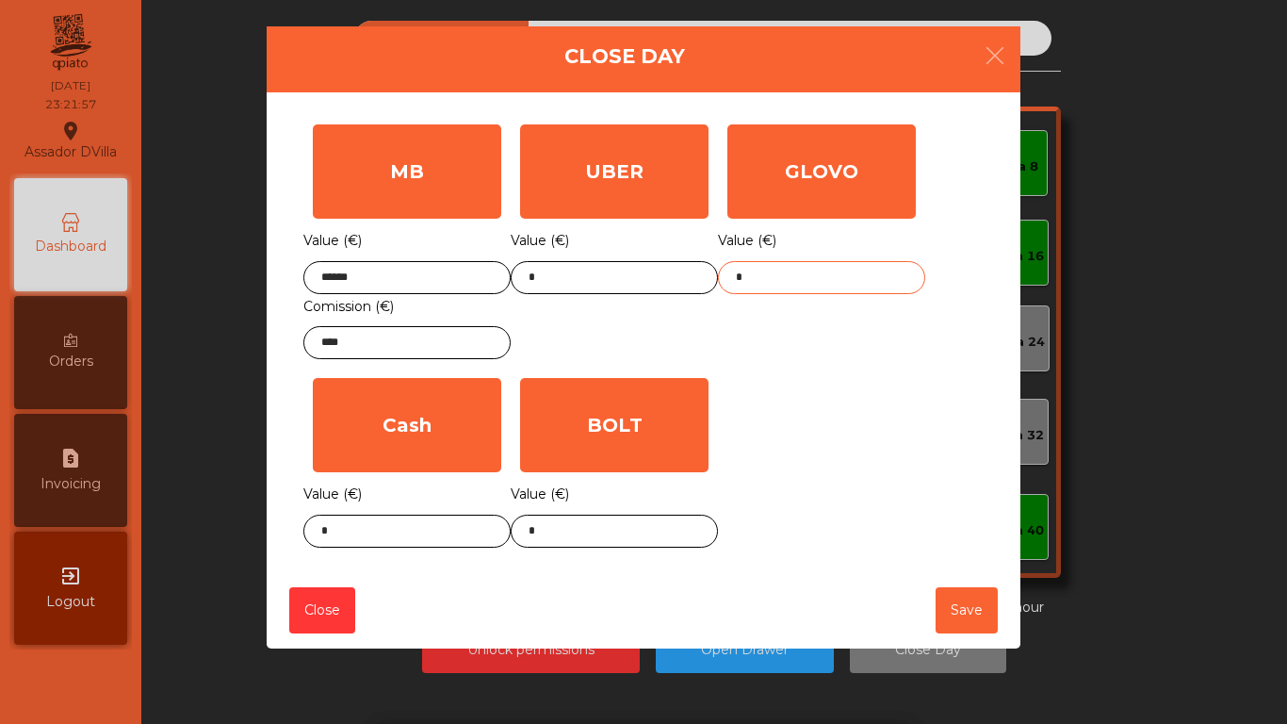
click at [770, 286] on input "*" at bounding box center [821, 277] width 207 height 33
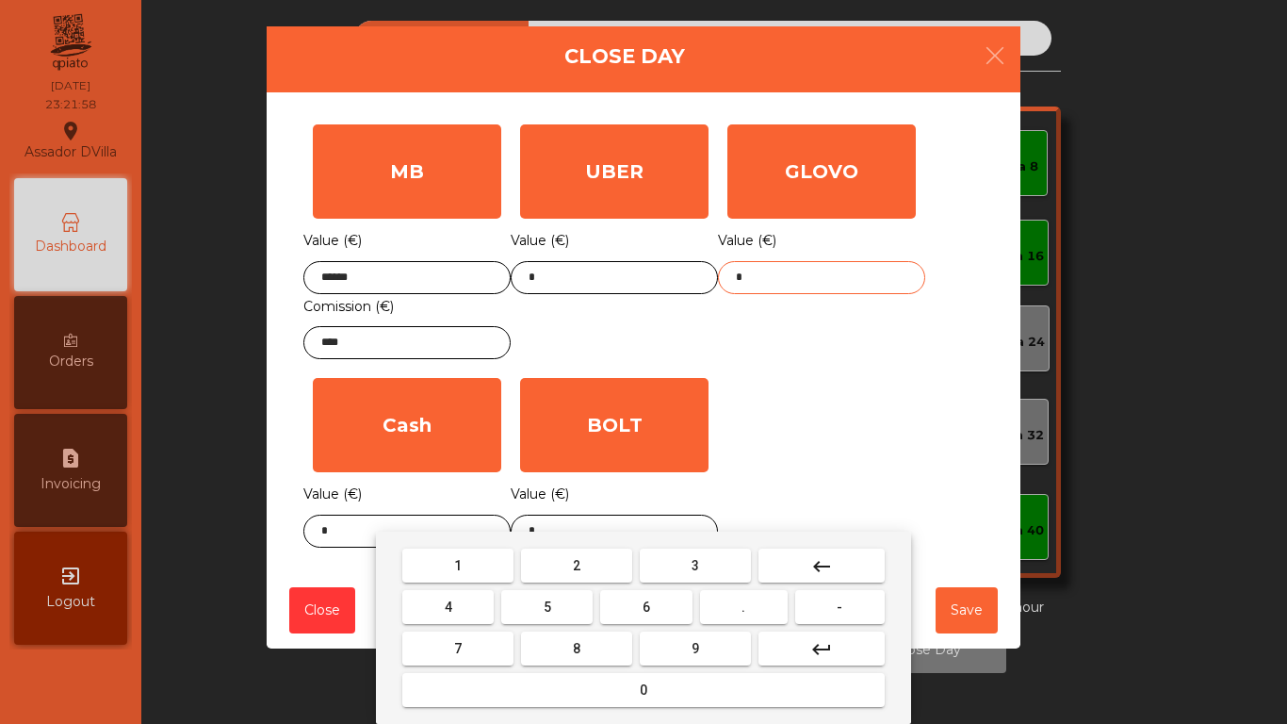
click at [770, 286] on input "*" at bounding box center [821, 277] width 207 height 33
type input "*****"
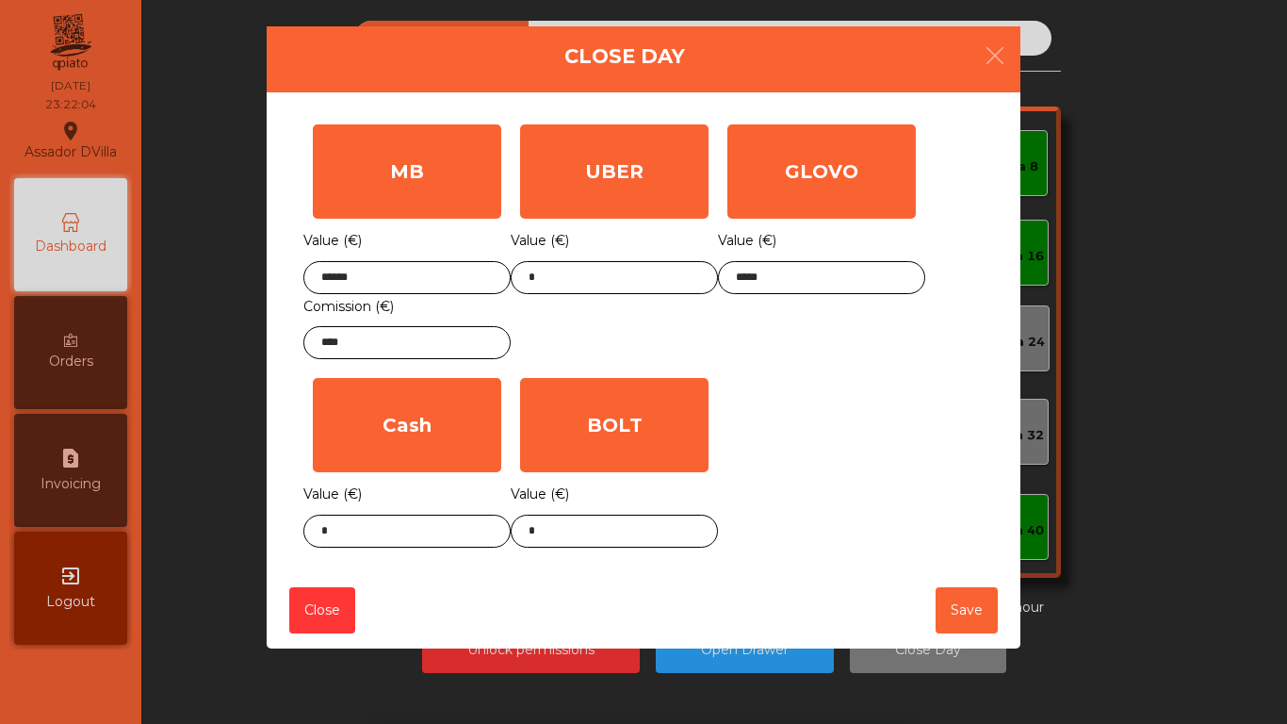
click at [768, 411] on div "MB Value (€) ****** Comission (€) **** UBER Value (€) * GLOVO Value (€) ***** C…" at bounding box center [643, 336] width 680 height 442
click at [682, 516] on div "Value (€) *" at bounding box center [614, 515] width 207 height 66
click at [678, 524] on input "*" at bounding box center [614, 531] width 207 height 33
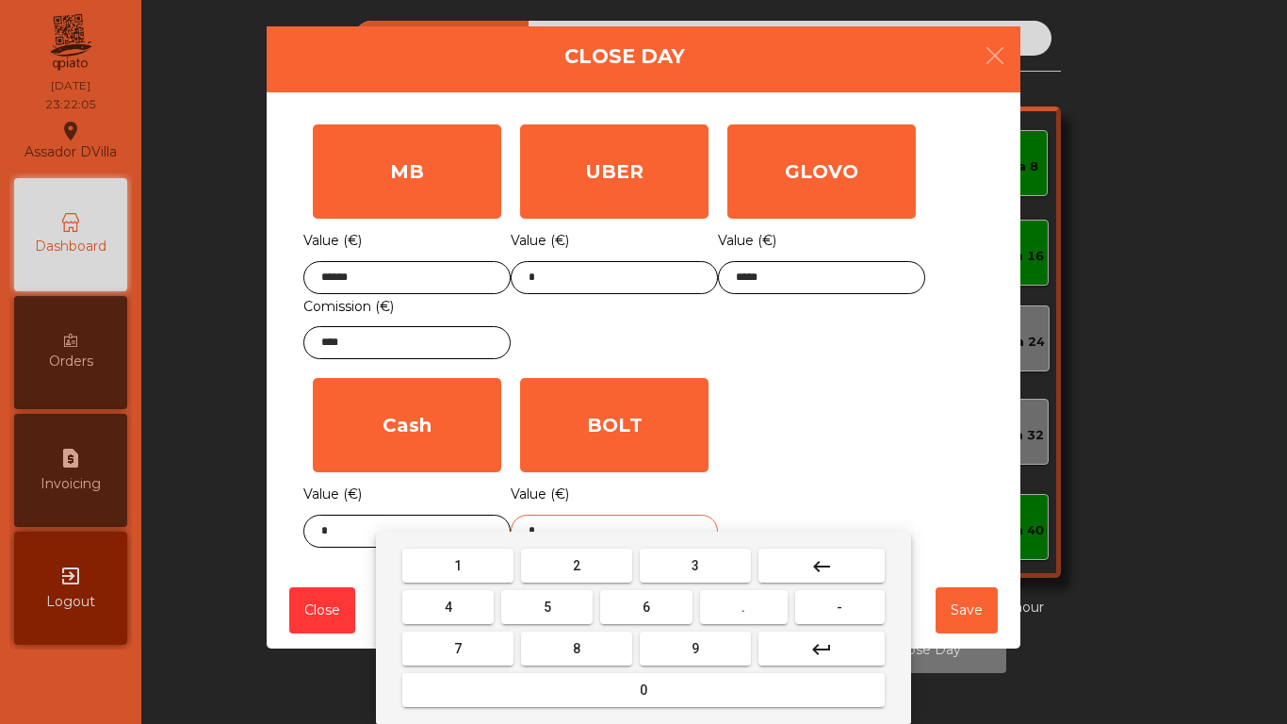
click at [678, 524] on input "*" at bounding box center [614, 531] width 207 height 33
type input "*****"
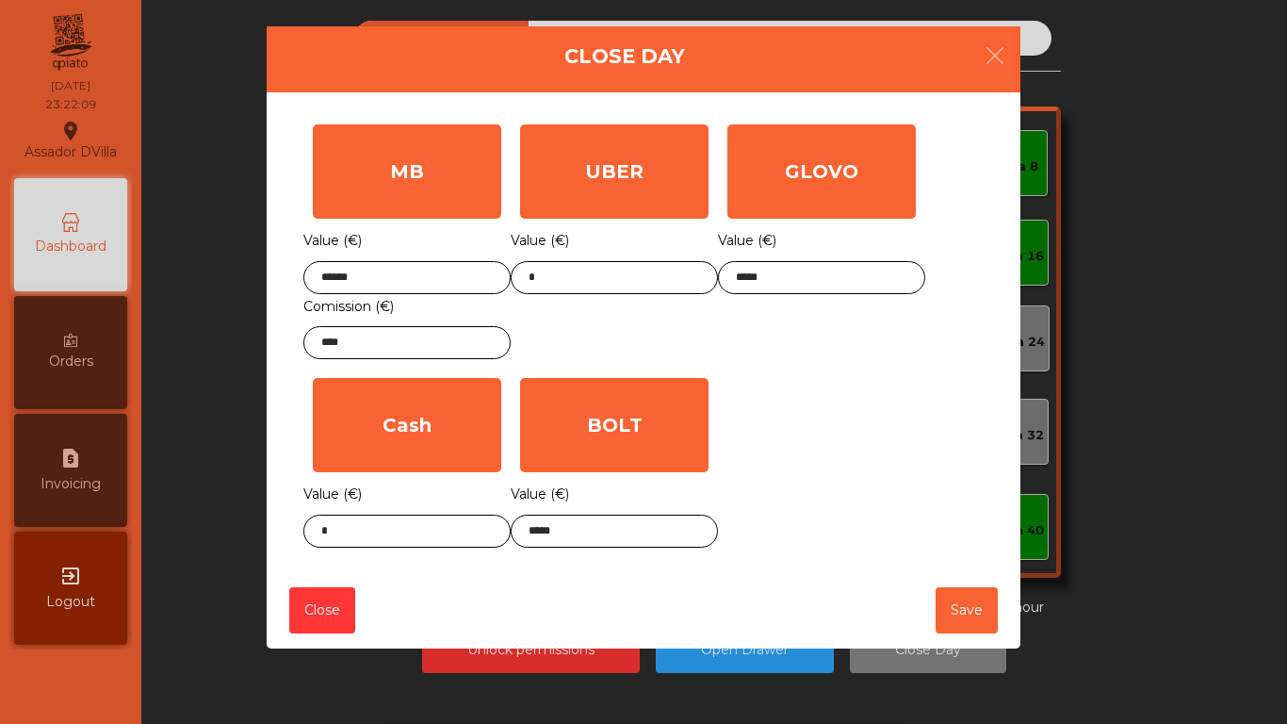
click at [359, 534] on div "1 2 3 keyboard_backspace 4 5 6 . - 7 8 9 keyboard_return 0" at bounding box center [643, 627] width 1287 height 192
click at [359, 534] on body "Assador DVilla location_on [DATE] 23:22:09 Dashboard Orders request_page Invoic…" at bounding box center [643, 362] width 1287 height 724
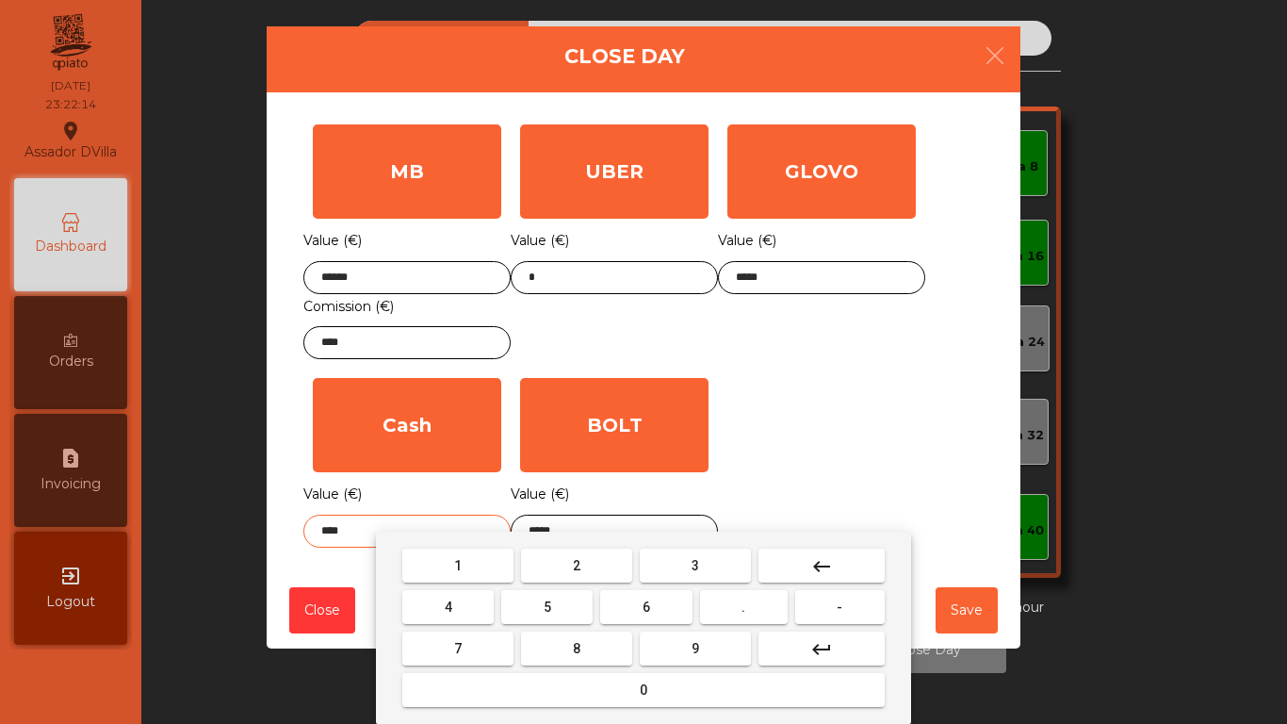
type input "****"
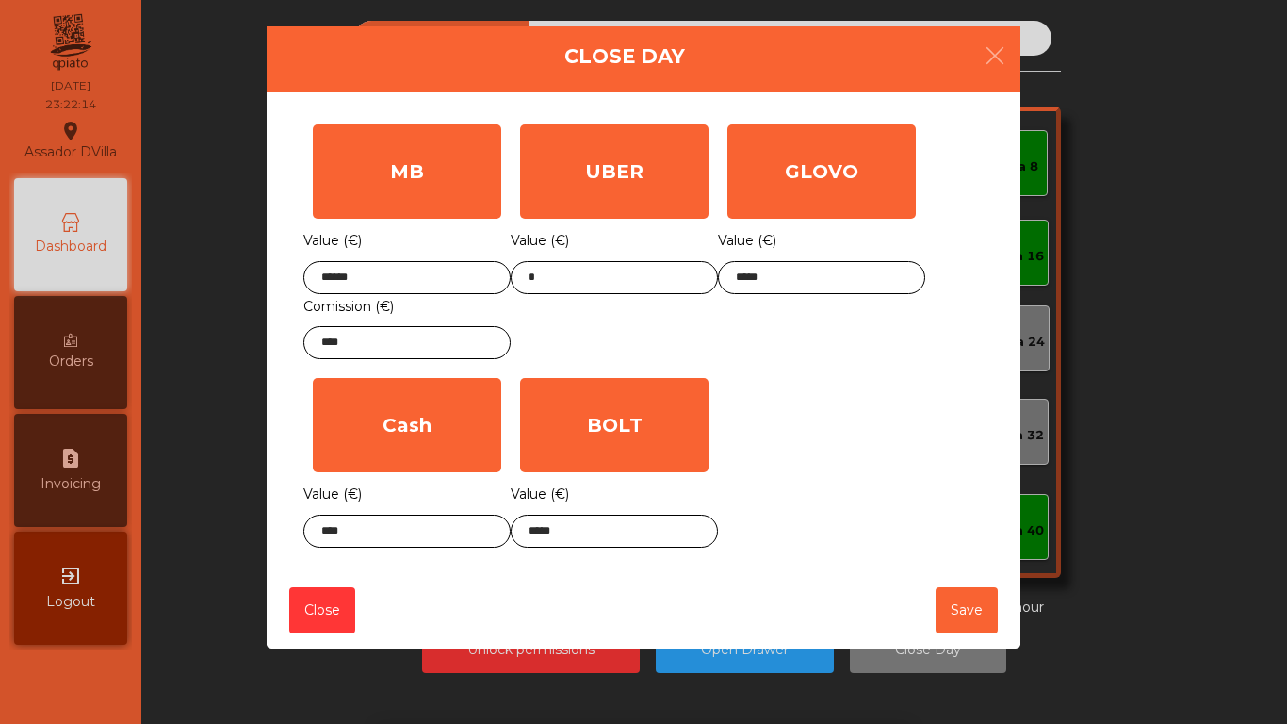
click at [809, 376] on div "MB Value (€) ****** Comission (€) **** UBER Value (€) * GLOVO Value (€) ***** C…" at bounding box center [643, 336] width 680 height 442
click at [974, 614] on button "Save" at bounding box center [967, 610] width 62 height 46
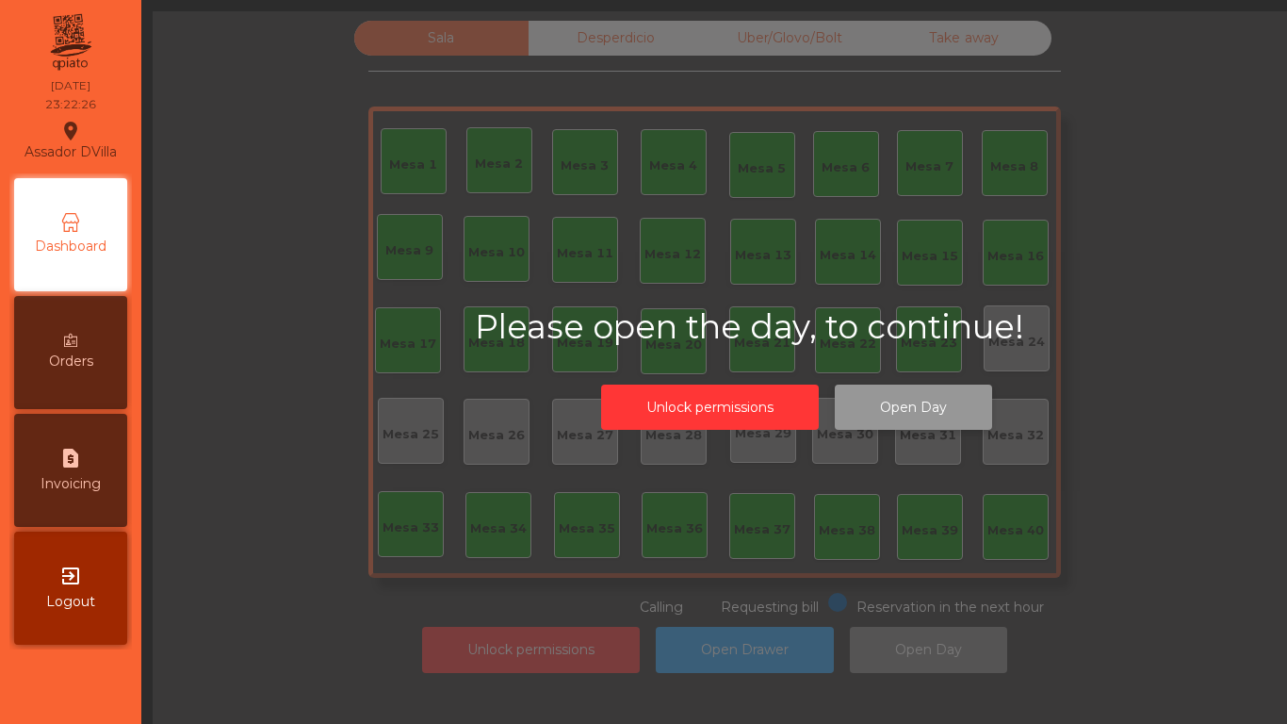
click at [952, 393] on button "Open Day" at bounding box center [913, 407] width 157 height 46
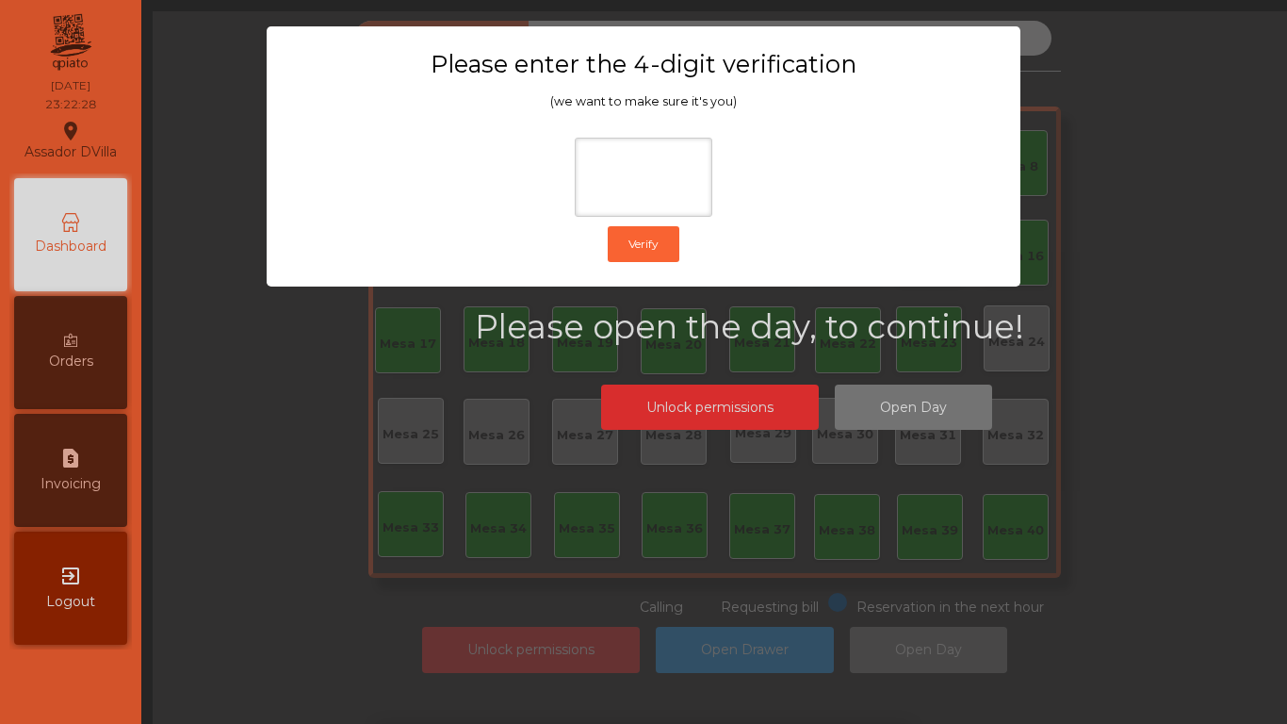
click at [1015, 409] on ngb-modal-window "Please enter the 4-digit verification (we want to make sure it's you) Verify" at bounding box center [643, 362] width 1223 height 724
